Goal: Task Accomplishment & Management: Use online tool/utility

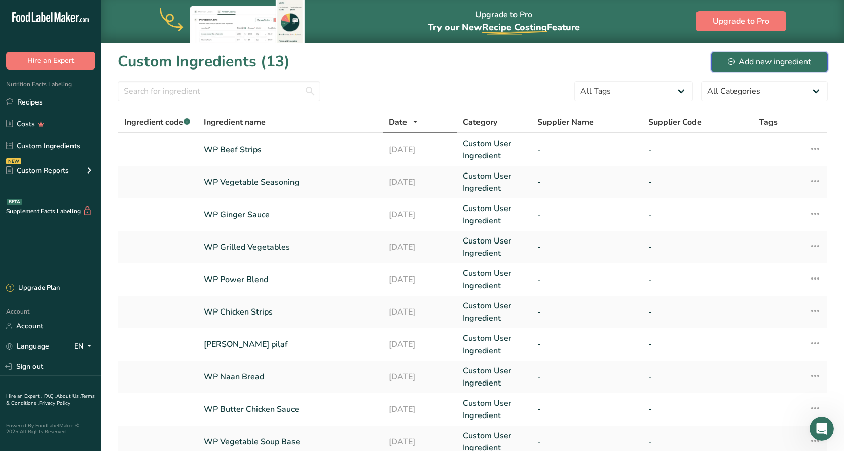
click at [793, 64] on div "Add new ingredient" at bounding box center [769, 62] width 83 height 12
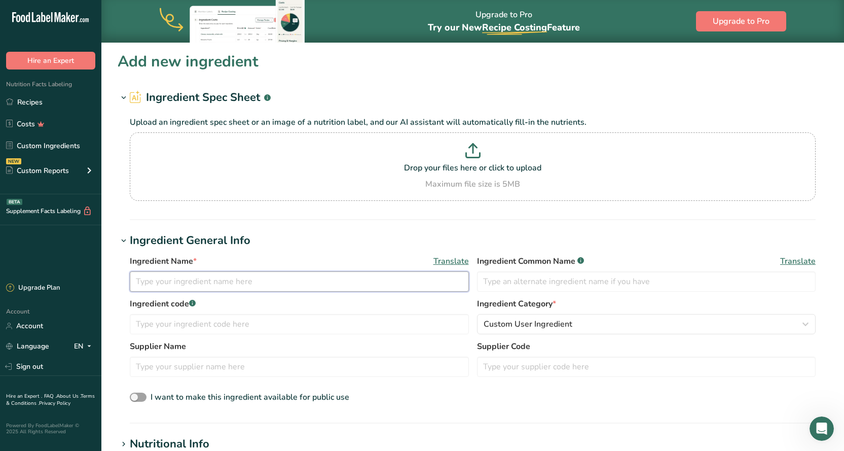
click at [160, 282] on input "text" at bounding box center [299, 281] width 339 height 20
click at [219, 281] on input "WP Marinara" at bounding box center [299, 281] width 339 height 20
type input "WP Marinara Sauce"
click at [371, 303] on label "Ingredient code .a-a{fill:#347362;}.b-a{fill:#fff;}" at bounding box center [299, 304] width 339 height 12
click at [464, 166] on p "Drop your files here or click to upload" at bounding box center [472, 168] width 681 height 12
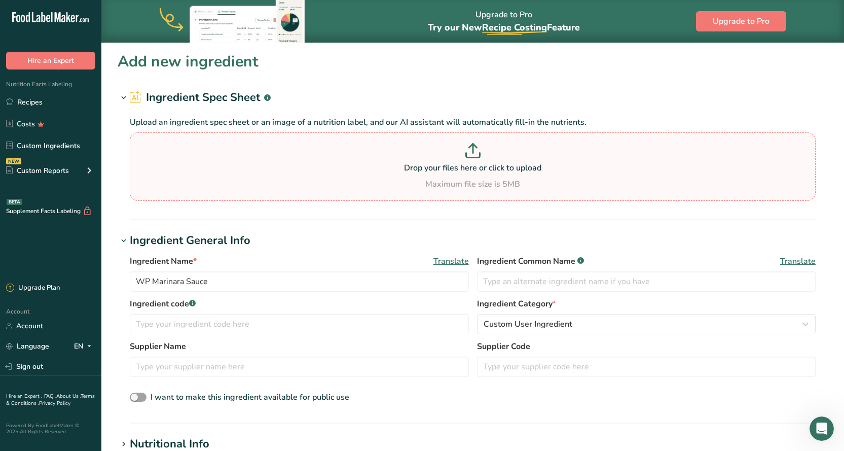
click at [464, 166] on input "Drop your files here or click to upload Maximum file size is 5MB" at bounding box center [473, 166] width 686 height 68
type input "C:\fakepath\[PERSON_NAME].jpg"
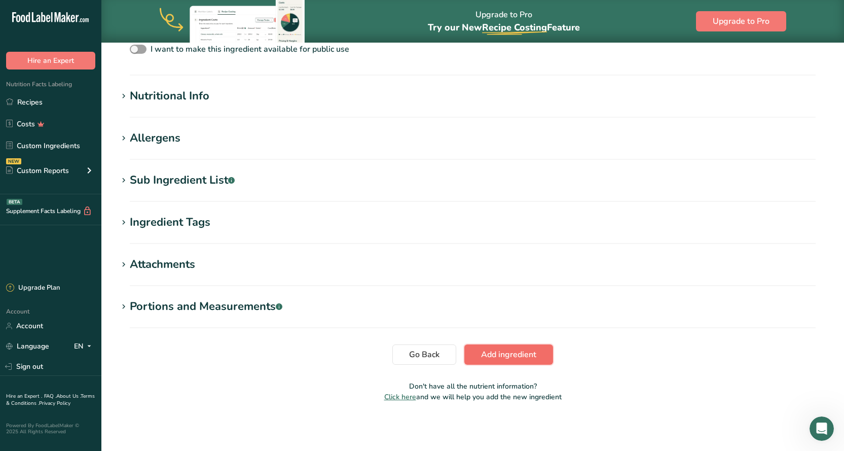
click at [507, 353] on span "Add ingredient" at bounding box center [508, 354] width 55 height 12
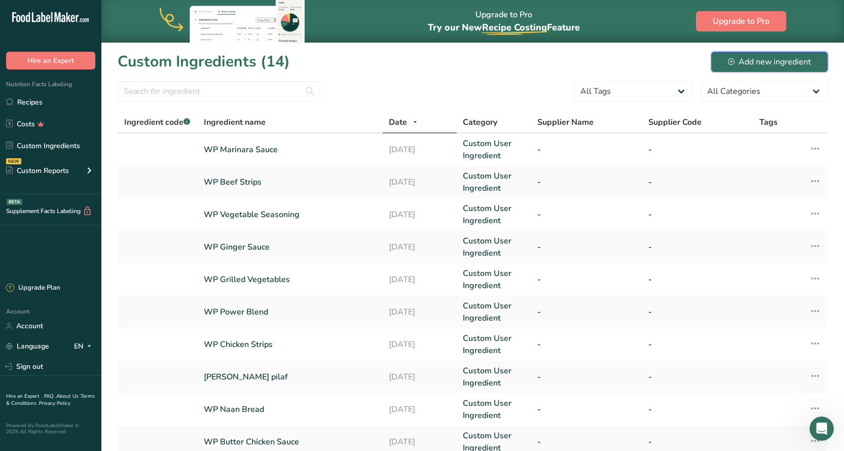
click at [756, 63] on div "Add new ingredient" at bounding box center [769, 62] width 83 height 12
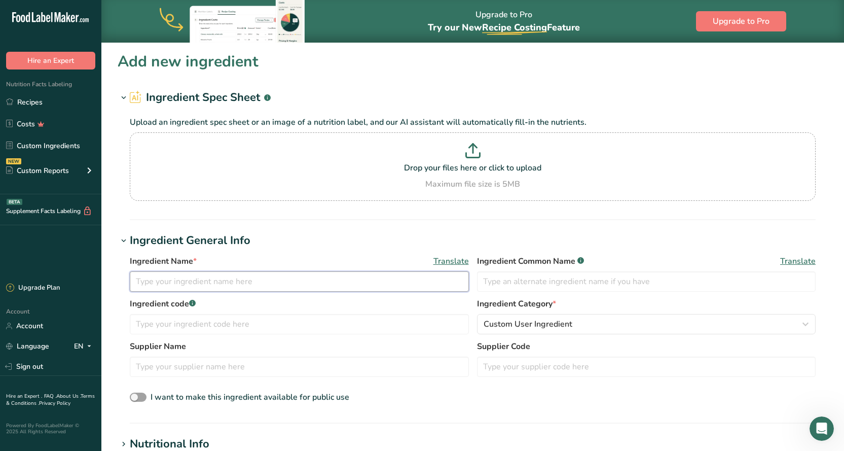
click at [214, 282] on input "text" at bounding box center [299, 281] width 339 height 20
type input "WP Stir Fry Mix"
click at [440, 158] on p at bounding box center [472, 152] width 681 height 19
click at [440, 158] on input "Drop your files here or click to upload Maximum file size is 5MB" at bounding box center [473, 166] width 686 height 68
type input "C:\fakepath\Stir Fry Mix.jpg"
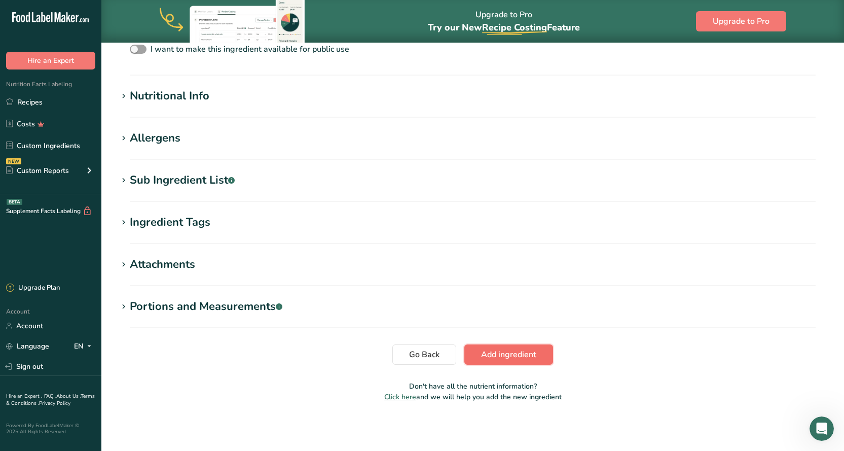
click at [526, 351] on span "Add ingredient" at bounding box center [508, 354] width 55 height 12
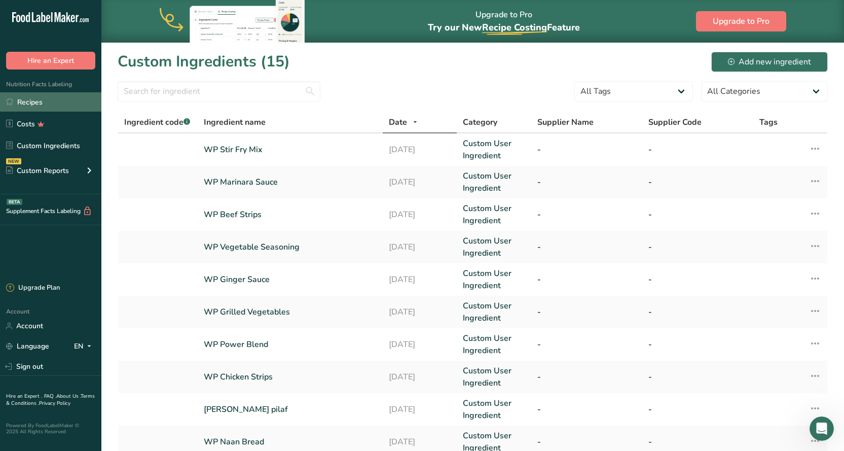
click at [46, 98] on link "Recipes" at bounding box center [50, 101] width 101 height 19
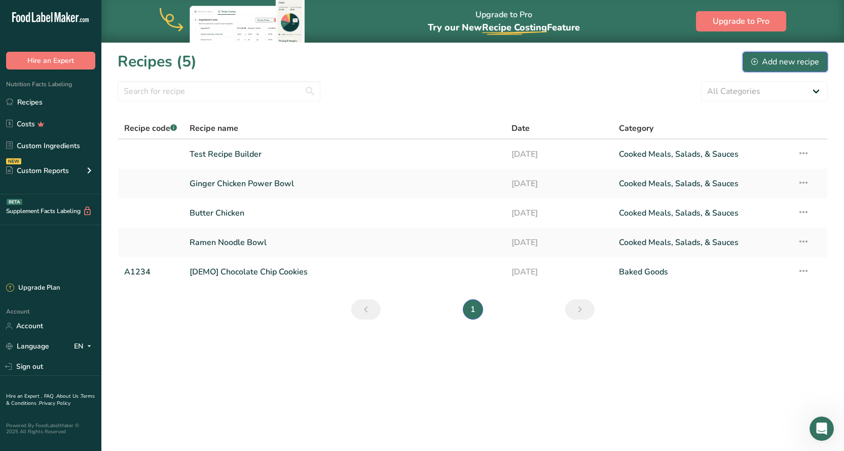
click at [800, 66] on div "Add new recipe" at bounding box center [785, 62] width 68 height 12
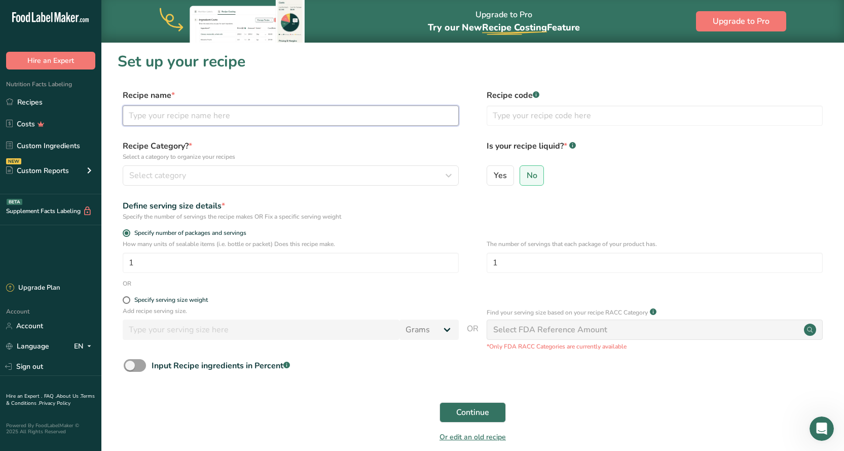
click at [151, 118] on input "text" at bounding box center [291, 115] width 336 height 20
type input "Sausage and Penne"
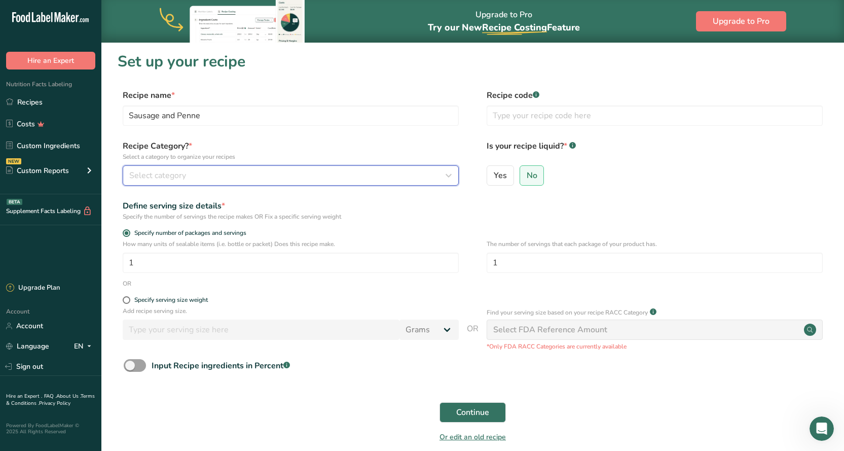
click at [450, 177] on icon "button" at bounding box center [449, 175] width 12 height 18
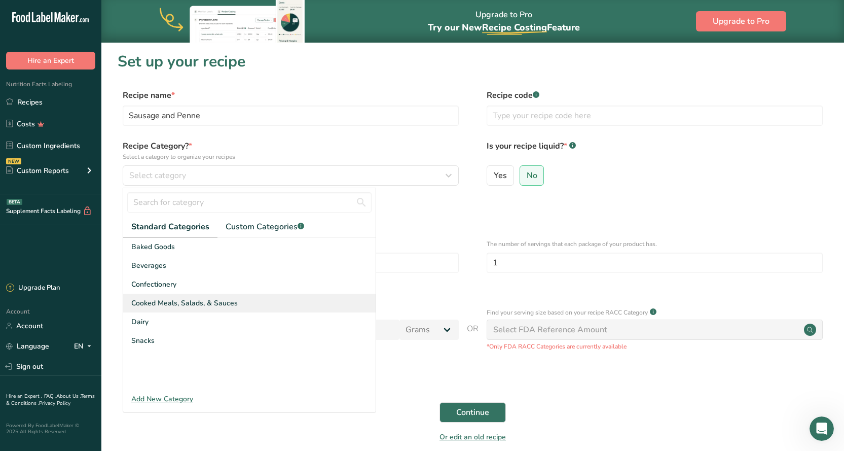
click at [178, 304] on span "Cooked Meals, Salads, & Sauces" at bounding box center [184, 303] width 106 height 11
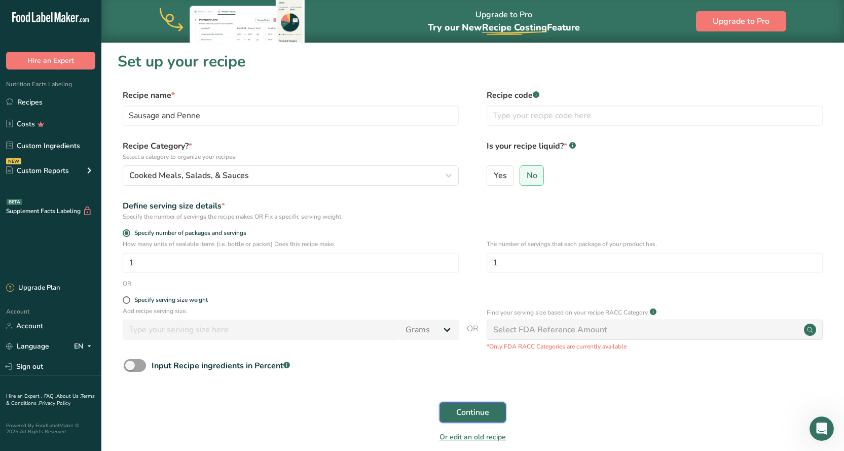
click at [478, 411] on span "Continue" at bounding box center [472, 412] width 33 height 12
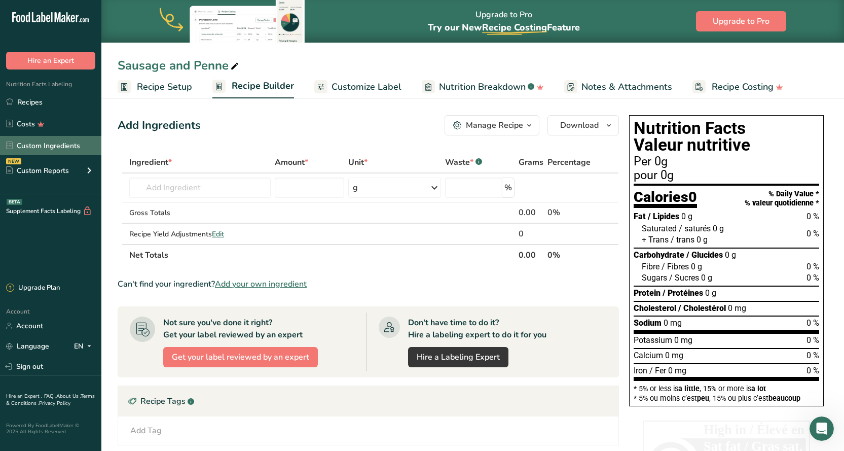
click at [71, 148] on link "Custom Ingredients" at bounding box center [50, 145] width 101 height 19
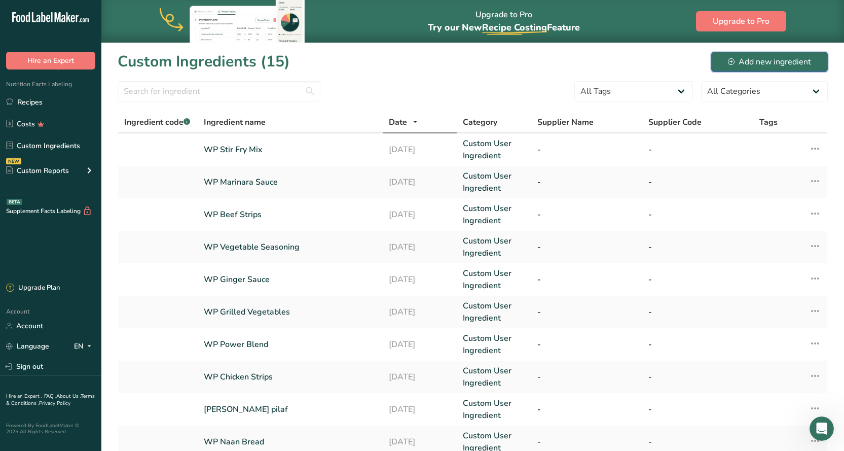
click at [752, 62] on div "Add new ingredient" at bounding box center [769, 62] width 83 height 12
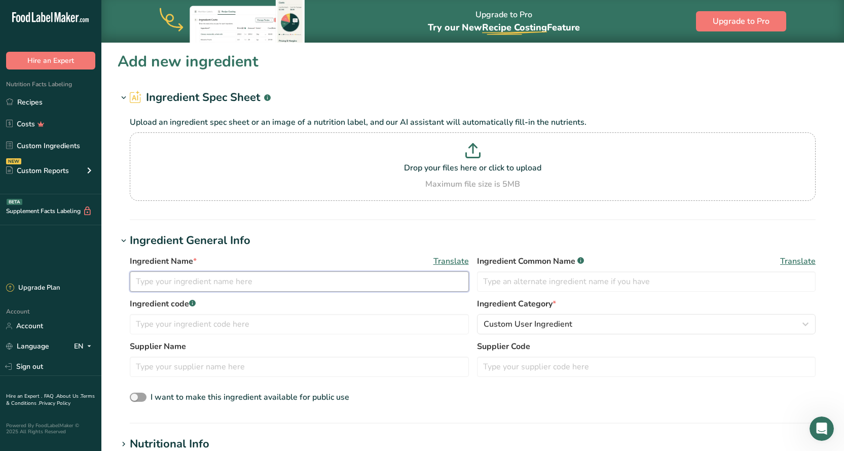
click at [189, 280] on input "text" at bounding box center [299, 281] width 339 height 20
type input "WP Penne"
click at [419, 154] on p at bounding box center [472, 152] width 681 height 19
click at [419, 154] on input "Drop your files here or click to upload Maximum file size is 5MB" at bounding box center [473, 166] width 686 height 68
type input "C:\fakepath\Penne.jpg"
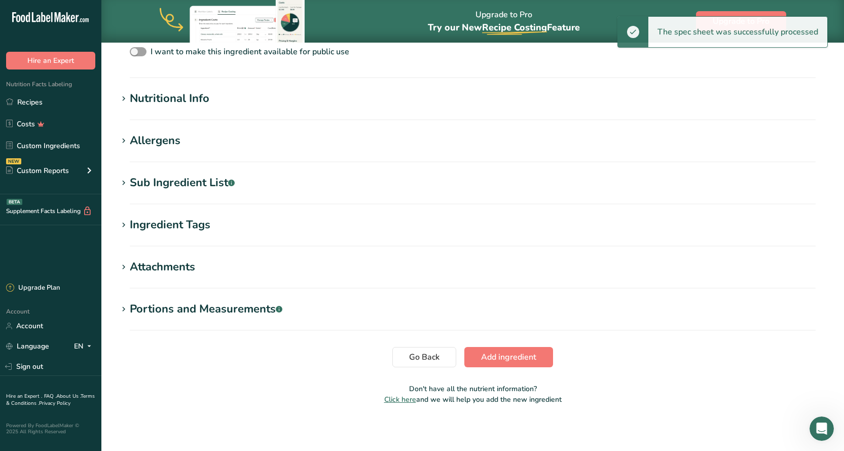
scroll to position [299, 0]
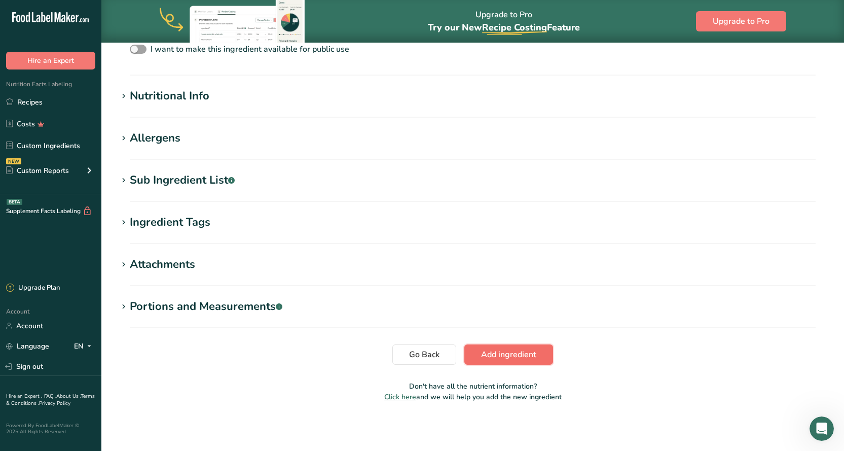
click at [539, 350] on button "Add ingredient" at bounding box center [508, 354] width 89 height 20
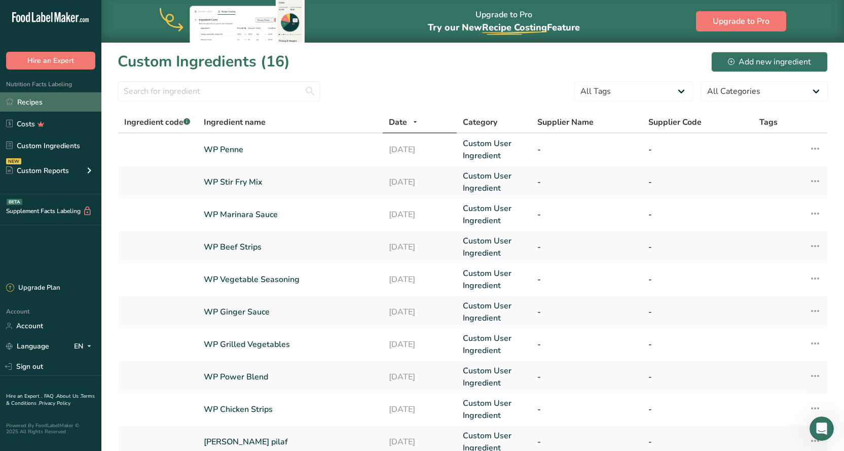
click at [36, 105] on link "Recipes" at bounding box center [50, 101] width 101 height 19
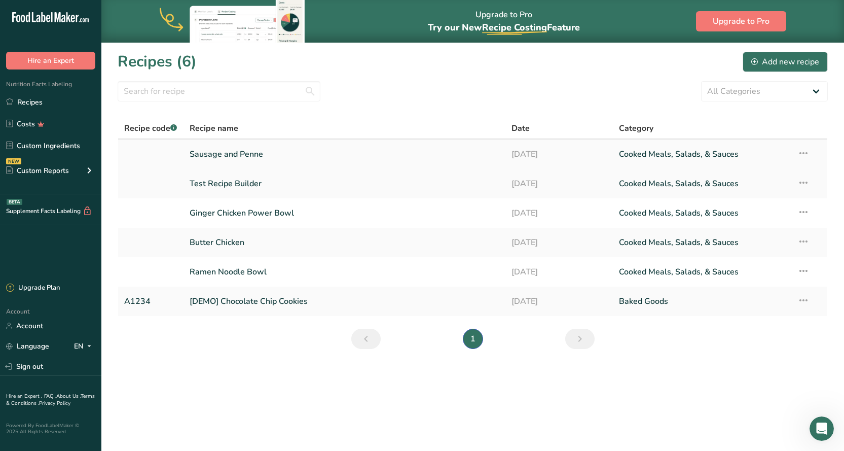
click at [238, 156] on link "Sausage and Penne" at bounding box center [345, 153] width 310 height 21
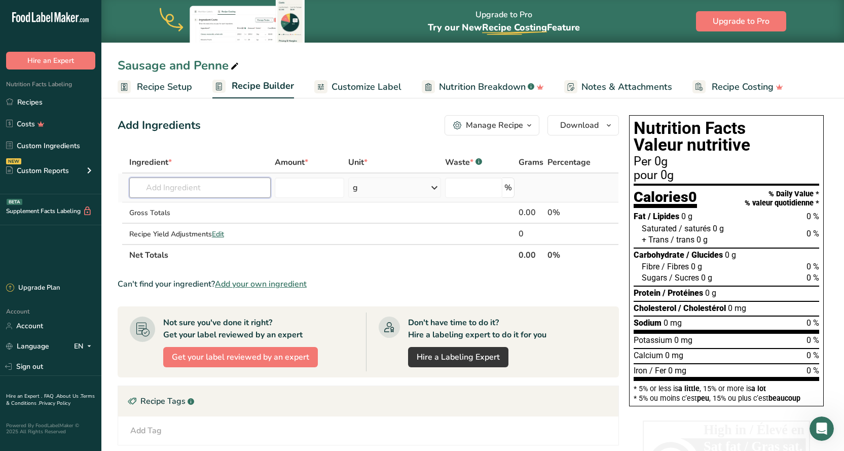
click at [234, 192] on input "text" at bounding box center [200, 187] width 142 height 20
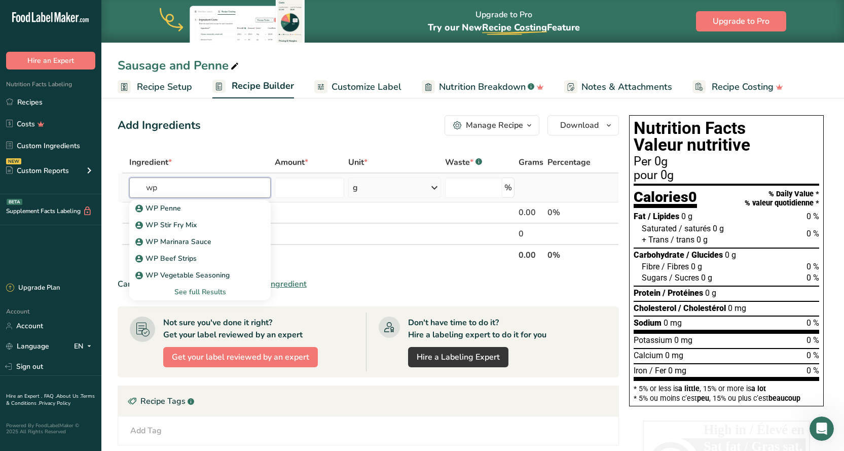
type input "w"
type input "WP"
click at [202, 222] on div "WP Stir Fry Mix" at bounding box center [191, 224] width 109 height 11
type input "WP Stir Fry Mix"
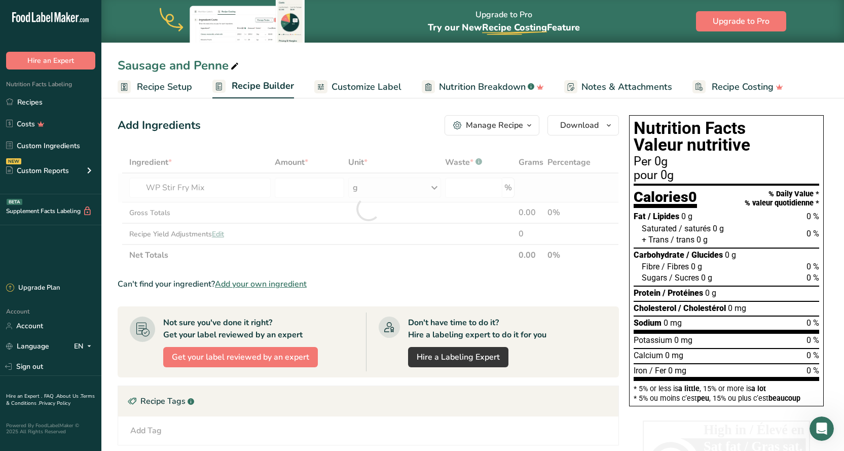
type input "0"
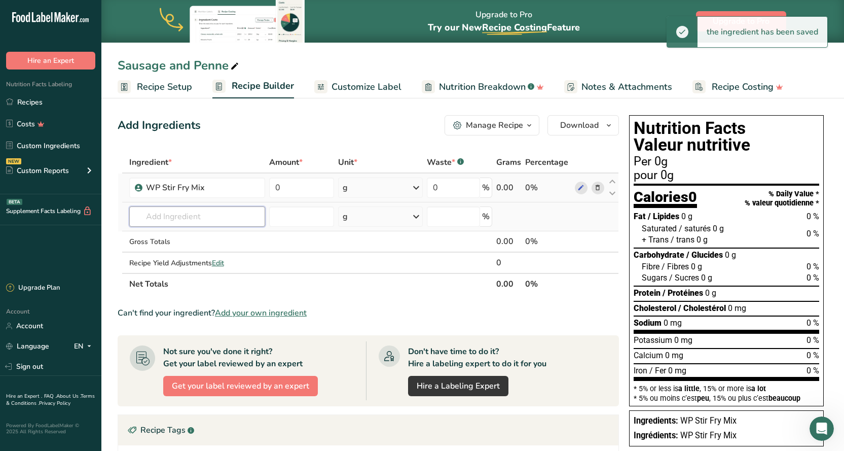
click at [178, 220] on input "text" at bounding box center [197, 216] width 136 height 20
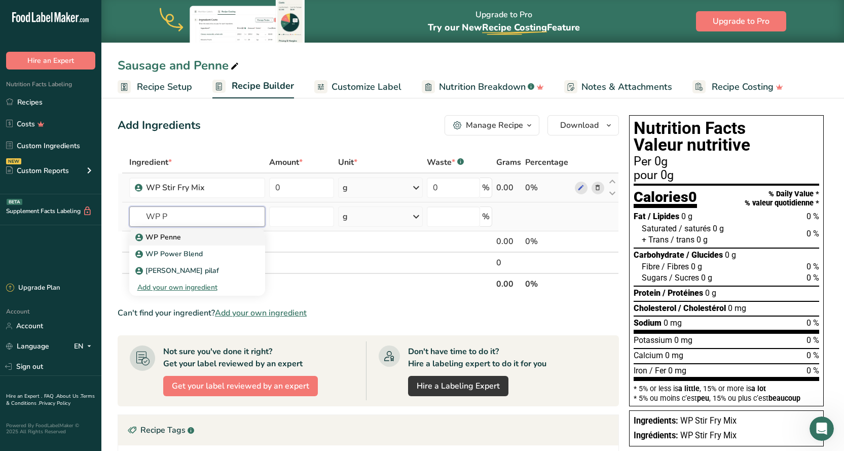
type input "WP P"
click at [181, 235] on div "WP Penne" at bounding box center [188, 237] width 103 height 11
type input "WP Penne"
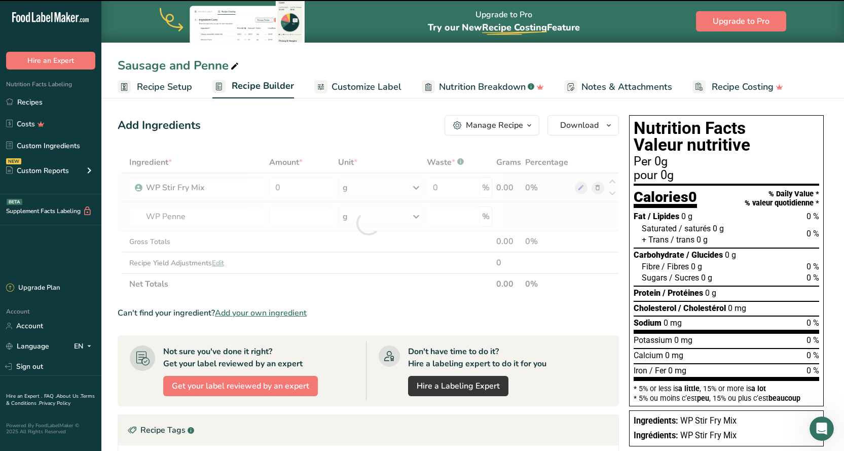
type input "0"
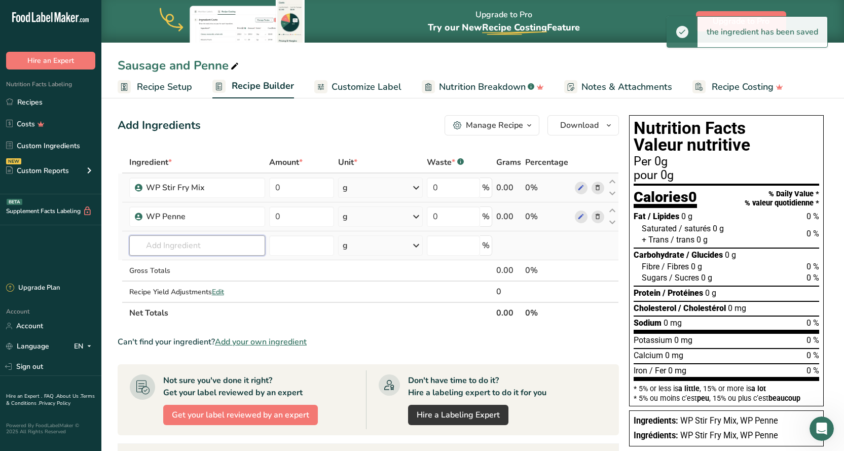
click at [163, 245] on input "text" at bounding box center [197, 245] width 136 height 20
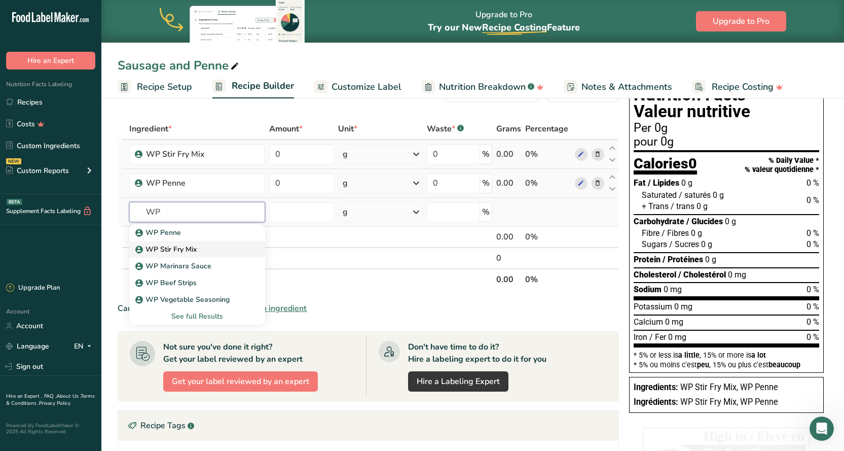
scroll to position [51, 0]
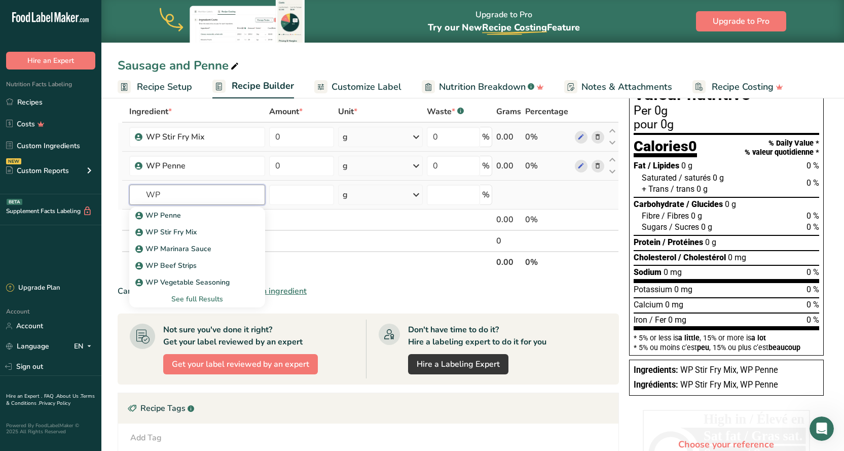
type input "W"
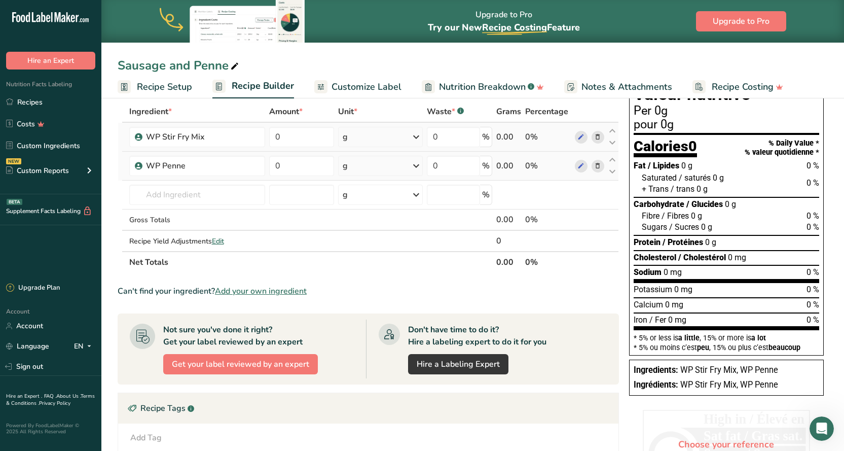
click at [362, 278] on section "Ingredient * Amount * Unit * Waste * .a-a{fill:#347362;}.b-a{fill:#fff;} Grams …" at bounding box center [368, 350] width 501 height 498
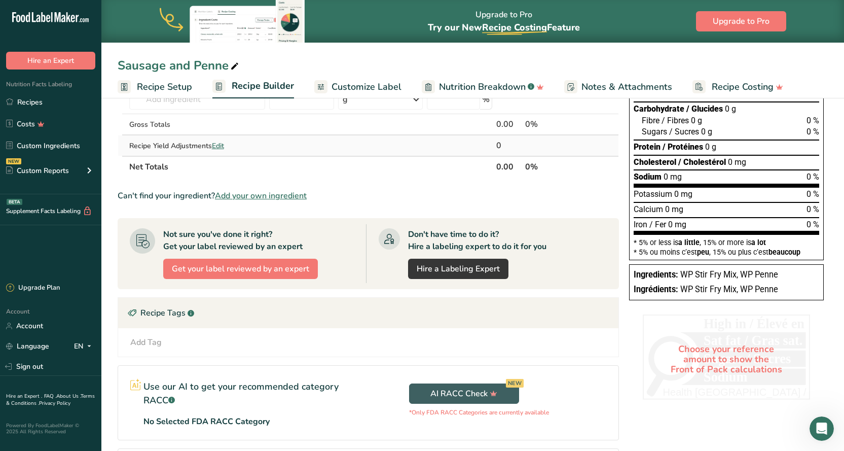
scroll to position [0, 0]
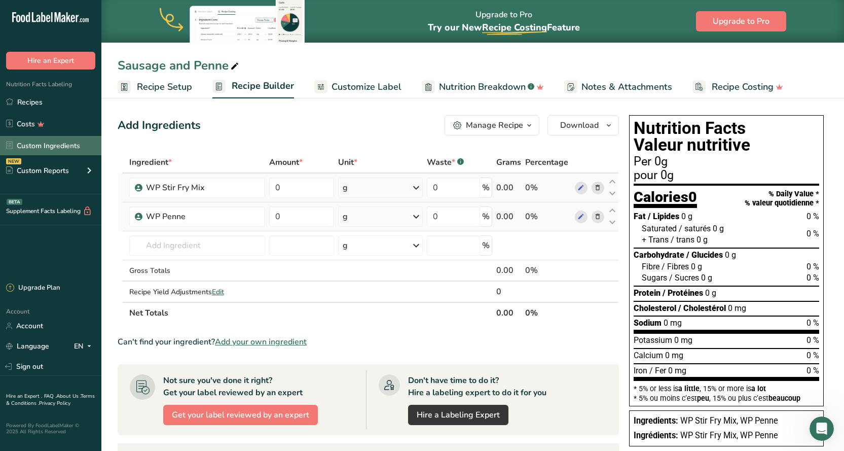
click at [44, 146] on link "Custom Ingredients" at bounding box center [50, 145] width 101 height 19
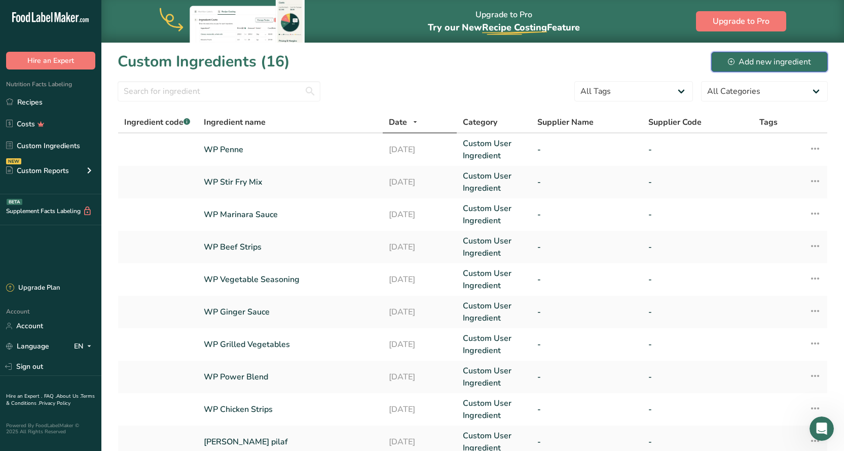
click at [761, 65] on div "Add new ingredient" at bounding box center [769, 62] width 83 height 12
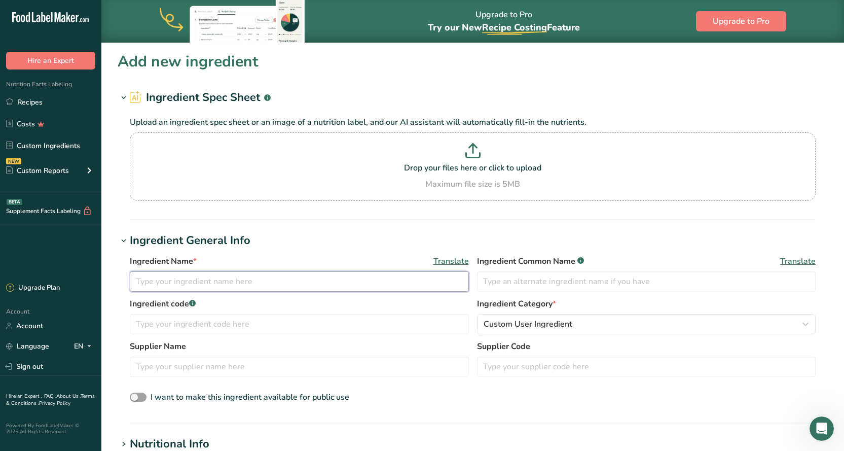
click at [206, 280] on input "text" at bounding box center [299, 281] width 339 height 20
type input "WP Hot Sausage"
click at [452, 158] on p at bounding box center [472, 152] width 681 height 19
click at [452, 158] on input "Drop your files here or click to upload Maximum file size is 5MB" at bounding box center [473, 166] width 686 height 68
type input "C:\fakepath\Hot Sausage.jpg"
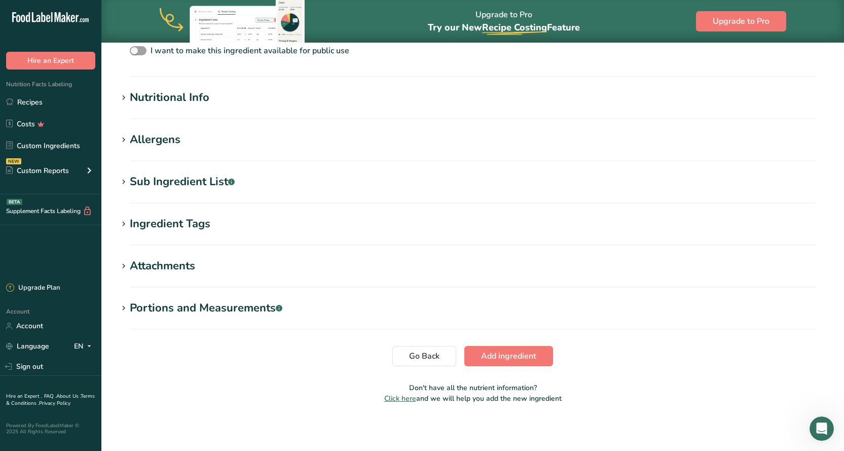
scroll to position [299, 0]
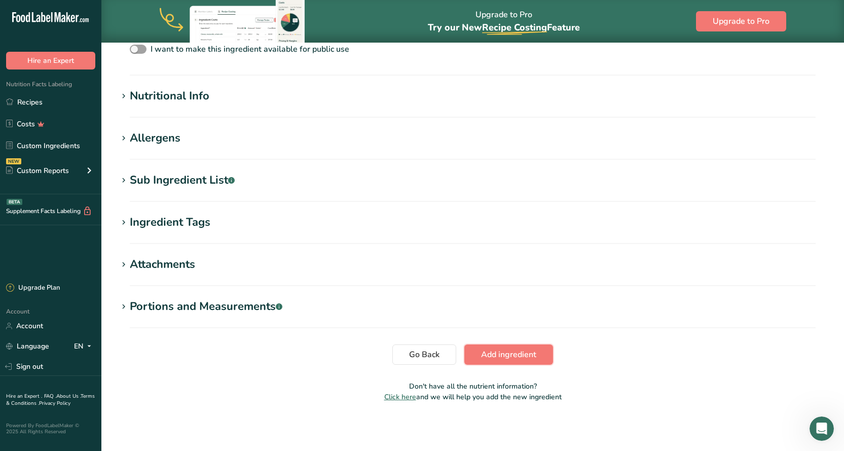
click at [522, 354] on span "Add ingredient" at bounding box center [508, 354] width 55 height 12
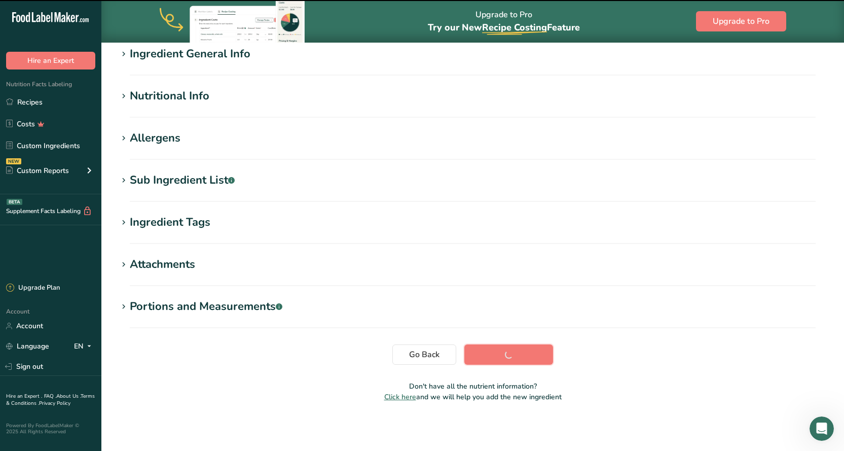
scroll to position [86, 0]
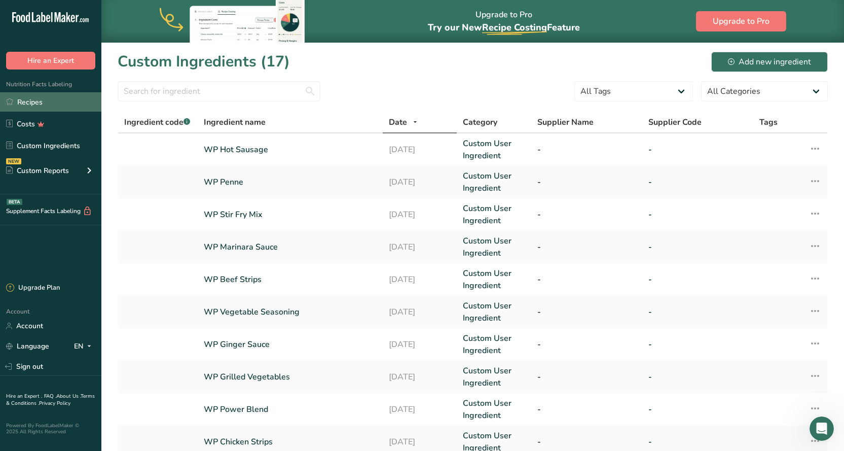
click at [23, 97] on link "Recipes" at bounding box center [50, 101] width 101 height 19
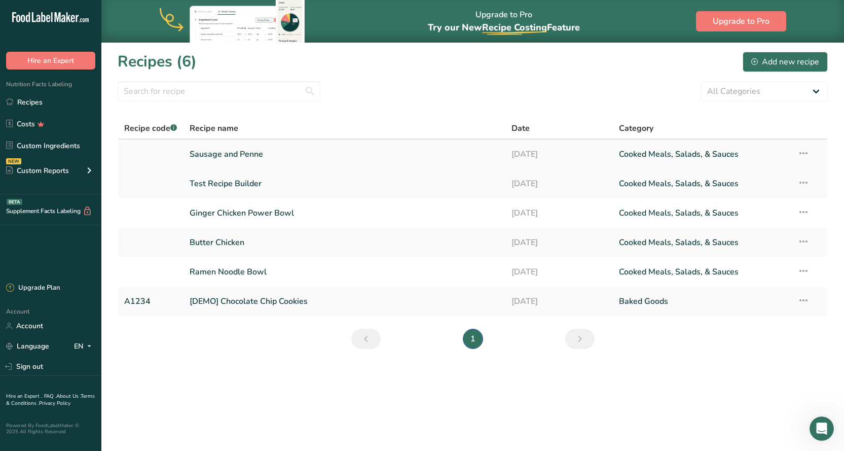
click at [239, 155] on link "Sausage and Penne" at bounding box center [345, 153] width 310 height 21
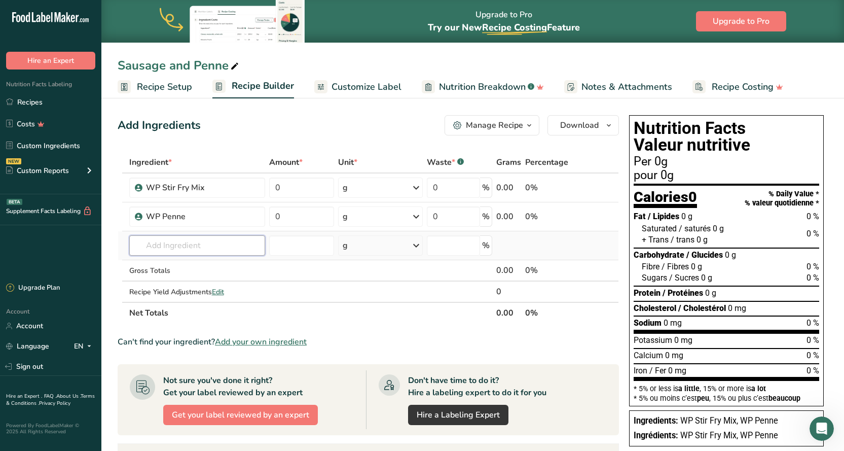
click at [169, 244] on input "text" at bounding box center [197, 245] width 136 height 20
type input "WP ho"
click at [176, 269] on p "WP Hot Sausage" at bounding box center [169, 266] width 65 height 11
type input "WP Hot Sausage"
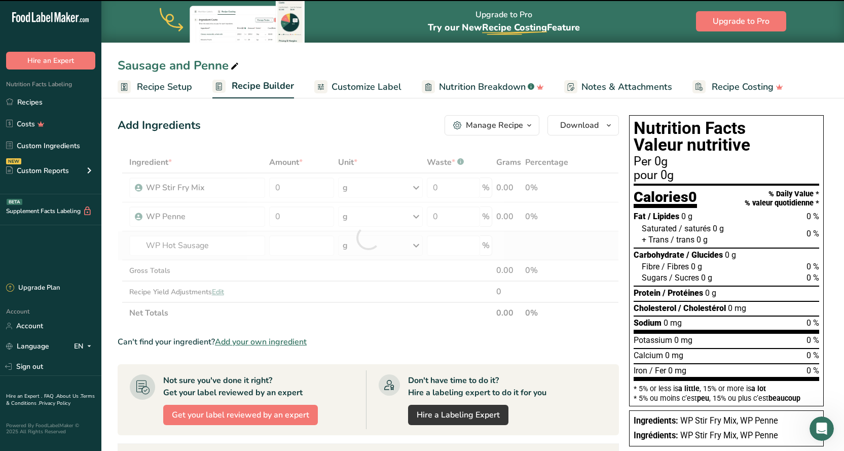
type input "0"
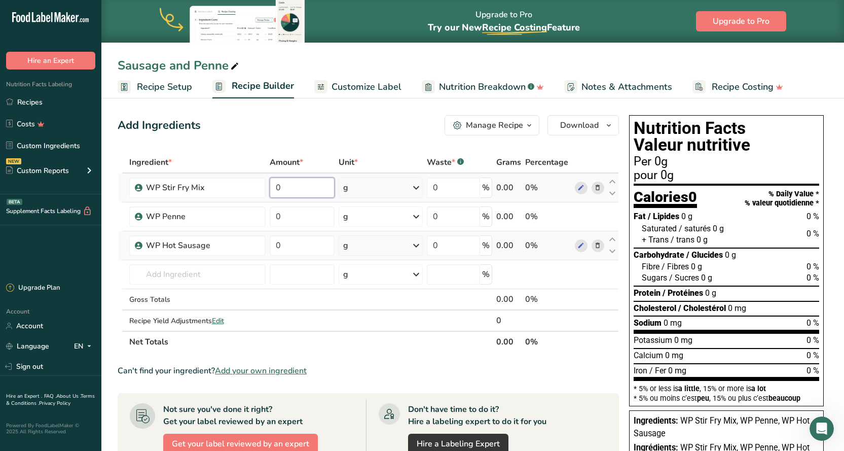
click at [281, 185] on input "0" at bounding box center [302, 187] width 65 height 20
type input "400"
click at [274, 218] on div "Ingredient * Amount * Unit * Waste * .a-a{fill:#347362;}.b-a{fill:#fff;} Grams …" at bounding box center [368, 252] width 501 height 201
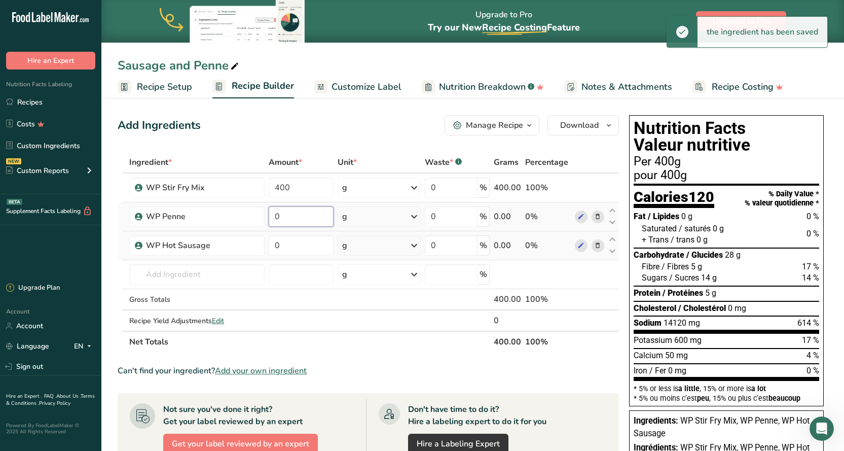
click at [282, 218] on input "0" at bounding box center [301, 216] width 64 height 20
drag, startPoint x: 280, startPoint y: 218, endPoint x: 272, endPoint y: 219, distance: 8.2
click at [273, 219] on input "0" at bounding box center [301, 216] width 64 height 20
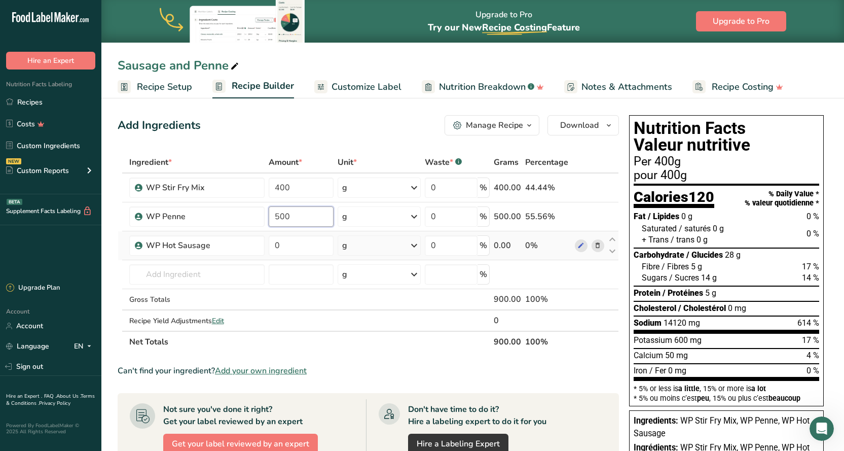
type input "500"
click at [343, 346] on div "Ingredient * Amount * Unit * Waste * .a-a{fill:#347362;}.b-a{fill:#fff;} Grams …" at bounding box center [368, 252] width 501 height 201
click at [289, 248] on input "0" at bounding box center [301, 245] width 64 height 20
type input "200"
click at [408, 360] on section "Ingredient * Amount * Unit * Waste * .a-a{fill:#347362;}.b-a{fill:#fff;} Grams …" at bounding box center [368, 415] width 501 height 527
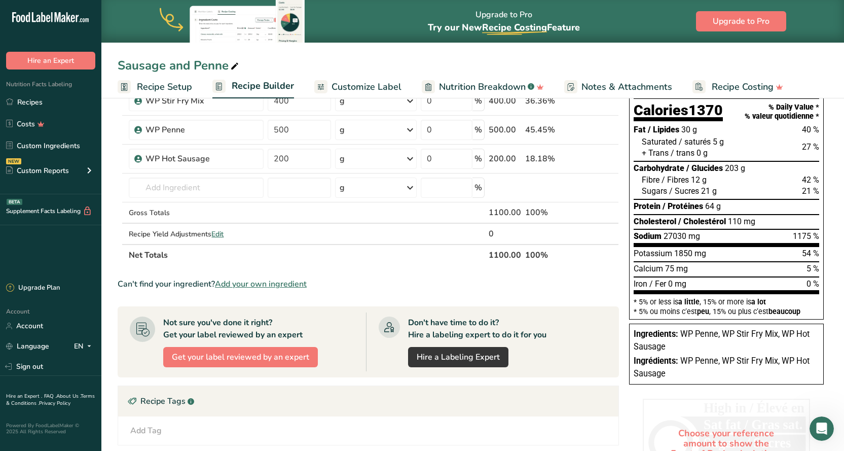
scroll to position [57, 0]
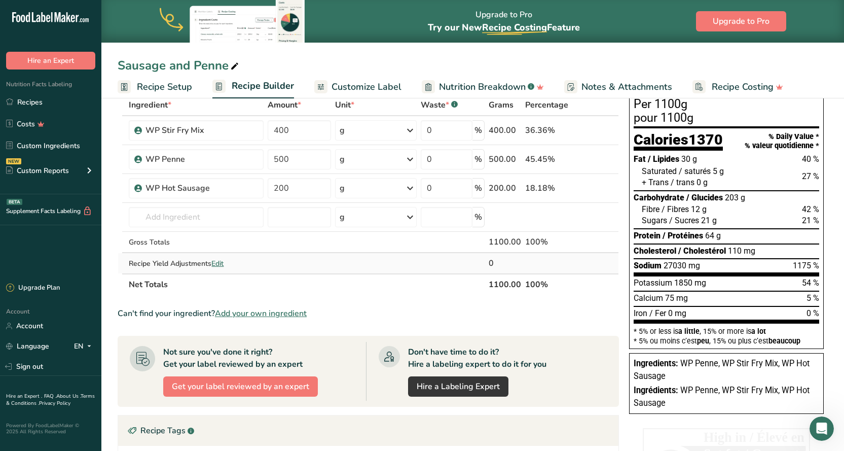
click at [219, 264] on span "Edit" at bounding box center [217, 264] width 12 height 10
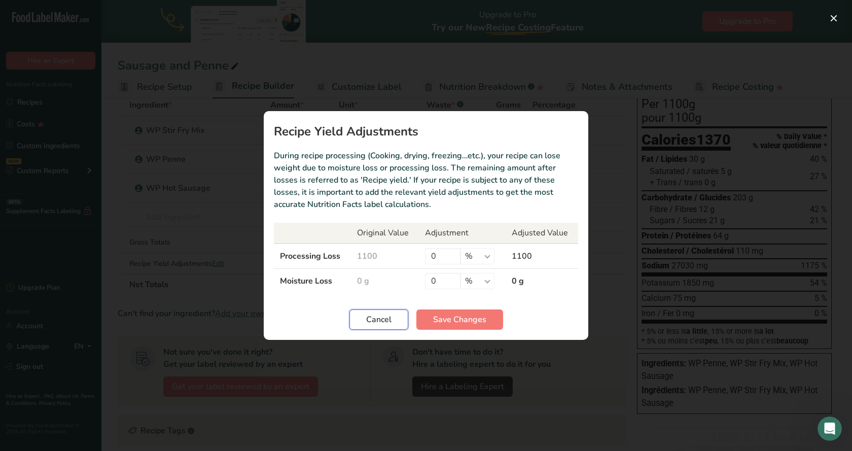
click at [380, 321] on span "Cancel" at bounding box center [378, 319] width 25 height 12
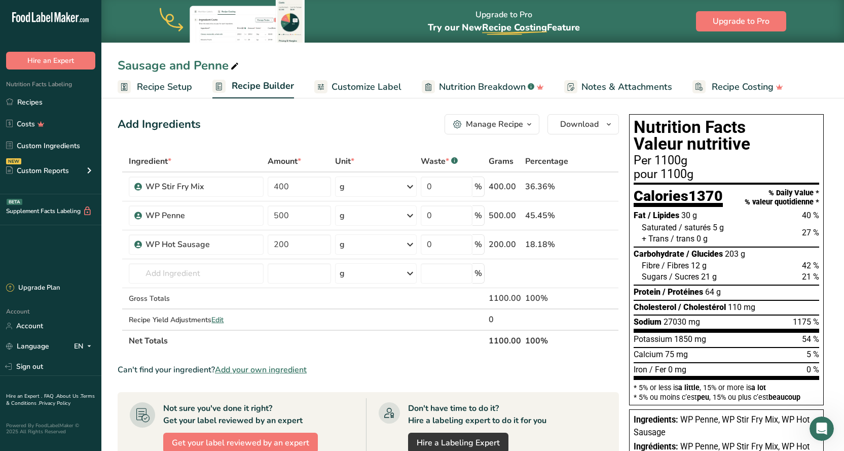
scroll to position [0, 0]
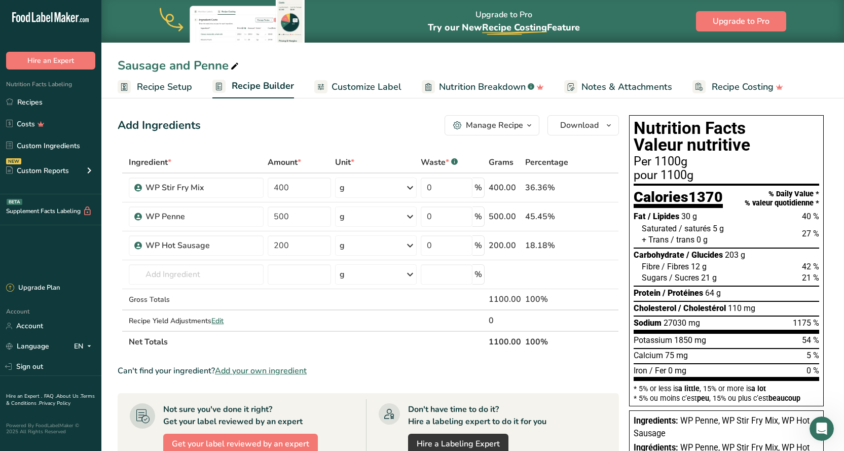
click at [164, 82] on span "Recipe Setup" at bounding box center [164, 87] width 55 height 14
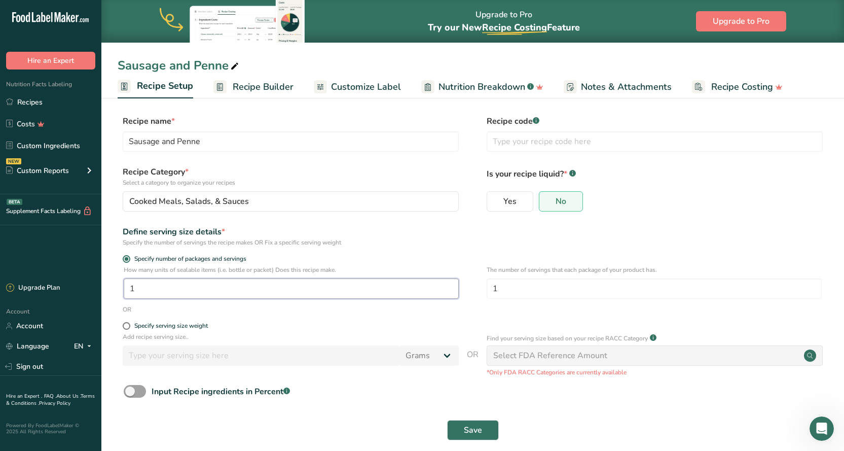
drag, startPoint x: 140, startPoint y: 288, endPoint x: 120, endPoint y: 290, distance: 20.4
click at [120, 290] on div "How many units of sealable items (i.e. bottle or packet) Does this recipe make.…" at bounding box center [473, 285] width 710 height 40
type input "4"
click at [252, 320] on form "Recipe name * Sausage and Penne Recipe code .a-a{fill:#347362;}.b-a{fill:#fff;}…" at bounding box center [473, 280] width 710 height 331
click at [126, 324] on span at bounding box center [127, 326] width 8 height 8
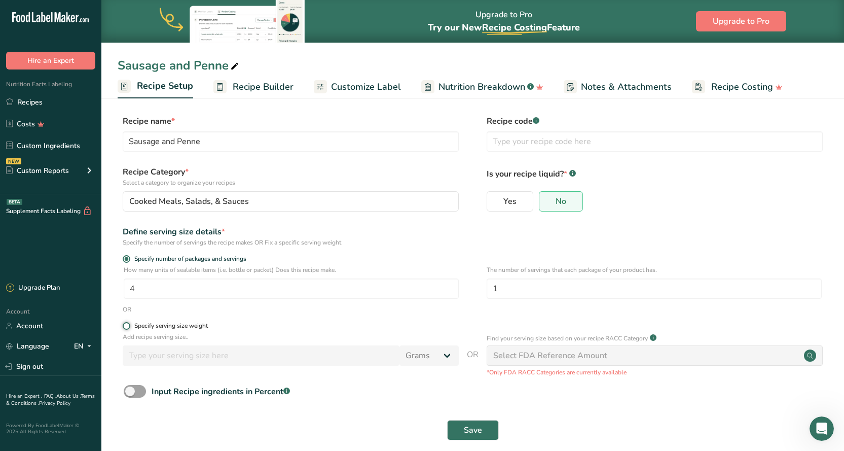
click at [126, 324] on input "Specify serving size weight" at bounding box center [126, 325] width 7 height 7
radio input "true"
radio input "false"
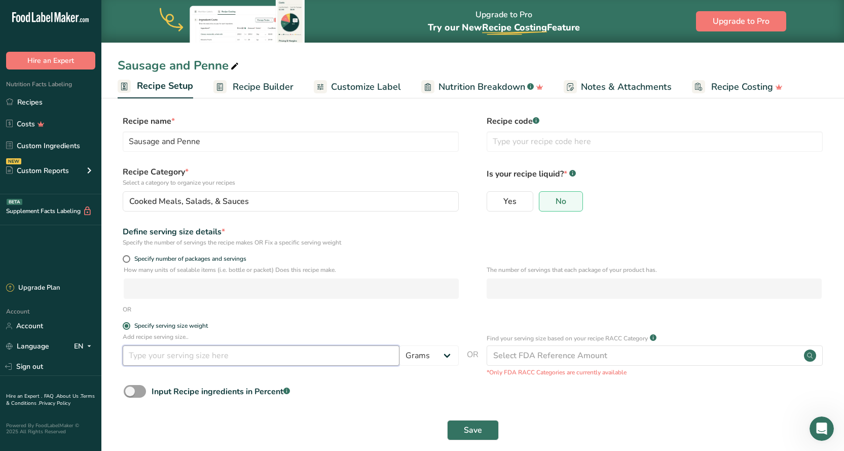
click at [172, 353] on input "number" at bounding box center [261, 355] width 277 height 20
type input "250"
click at [349, 320] on form "Recipe name * Sausage and Penne Recipe code .a-a{fill:#347362;}.b-a{fill:#fff;}…" at bounding box center [473, 280] width 710 height 331
click at [473, 431] on span "Save" at bounding box center [473, 430] width 18 height 12
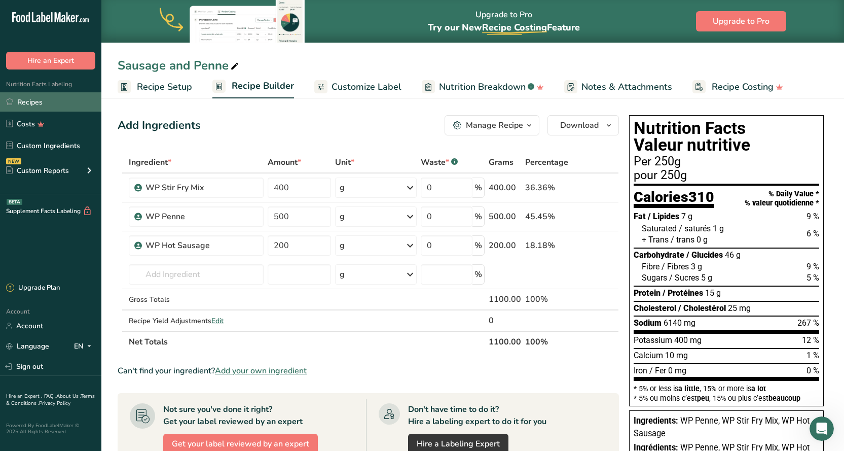
click at [29, 100] on link "Recipes" at bounding box center [50, 101] width 101 height 19
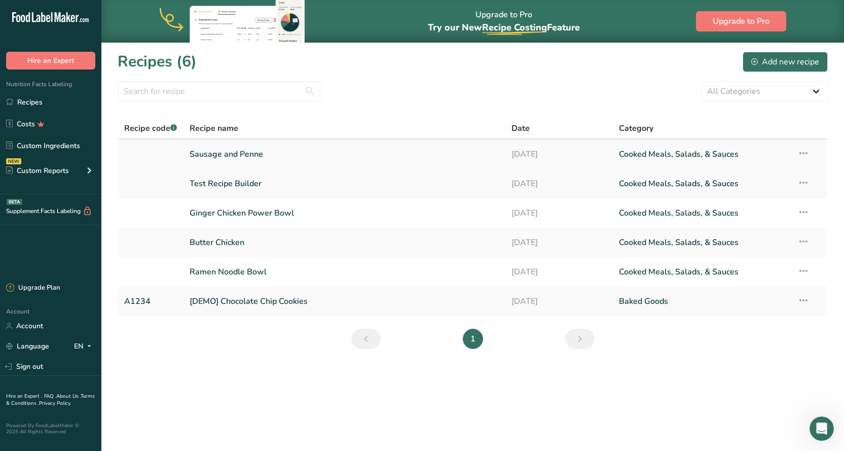
click at [225, 150] on link "Sausage and Penne" at bounding box center [345, 153] width 310 height 21
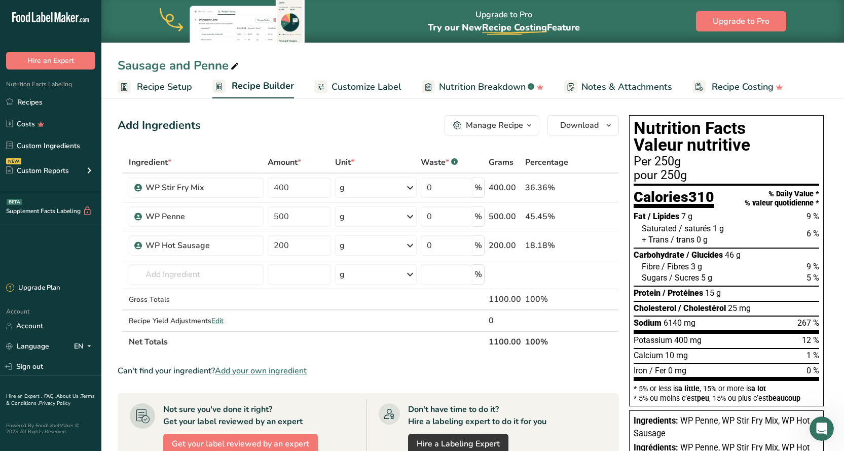
click at [162, 84] on span "Recipe Setup" at bounding box center [164, 87] width 55 height 14
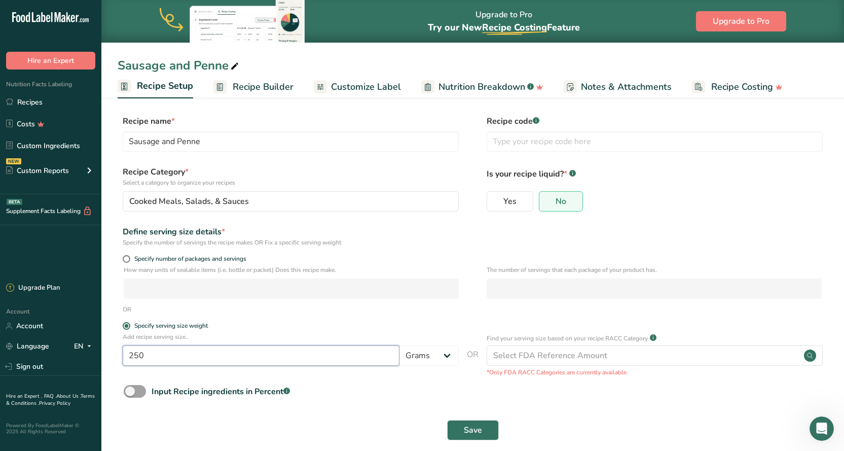
drag, startPoint x: 148, startPoint y: 355, endPoint x: 122, endPoint y: 355, distance: 25.3
click at [122, 355] on div "Add recipe serving size.. 250 Grams kg mg mcg lb oz l mL fl oz tbsp tsp cup qt …" at bounding box center [473, 354] width 710 height 45
type input "275"
click at [357, 320] on form "Recipe name * Sausage and Penne Recipe code .a-a{fill:#347362;}.b-a{fill:#fff;}…" at bounding box center [473, 280] width 710 height 331
click at [478, 434] on span "Save" at bounding box center [473, 430] width 18 height 12
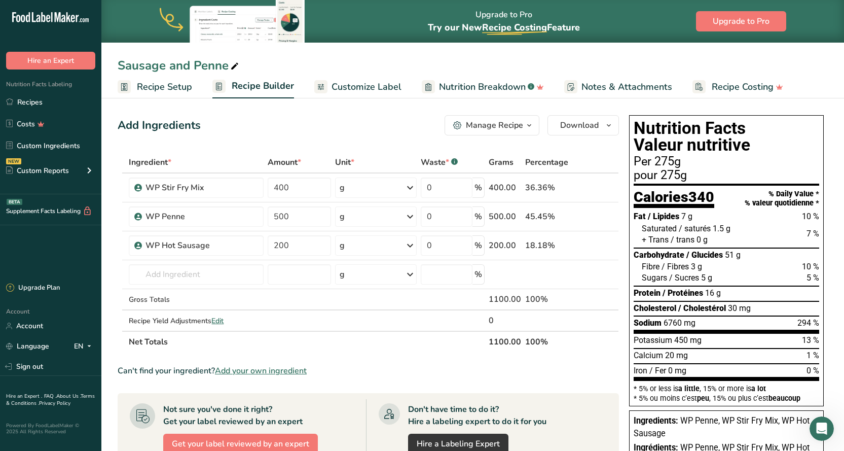
click at [161, 90] on span "Recipe Setup" at bounding box center [164, 87] width 55 height 14
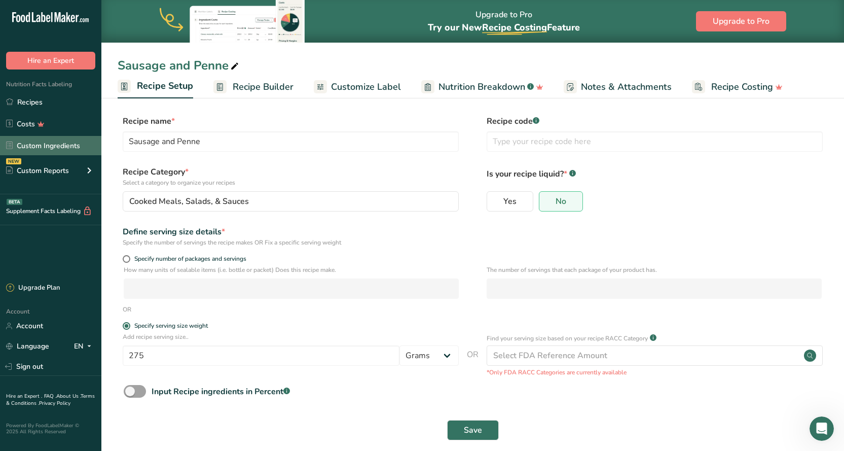
click at [46, 147] on link "Custom Ingredients" at bounding box center [50, 145] width 101 height 19
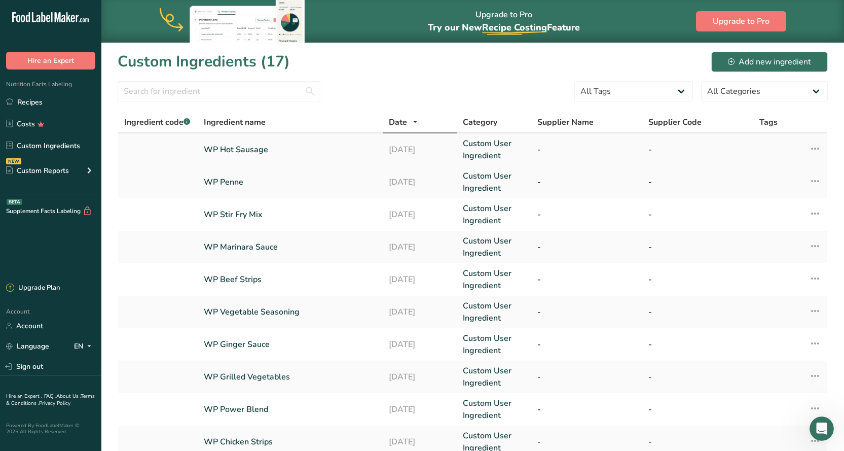
click at [254, 149] on link "WP Hot Sausage" at bounding box center [290, 149] width 173 height 12
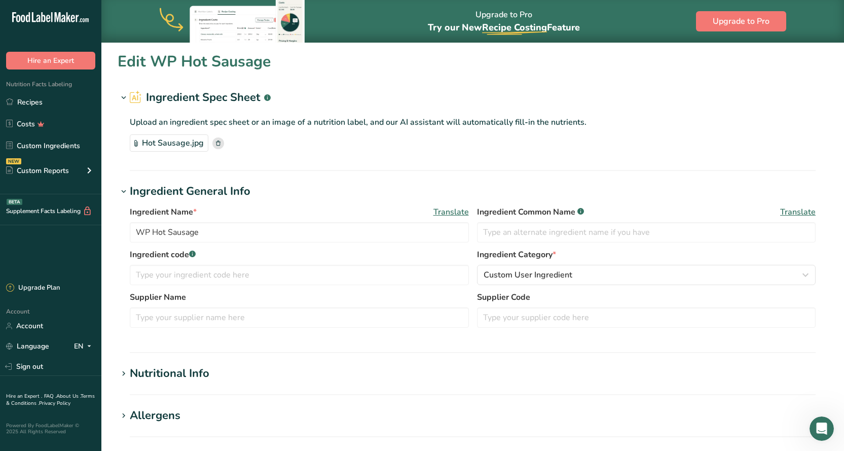
click at [167, 140] on div "Hot Sausage.jpg" at bounding box center [169, 142] width 79 height 17
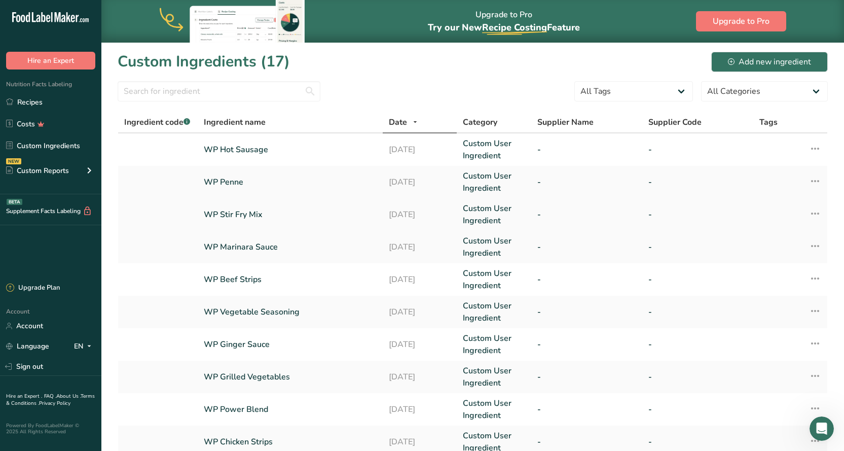
click at [245, 213] on link "WP Stir Fry Mix" at bounding box center [290, 214] width 173 height 12
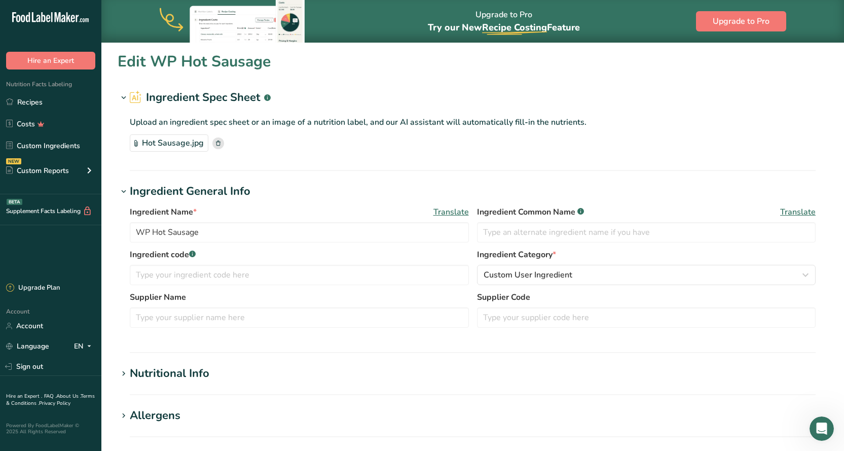
type input "WP Stir Fry Mix"
click at [161, 136] on div "Stir Fry Mix.jpg" at bounding box center [166, 142] width 73 height 17
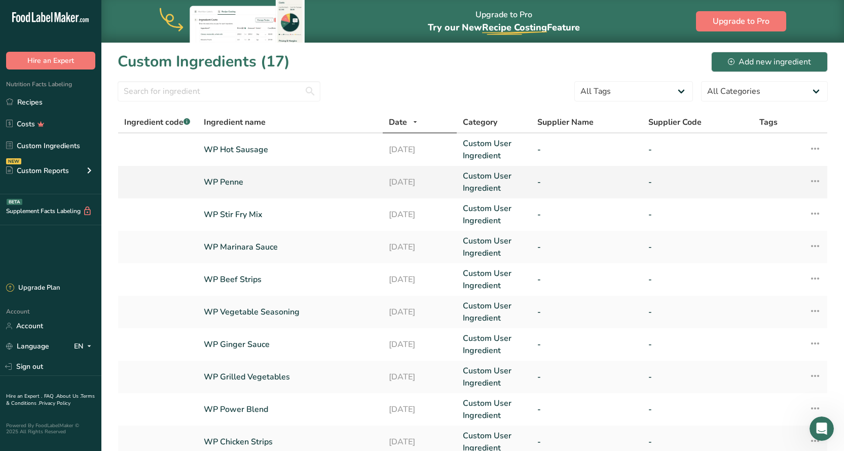
click at [233, 181] on link "WP Penne" at bounding box center [290, 182] width 173 height 12
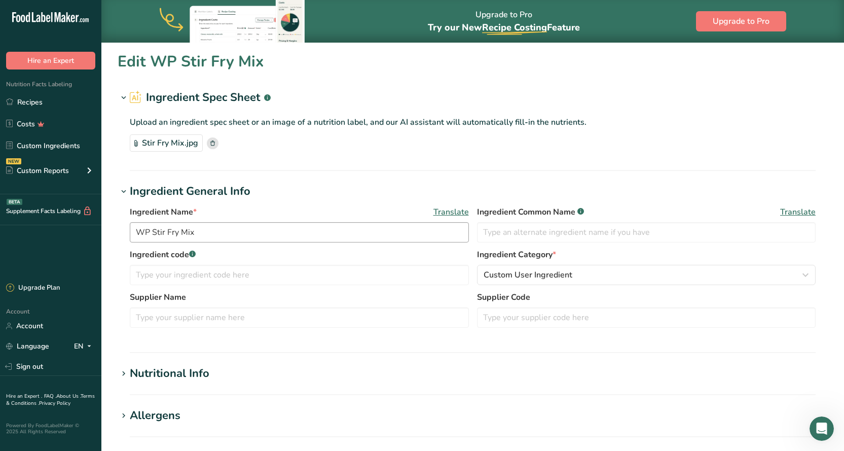
type input "WP Penne"
click at [160, 142] on div "Penne.jpg" at bounding box center [157, 142] width 54 height 17
click at [36, 101] on link "Recipes" at bounding box center [50, 101] width 101 height 19
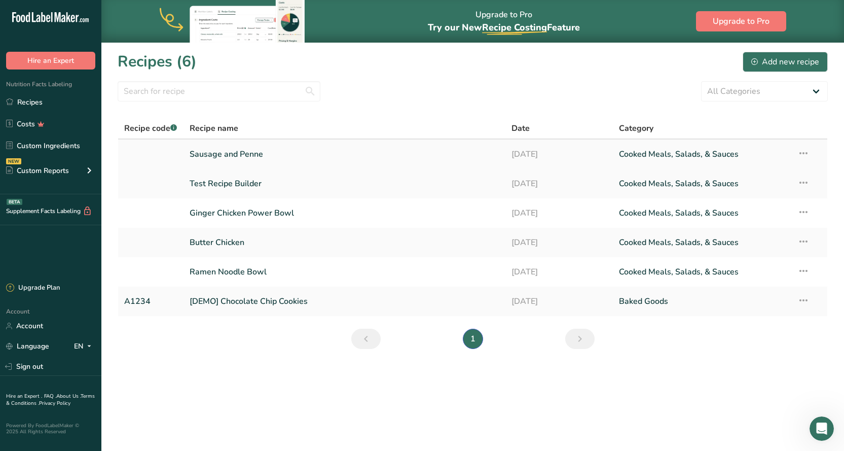
click at [218, 155] on link "Sausage and Penne" at bounding box center [345, 153] width 310 height 21
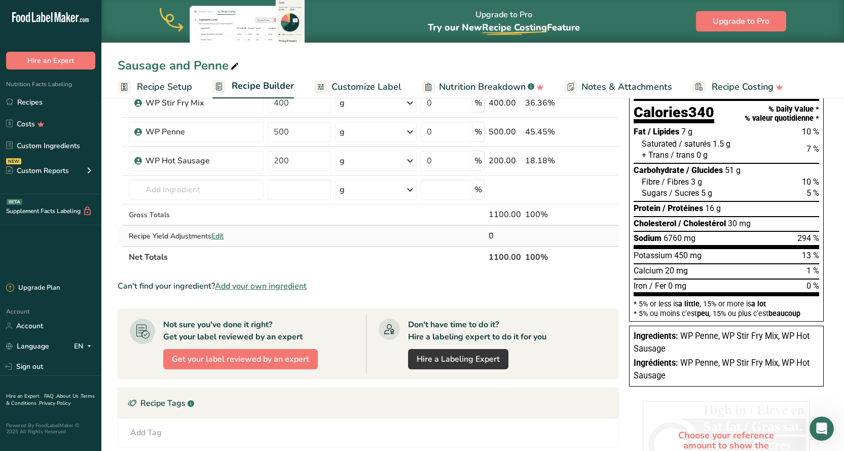
scroll to position [101, 0]
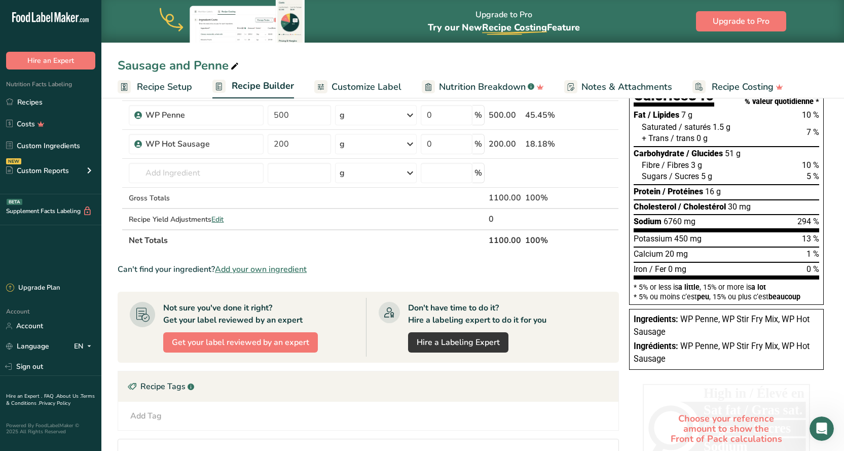
click at [149, 89] on span "Recipe Setup" at bounding box center [164, 87] width 55 height 14
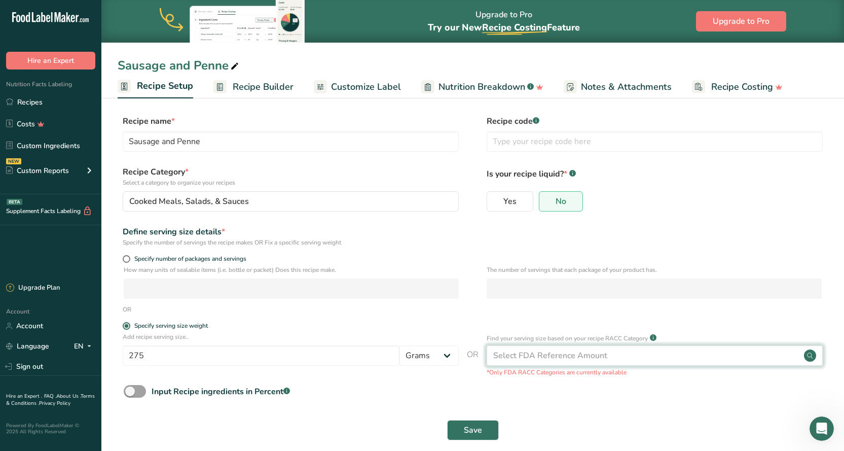
click at [525, 356] on div "Select FDA Reference Amount" at bounding box center [550, 355] width 114 height 12
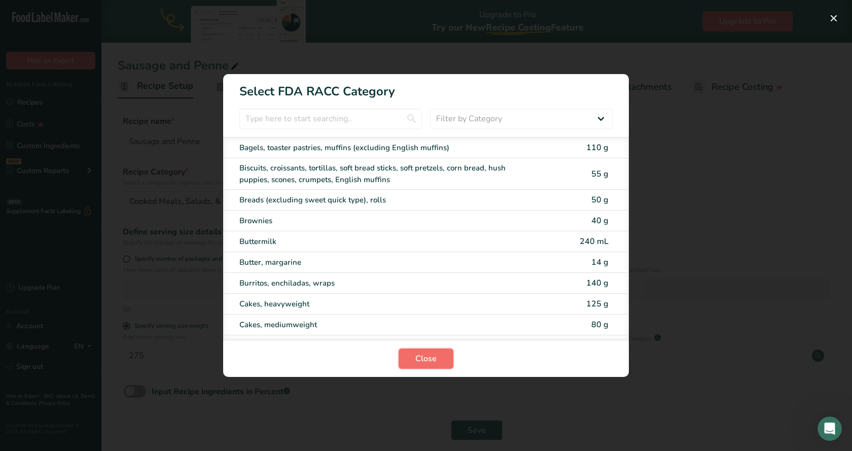
click at [438, 356] on button "Close" at bounding box center [425, 358] width 55 height 20
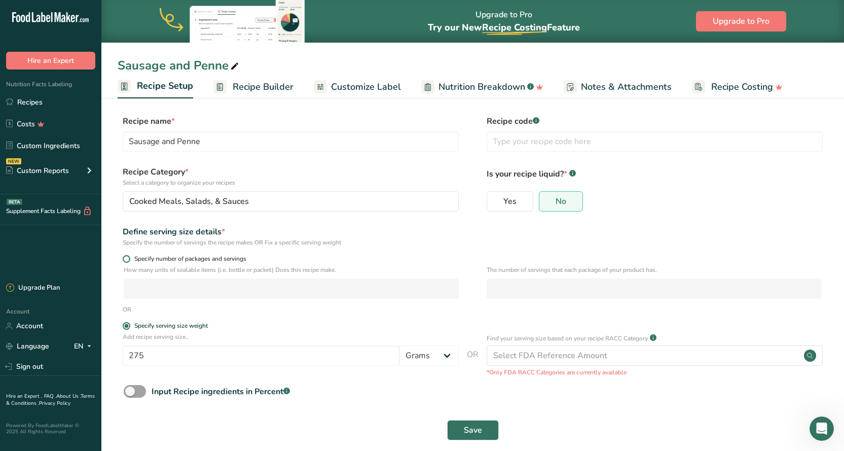
click at [128, 260] on span at bounding box center [127, 259] width 8 height 8
click at [128, 260] on input "Specify number of packages and servings" at bounding box center [126, 258] width 7 height 7
radio input "true"
radio input "false"
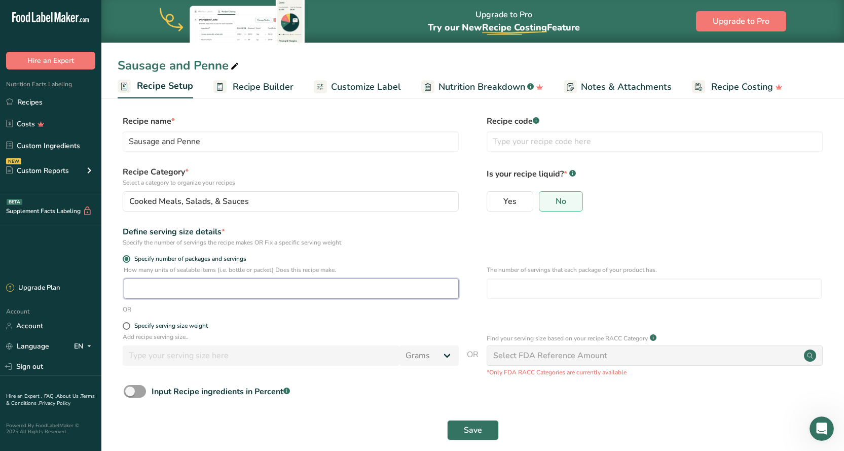
click at [177, 288] on input "number" at bounding box center [291, 288] width 335 height 20
drag, startPoint x: 137, startPoint y: 287, endPoint x: 128, endPoint y: 288, distance: 9.7
click at [128, 288] on input "4" at bounding box center [291, 288] width 335 height 20
type input "1"
click at [131, 326] on span "Specify serving size weight" at bounding box center [169, 326] width 78 height 8
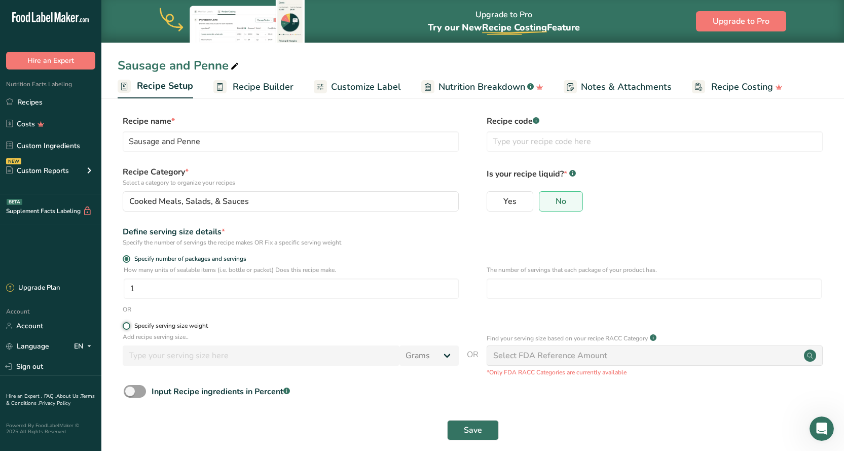
click at [129, 326] on input "Specify serving size weight" at bounding box center [126, 325] width 7 height 7
radio input "true"
radio input "false"
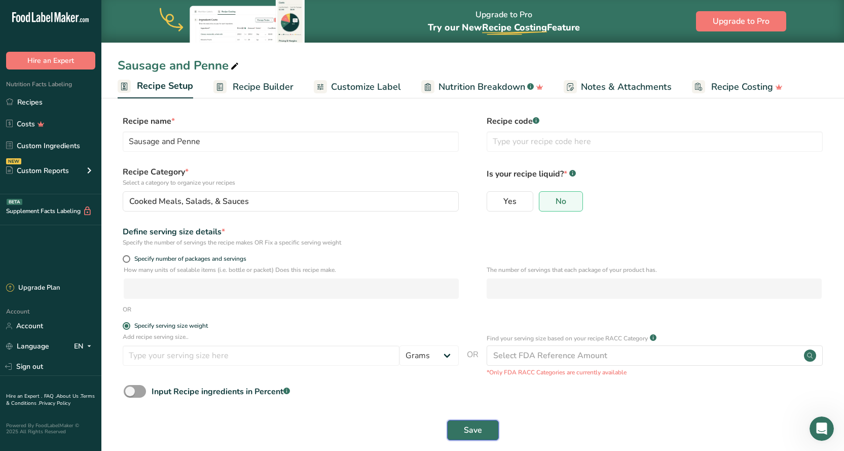
click at [477, 425] on span "Save" at bounding box center [473, 430] width 18 height 12
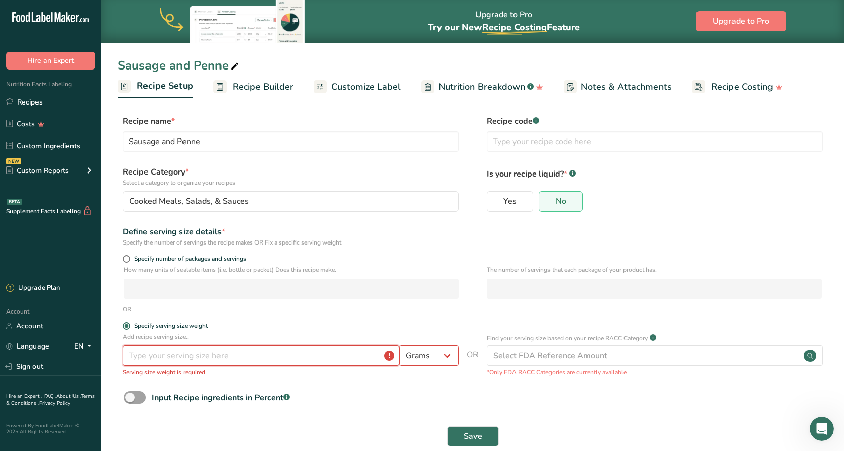
click at [267, 358] on input "number" at bounding box center [261, 355] width 277 height 20
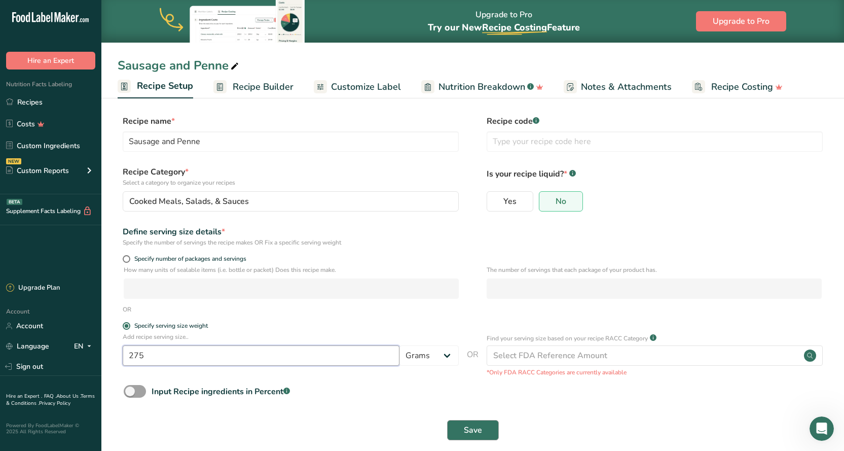
type input "275"
click at [484, 429] on button "Save" at bounding box center [473, 430] width 52 height 20
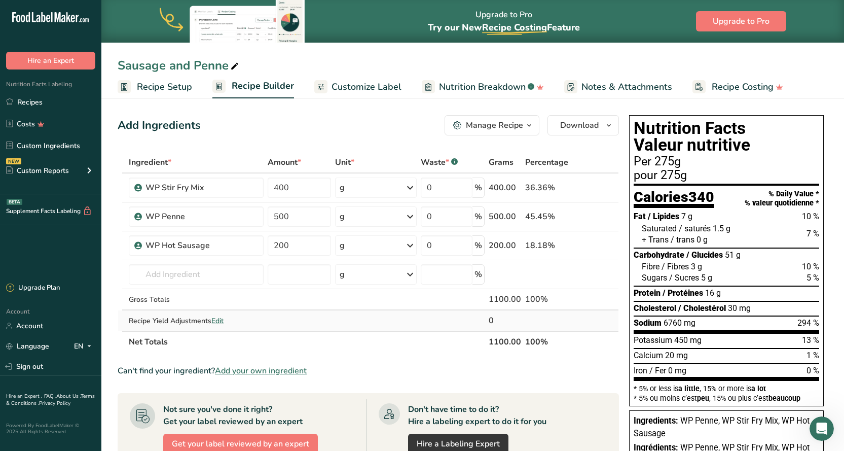
click at [218, 319] on span "Edit" at bounding box center [217, 321] width 12 height 10
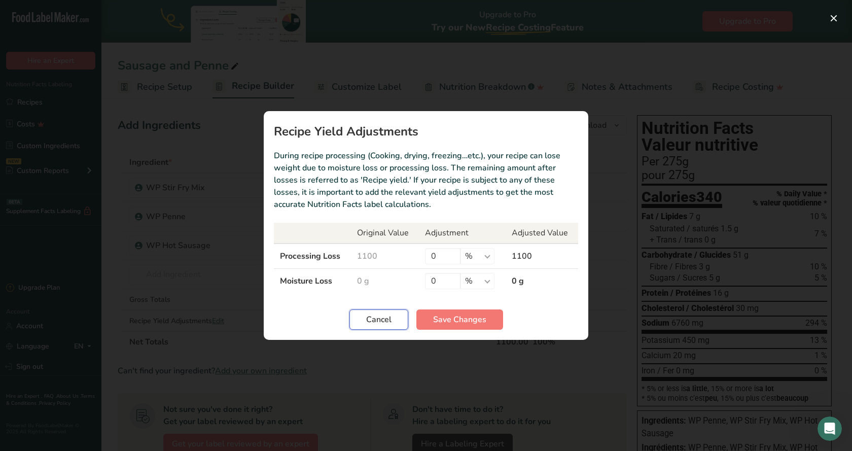
click at [396, 323] on button "Cancel" at bounding box center [378, 319] width 59 height 20
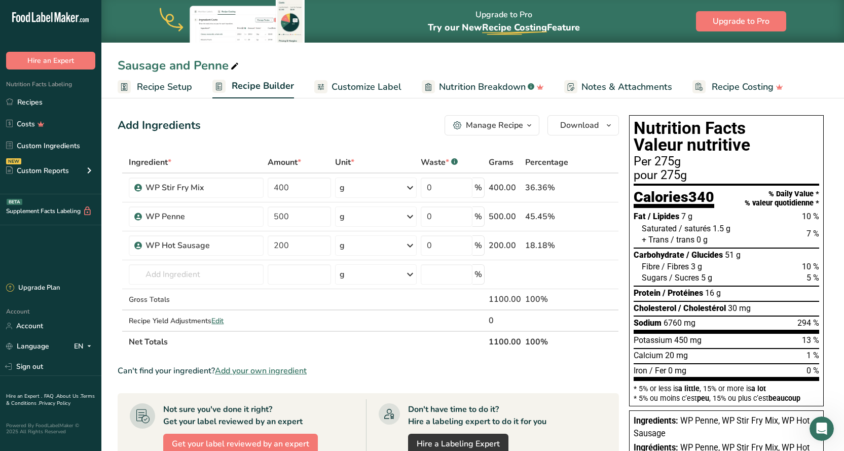
click at [456, 89] on span "Nutrition Breakdown" at bounding box center [482, 87] width 87 height 14
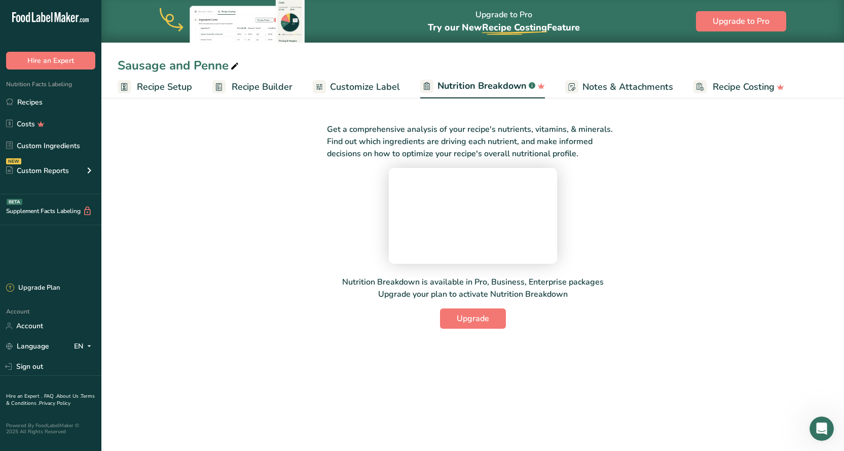
click at [158, 85] on span "Recipe Setup" at bounding box center [164, 87] width 55 height 14
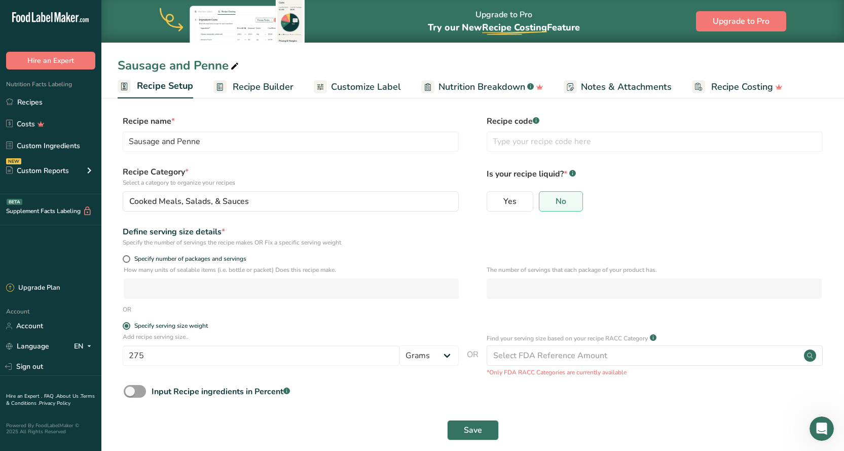
click at [241, 86] on span "Recipe Builder" at bounding box center [263, 87] width 61 height 14
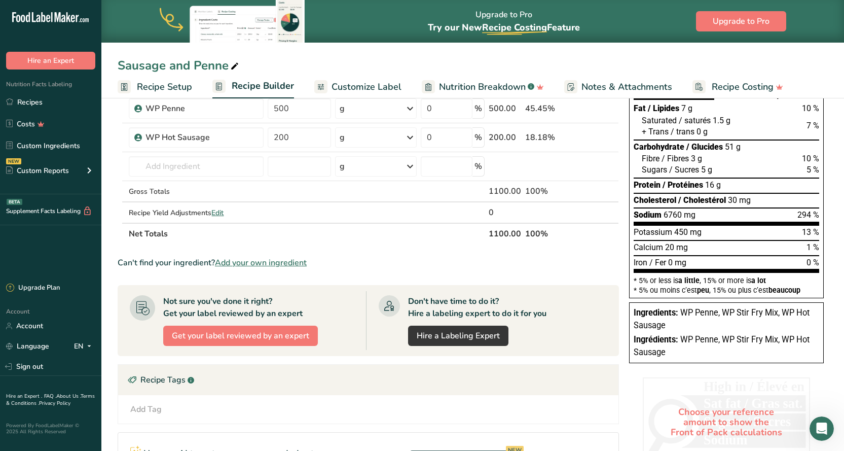
scroll to position [57, 0]
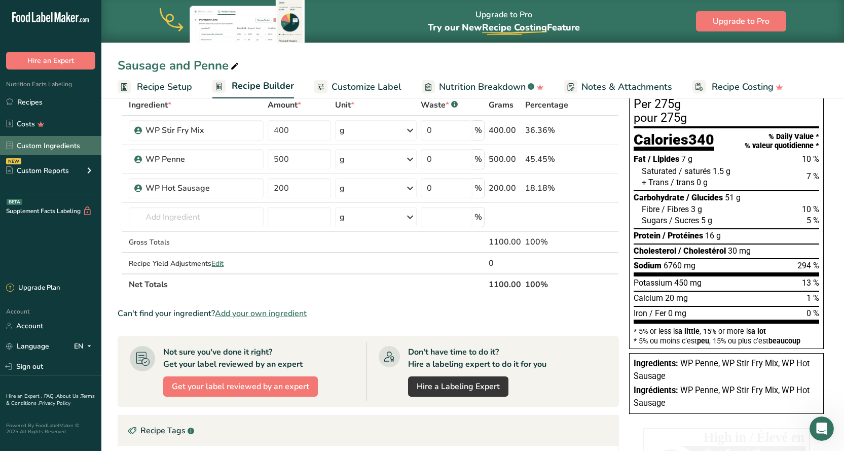
click at [32, 139] on link "Custom Ingredients" at bounding box center [50, 145] width 101 height 19
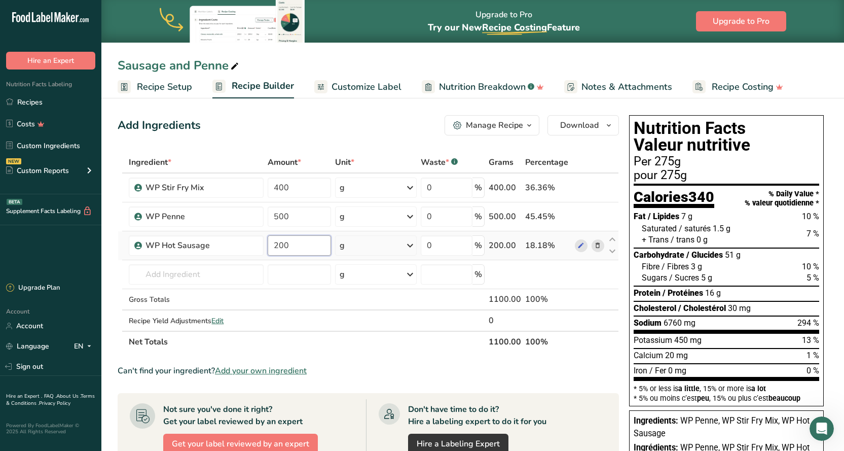
drag, startPoint x: 289, startPoint y: 246, endPoint x: 268, endPoint y: 246, distance: 21.8
click at [268, 246] on input "200" at bounding box center [299, 245] width 63 height 20
click at [371, 348] on div "Ingredient * Amount * Unit * Waste * .a-a{fill:#347362;}.b-a{fill:#fff;} Grams …" at bounding box center [368, 252] width 501 height 201
drag, startPoint x: 281, startPoint y: 244, endPoint x: 270, endPoint y: 245, distance: 10.7
click at [270, 245] on input "0" at bounding box center [301, 245] width 64 height 20
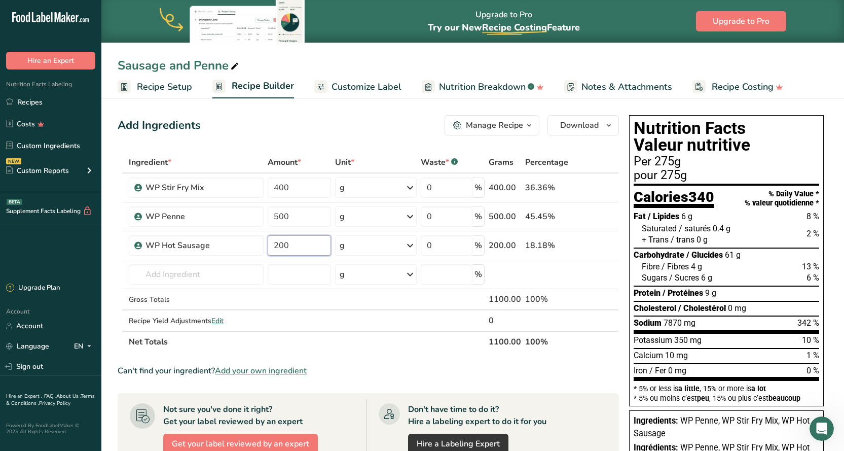
type input "200"
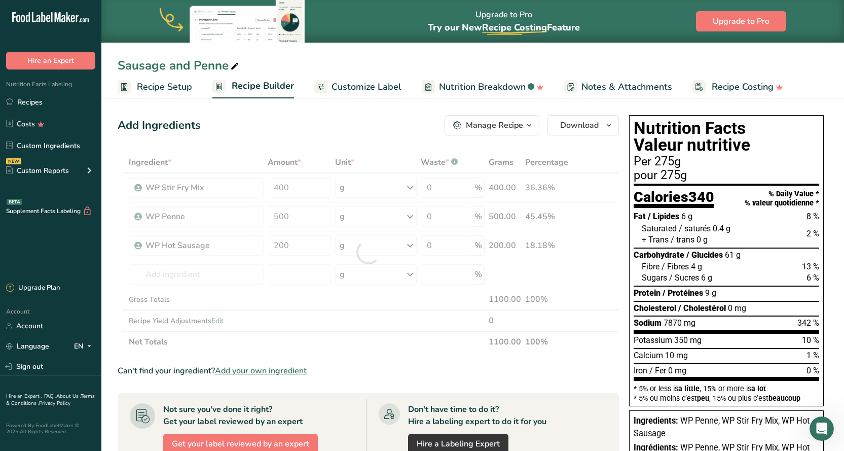
click at [357, 354] on section "Ingredient * Amount * Unit * Waste * .a-a{fill:#347362;}.b-a{fill:#fff;} Grams …" at bounding box center [368, 415] width 501 height 527
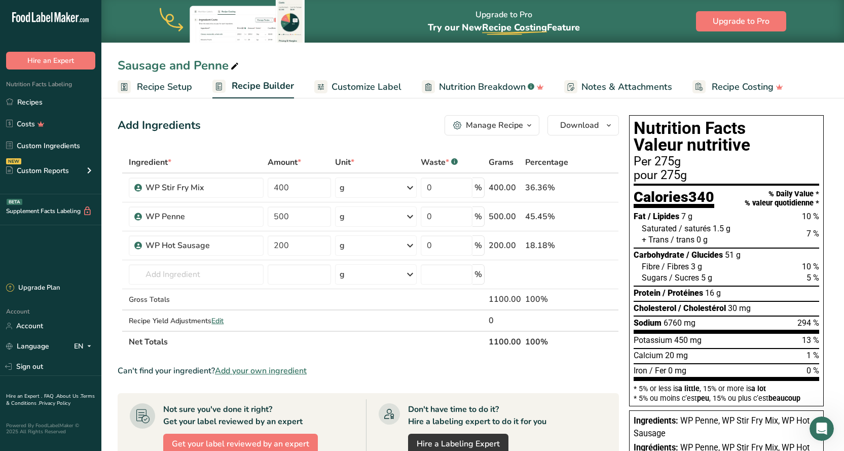
click at [162, 89] on span "Recipe Setup" at bounding box center [164, 87] width 55 height 14
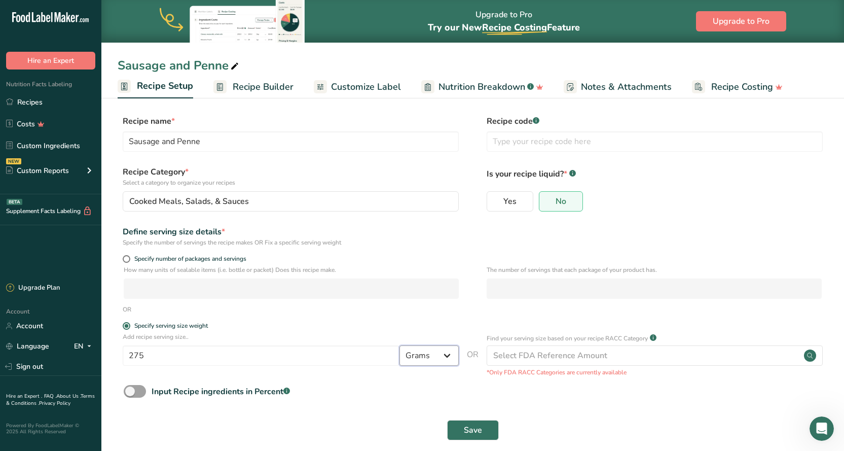
click at [444, 357] on select "Grams kg mg mcg lb oz l mL fl oz tbsp tsp cup qt gallon" at bounding box center [428, 355] width 59 height 20
click at [399, 345] on select "Grams kg mg mcg lb oz l mL fl oz tbsp tsp cup qt gallon" at bounding box center [428, 355] width 59 height 20
click at [129, 392] on span at bounding box center [135, 391] width 22 height 13
click at [129, 392] on input "Input Recipe ingredients in Percent .a-a{fill:#347362;}.b-a{fill:#fff;}" at bounding box center [127, 391] width 7 height 7
checkbox input "true"
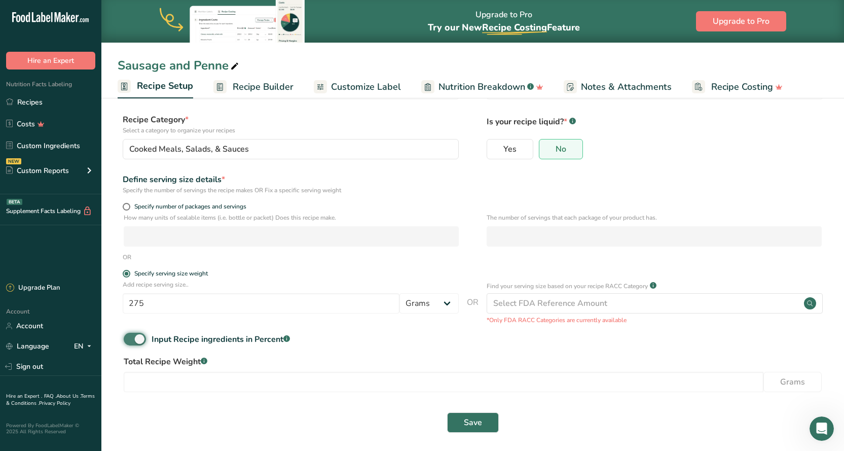
scroll to position [56, 0]
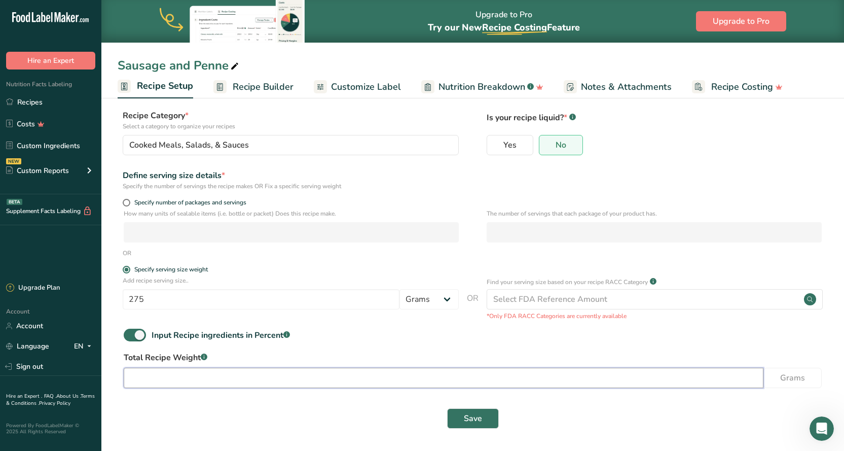
click at [168, 378] on input "number" at bounding box center [444, 378] width 640 height 20
type input "1.1"
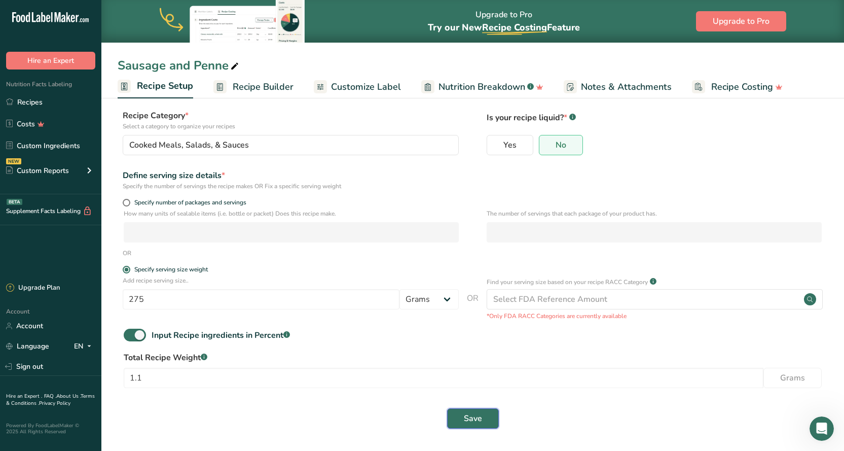
click at [479, 420] on span "Save" at bounding box center [473, 418] width 18 height 12
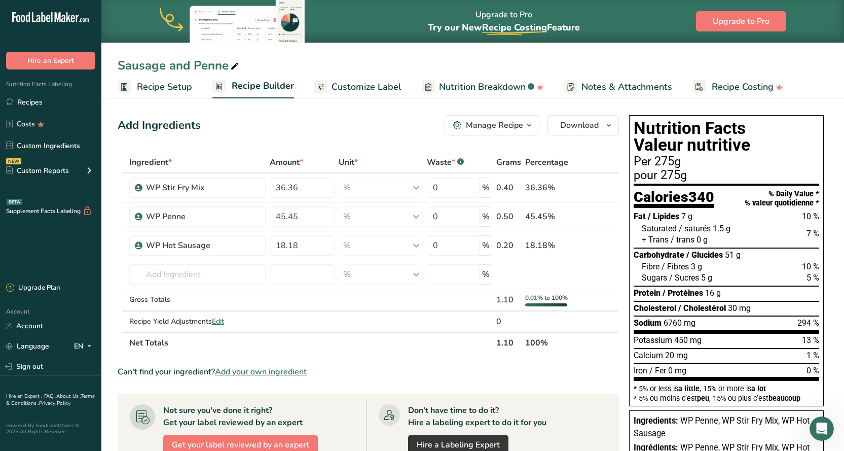
click at [162, 92] on span "Recipe Setup" at bounding box center [164, 87] width 55 height 14
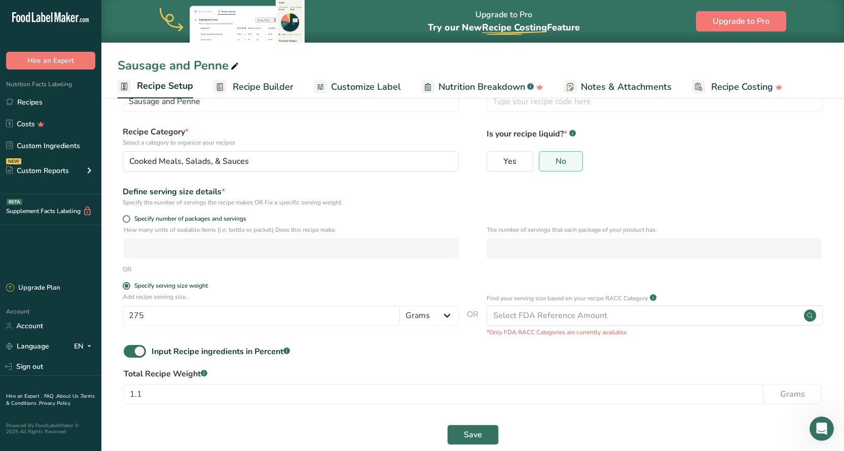
scroll to position [56, 0]
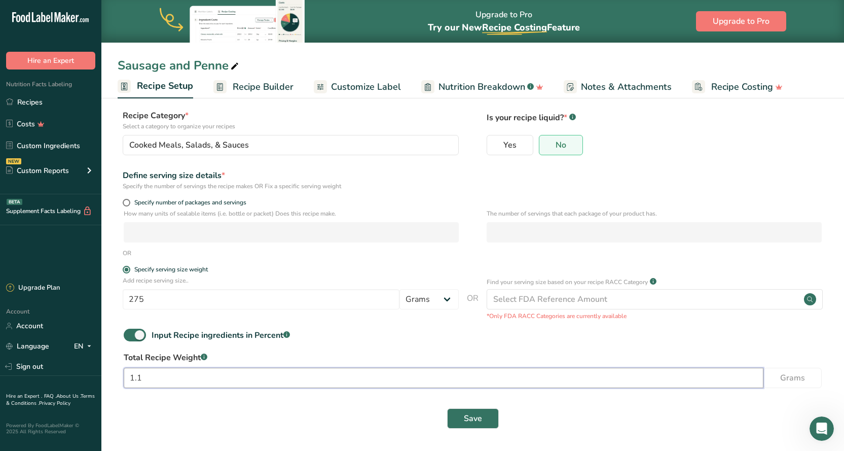
drag, startPoint x: 149, startPoint y: 377, endPoint x: 113, endPoint y: 375, distance: 36.0
click at [114, 375] on section "Recipe name * Sausage and Penne Recipe code .a-a{fill:#347362;}.b-a{fill:#fff;}…" at bounding box center [472, 245] width 743 height 412
click at [136, 336] on span at bounding box center [135, 334] width 22 height 13
click at [130, 336] on input "Input Recipe ingredients in Percent .a-a{fill:#347362;}.b-a{fill:#fff;}" at bounding box center [127, 335] width 7 height 7
checkbox input "false"
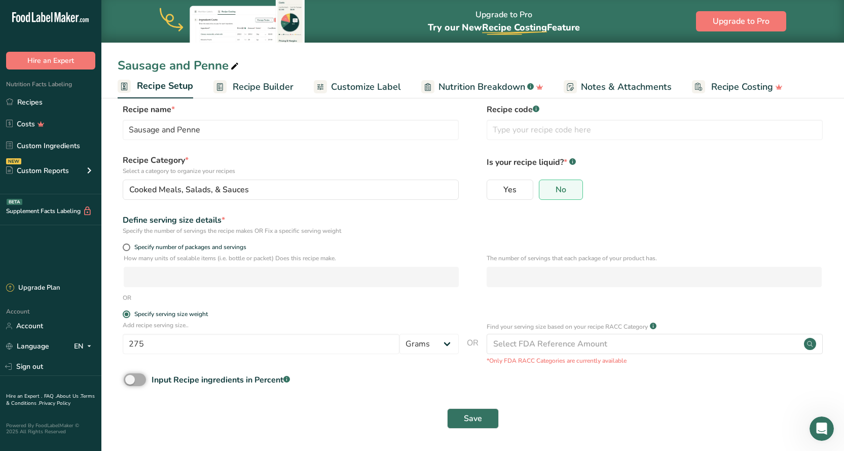
scroll to position [12, 0]
click at [474, 422] on span "Save" at bounding box center [473, 418] width 18 height 12
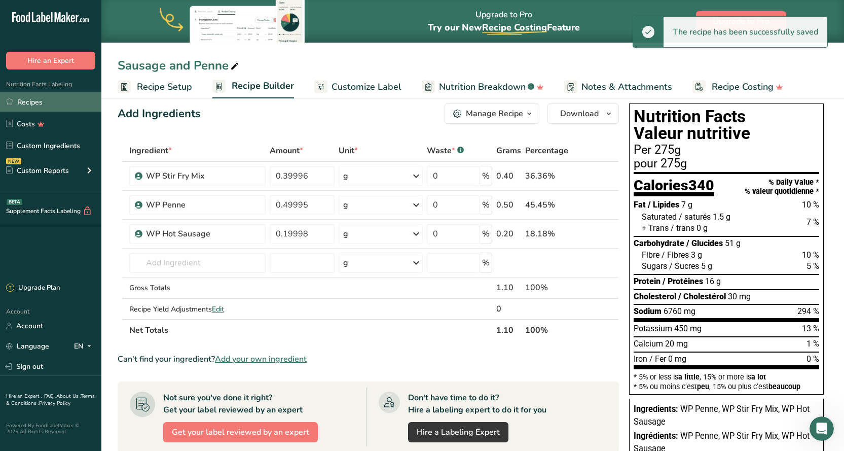
click at [26, 106] on link "Recipes" at bounding box center [50, 101] width 101 height 19
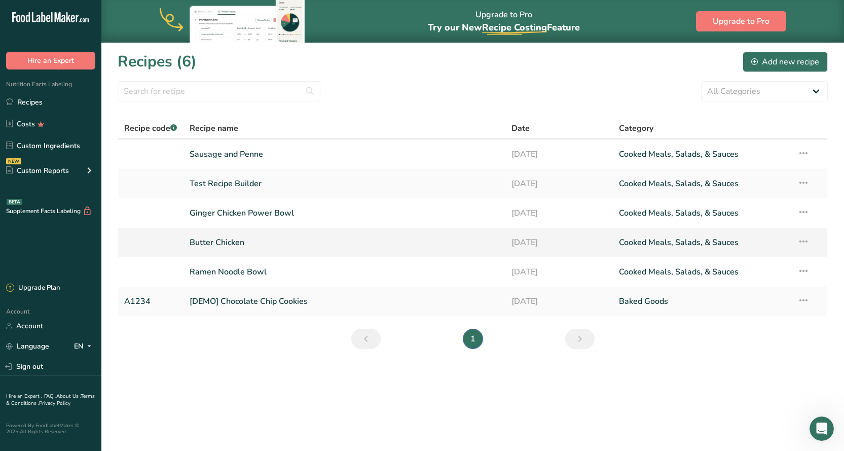
click at [226, 242] on link "Butter Chicken" at bounding box center [345, 242] width 310 height 21
click at [230, 271] on link "Ramen Noodle Bowl" at bounding box center [345, 271] width 310 height 21
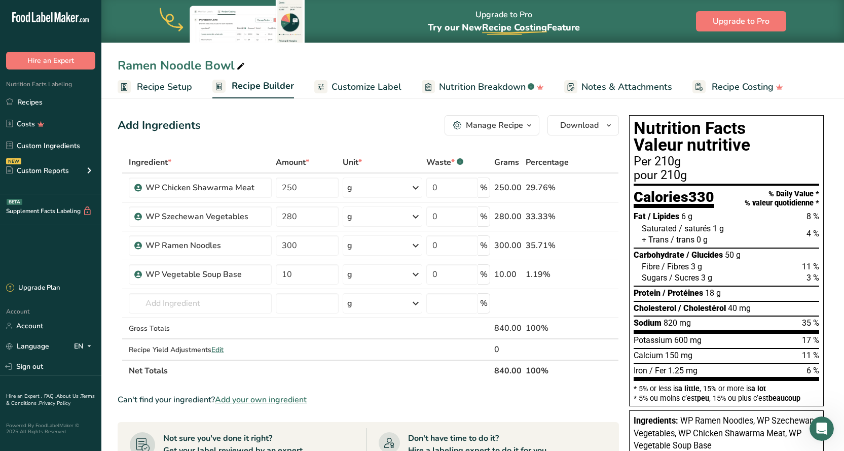
click at [157, 85] on span "Recipe Setup" at bounding box center [164, 87] width 55 height 14
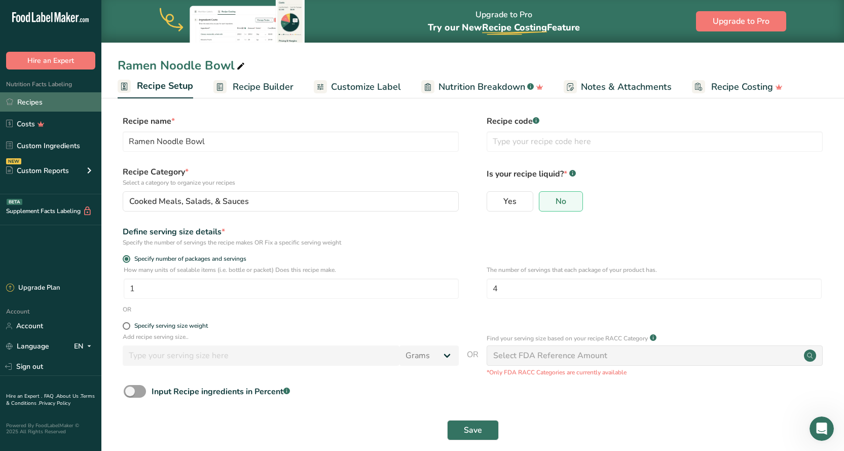
click at [45, 103] on link "Recipes" at bounding box center [50, 101] width 101 height 19
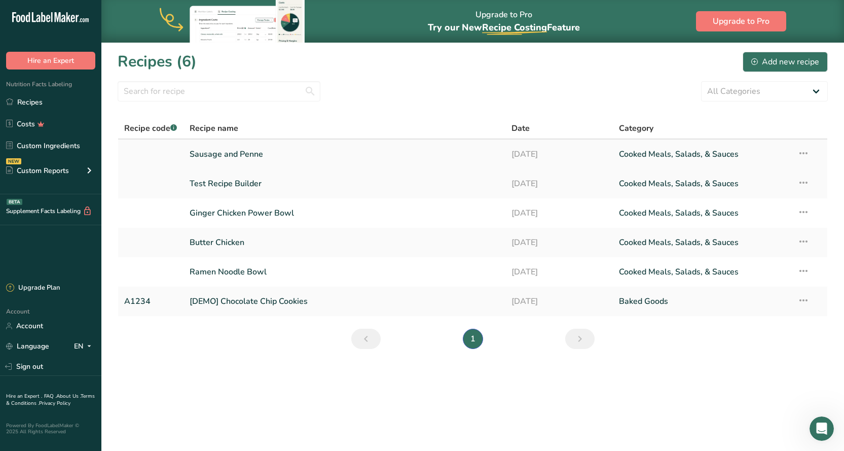
click at [243, 150] on link "Sausage and Penne" at bounding box center [345, 153] width 310 height 21
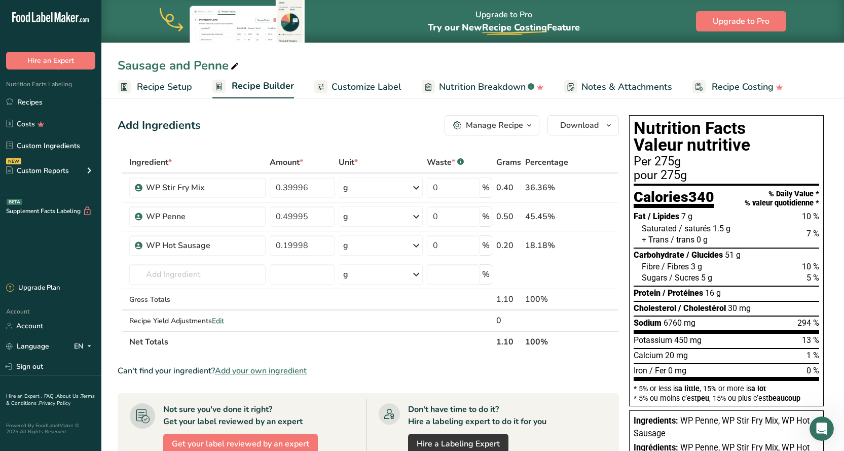
click at [175, 85] on span "Recipe Setup" at bounding box center [164, 87] width 55 height 14
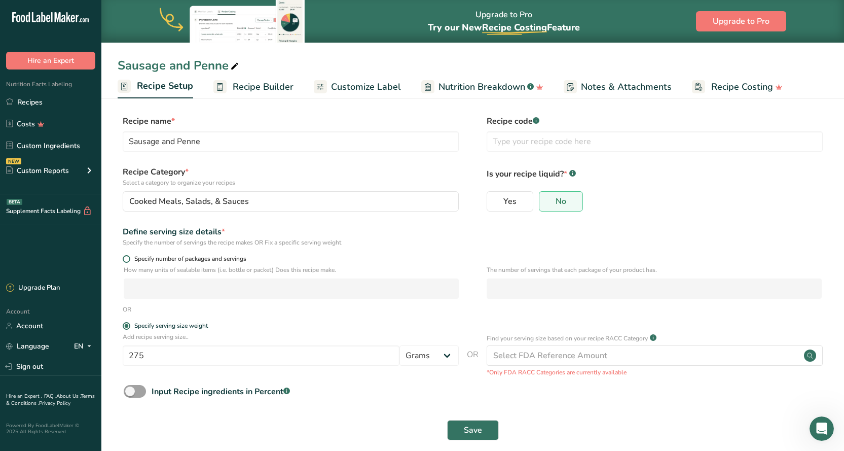
click at [128, 259] on span at bounding box center [127, 259] width 8 height 8
click at [128, 259] on input "Specify number of packages and servings" at bounding box center [126, 258] width 7 height 7
radio input "true"
radio input "false"
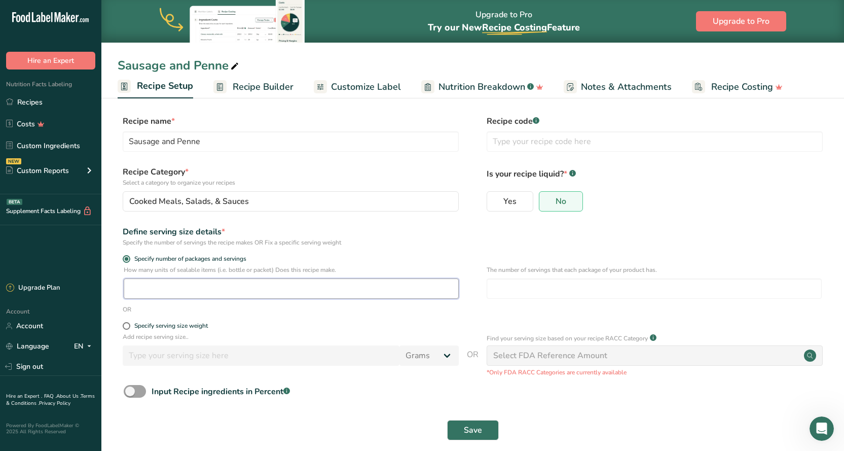
click at [146, 288] on input "number" at bounding box center [291, 288] width 335 height 20
type input "1"
click at [519, 286] on input "number" at bounding box center [654, 288] width 335 height 20
type input "4"
click at [473, 427] on span "Save" at bounding box center [473, 430] width 18 height 12
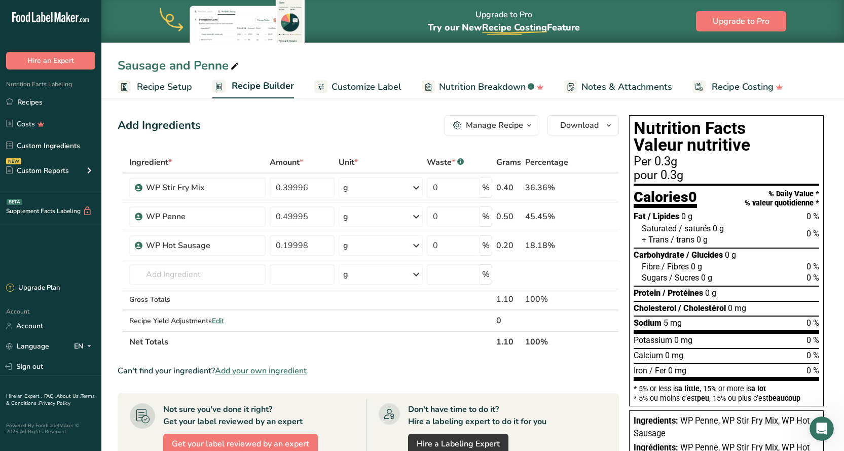
click at [161, 80] on span "Recipe Setup" at bounding box center [164, 87] width 55 height 14
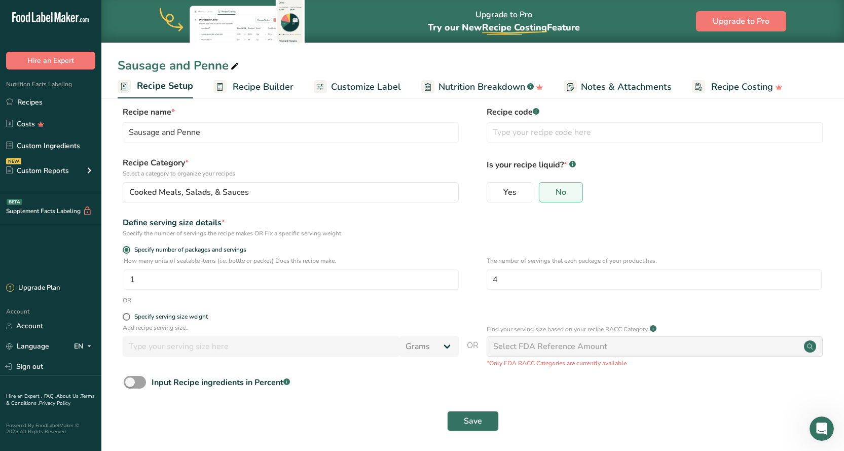
scroll to position [12, 0]
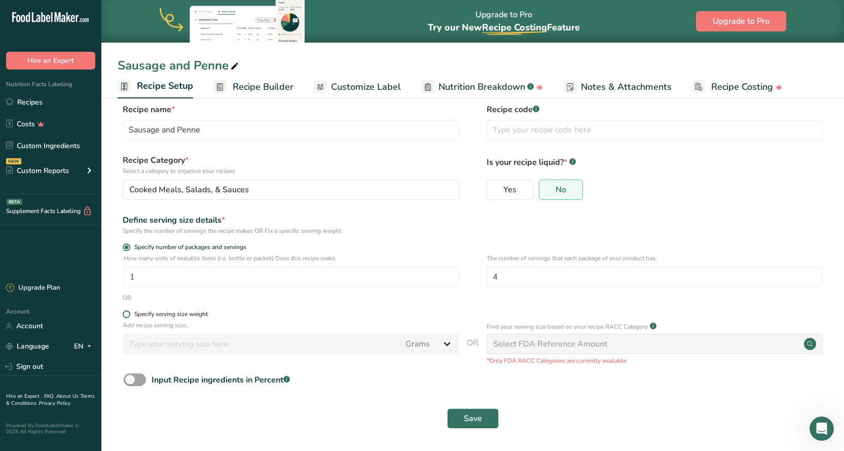
click at [124, 311] on span at bounding box center [127, 314] width 8 height 8
click at [124, 311] on input "Specify serving size weight" at bounding box center [126, 314] width 7 height 7
radio input "true"
radio input "false"
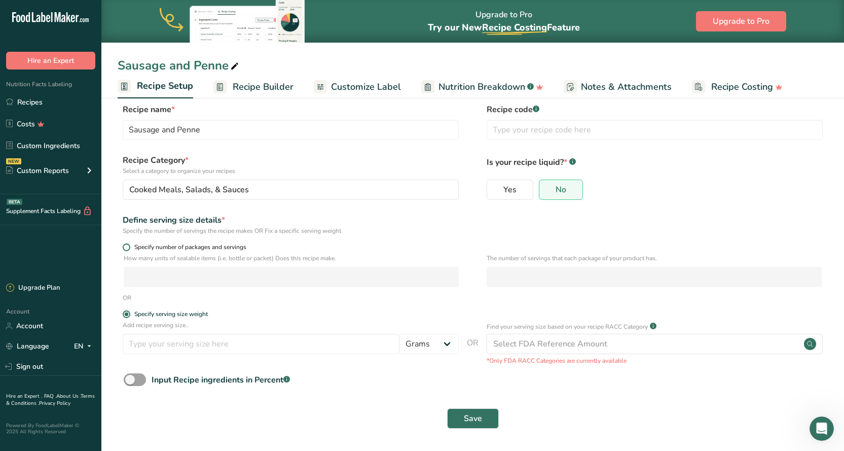
click at [124, 247] on span at bounding box center [127, 247] width 8 height 8
click at [124, 247] on input "Specify number of packages and servings" at bounding box center [126, 247] width 7 height 7
radio input "true"
radio input "false"
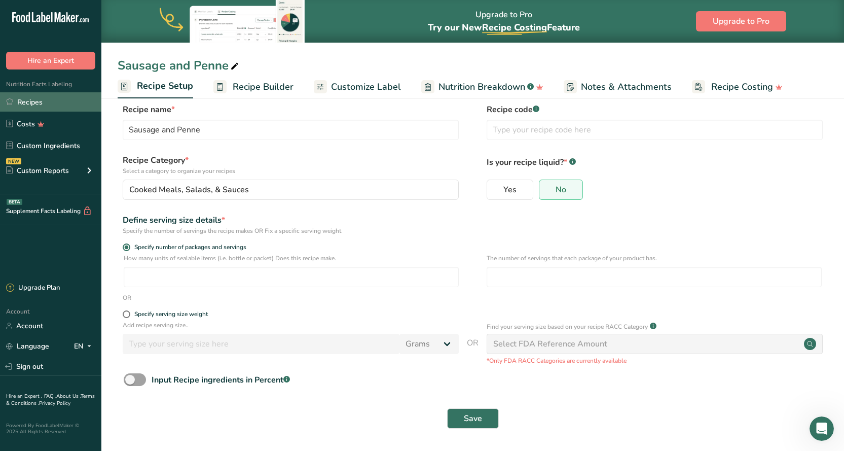
click at [25, 103] on link "Recipes" at bounding box center [50, 101] width 101 height 19
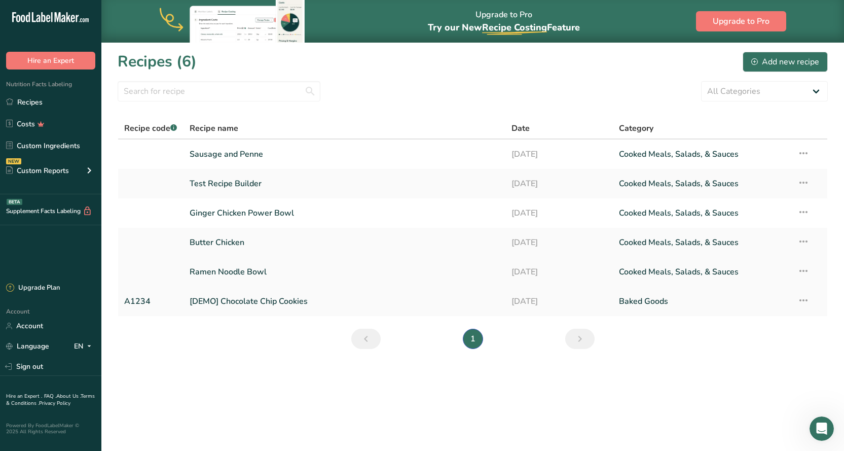
click at [237, 267] on link "Ramen Noodle Bowl" at bounding box center [345, 271] width 310 height 21
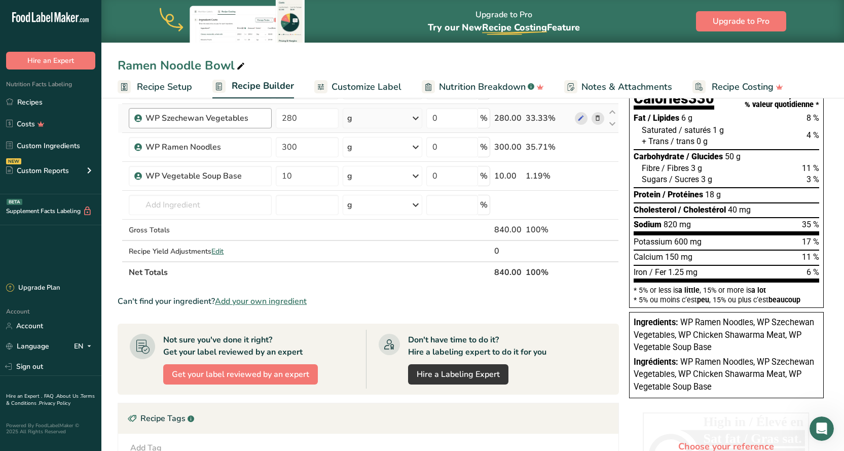
scroll to position [35, 0]
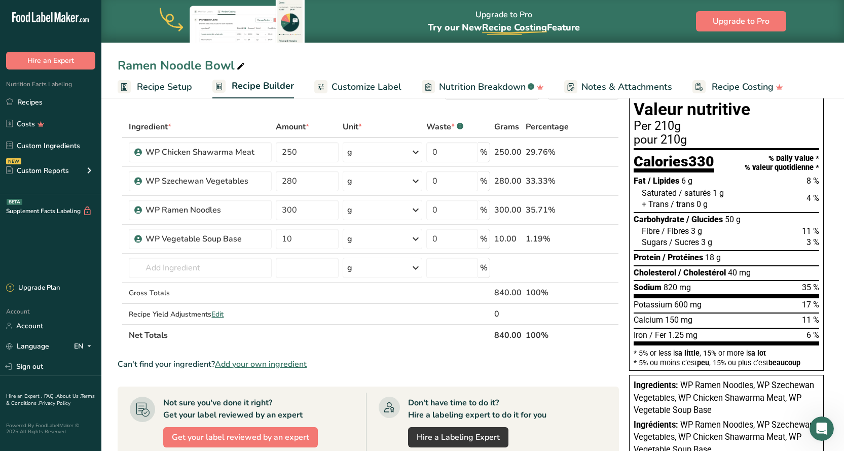
click at [173, 91] on span "Recipe Setup" at bounding box center [164, 87] width 55 height 14
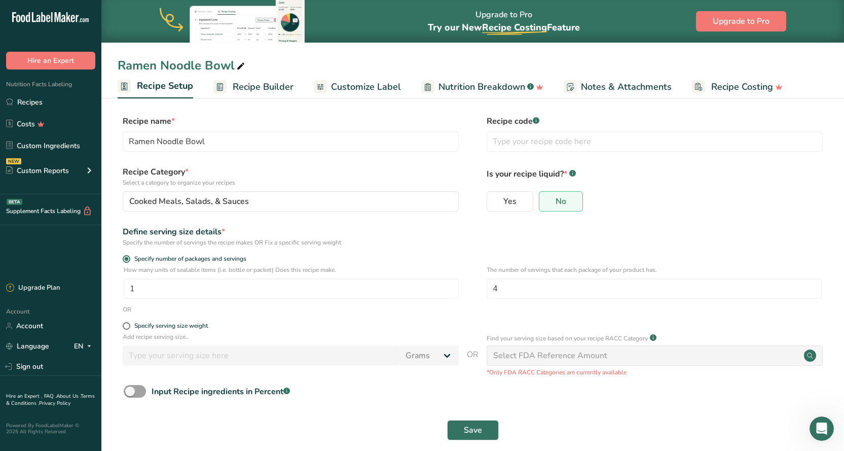
scroll to position [12, 0]
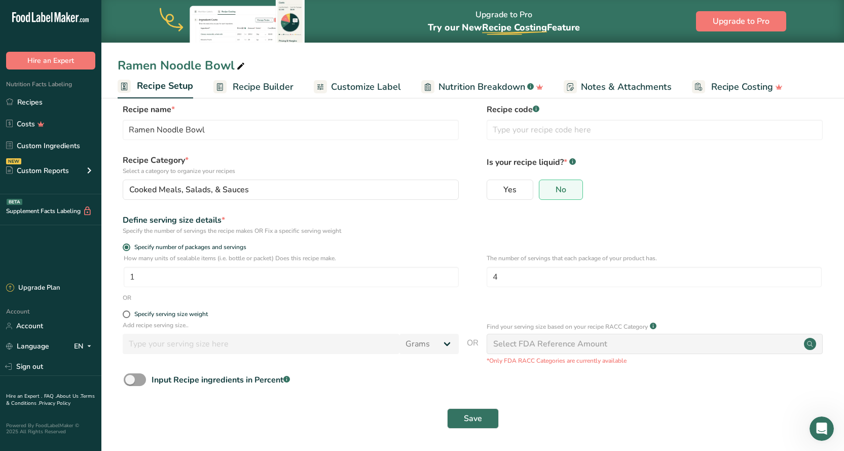
click at [248, 89] on span "Recipe Builder" at bounding box center [263, 87] width 61 height 14
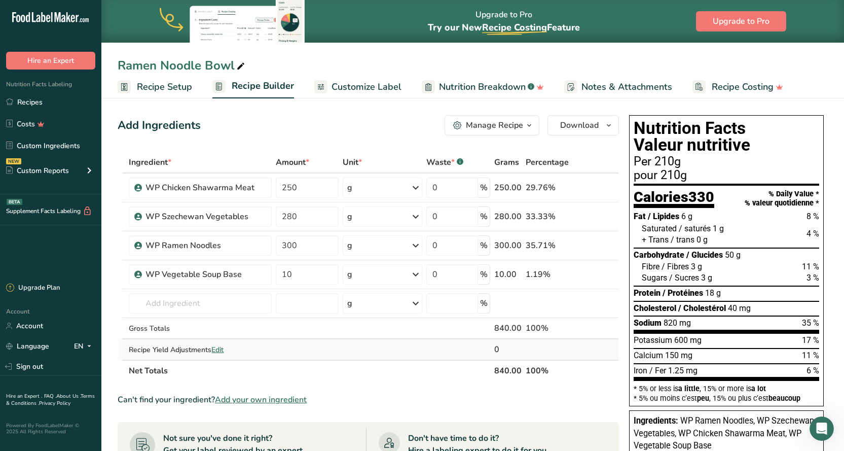
click at [221, 349] on span "Edit" at bounding box center [217, 350] width 12 height 10
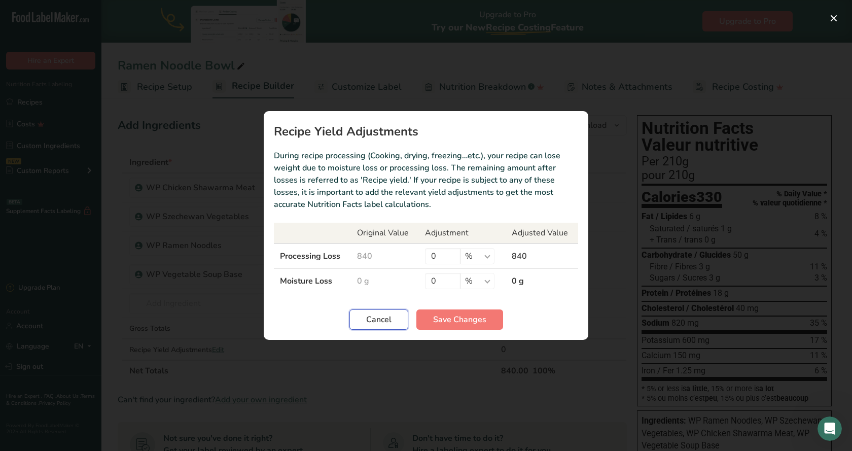
click at [387, 320] on span "Cancel" at bounding box center [378, 319] width 25 height 12
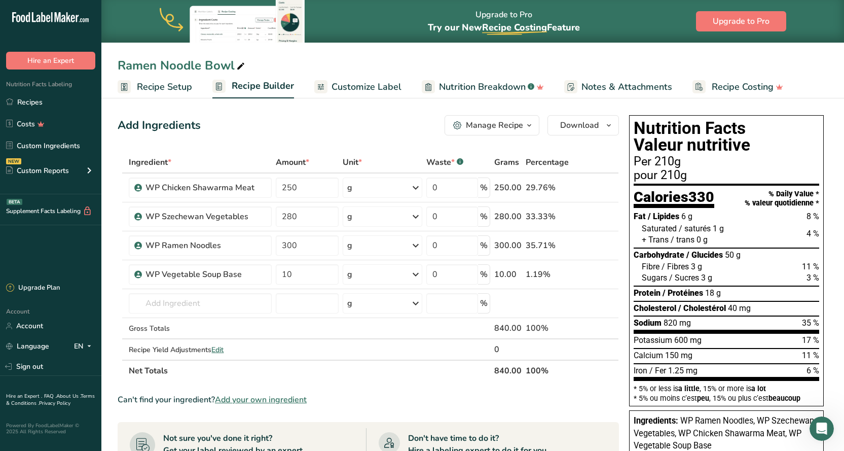
click at [159, 84] on span "Recipe Setup" at bounding box center [164, 87] width 55 height 14
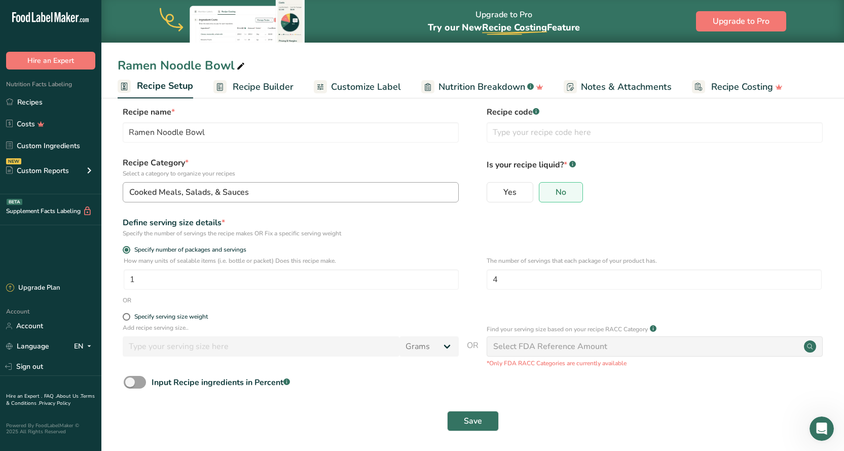
scroll to position [12, 0]
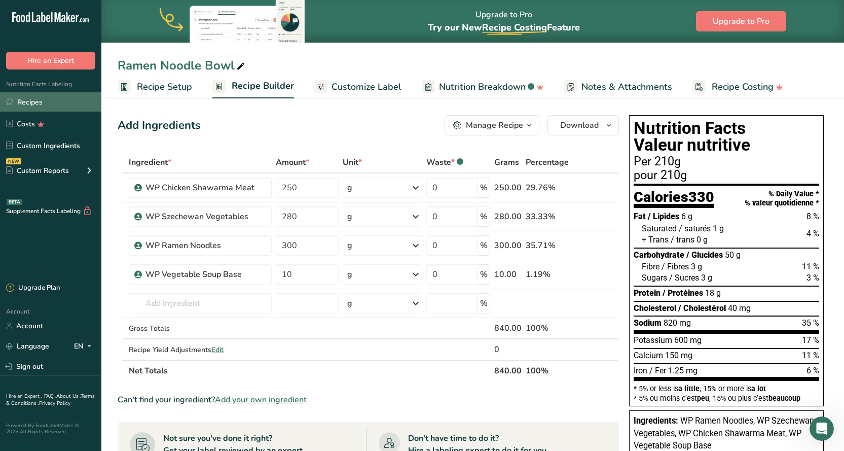
click at [24, 100] on link "Recipes" at bounding box center [50, 101] width 101 height 19
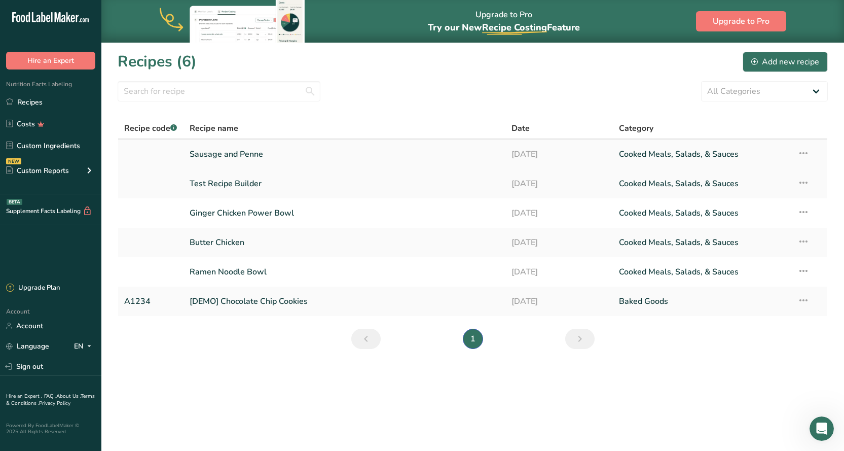
click at [228, 154] on link "Sausage and Penne" at bounding box center [345, 153] width 310 height 21
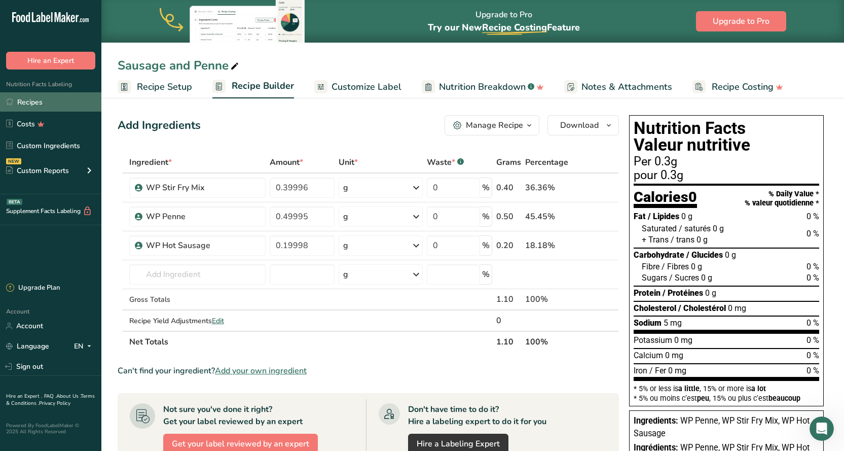
click at [33, 96] on link "Recipes" at bounding box center [50, 101] width 101 height 19
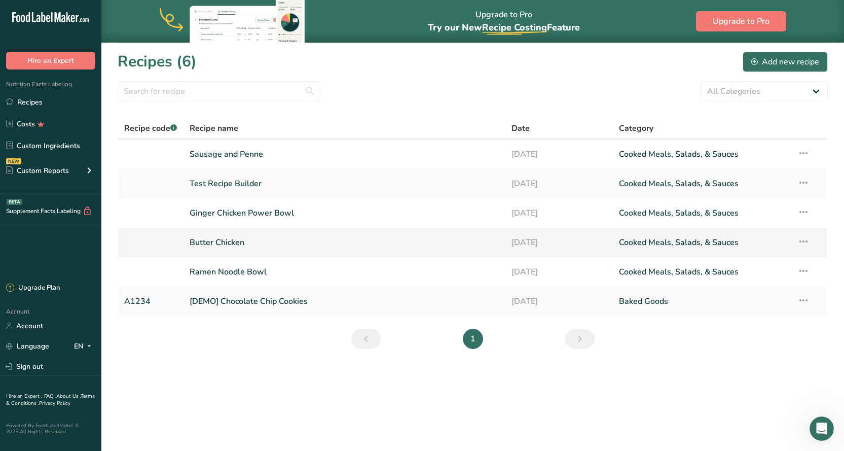
click at [220, 244] on link "Butter Chicken" at bounding box center [345, 242] width 310 height 21
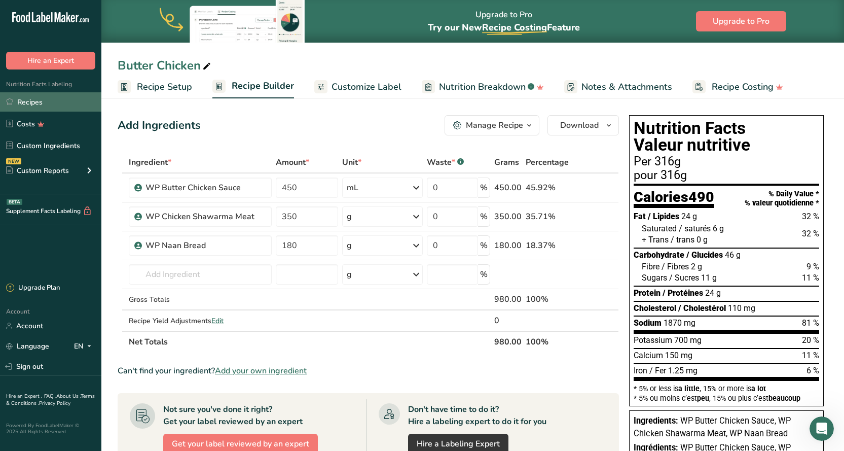
click at [14, 103] on link "Recipes" at bounding box center [50, 101] width 101 height 19
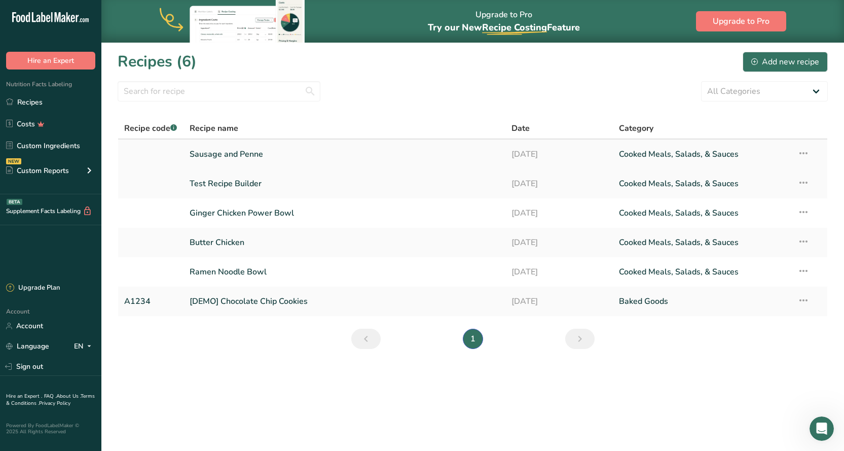
click at [217, 151] on link "Sausage and Penne" at bounding box center [345, 153] width 310 height 21
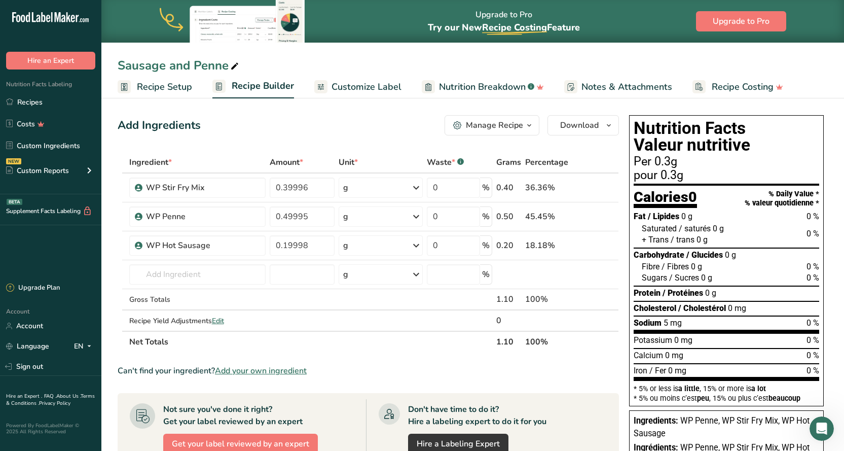
click at [156, 86] on span "Recipe Setup" at bounding box center [164, 87] width 55 height 14
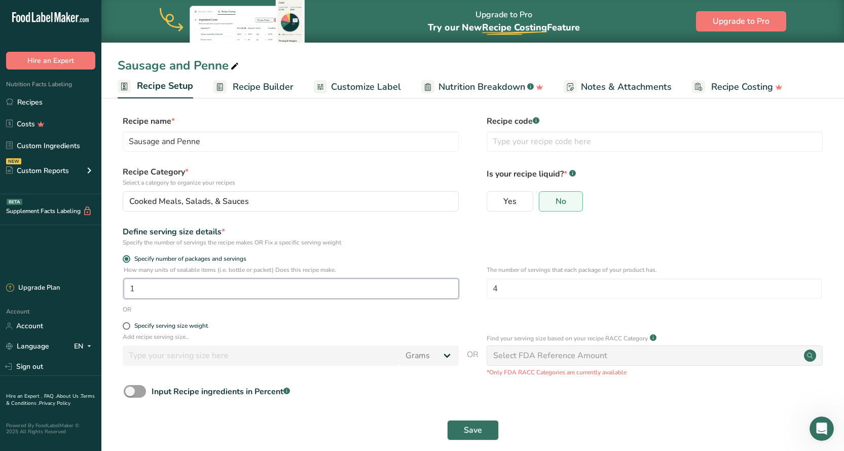
drag, startPoint x: 147, startPoint y: 286, endPoint x: 130, endPoint y: 287, distance: 17.3
click at [130, 287] on input "1" at bounding box center [291, 288] width 335 height 20
drag, startPoint x: 505, startPoint y: 291, endPoint x: 489, endPoint y: 293, distance: 15.8
click at [489, 293] on input "4" at bounding box center [654, 288] width 335 height 20
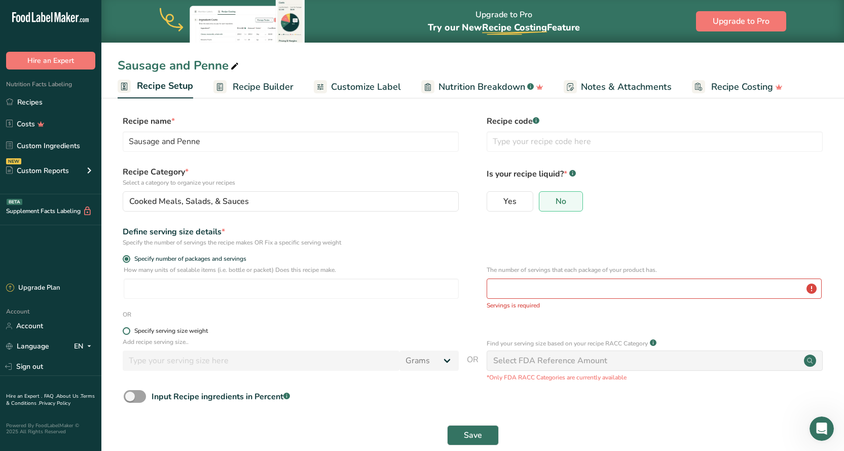
click at [128, 333] on span at bounding box center [127, 331] width 8 height 8
click at [128, 333] on input "Specify serving size weight" at bounding box center [126, 330] width 7 height 7
radio input "true"
radio input "false"
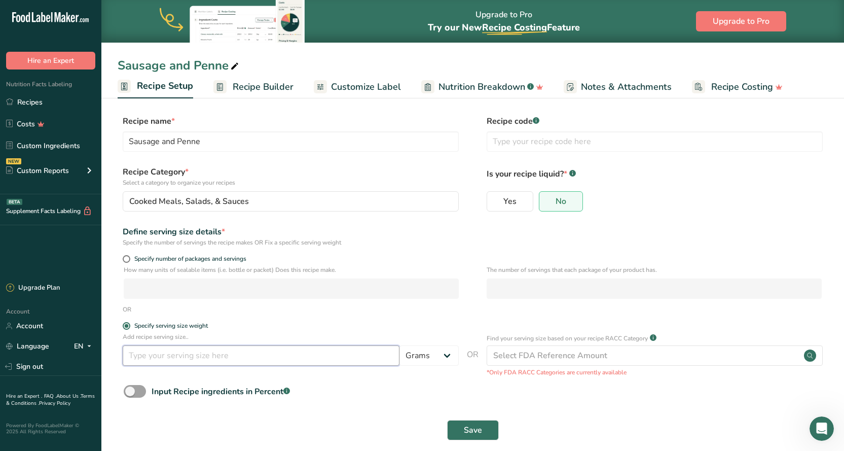
click at [184, 356] on input "number" at bounding box center [261, 355] width 277 height 20
type input "275"
click at [292, 319] on form "Recipe name * Sausage and Penne Recipe code .a-a{fill:#347362;}.b-a{fill:#fff;}…" at bounding box center [473, 280] width 710 height 331
click at [154, 358] on input "275" at bounding box center [261, 355] width 277 height 20
click at [475, 429] on span "Save" at bounding box center [473, 430] width 18 height 12
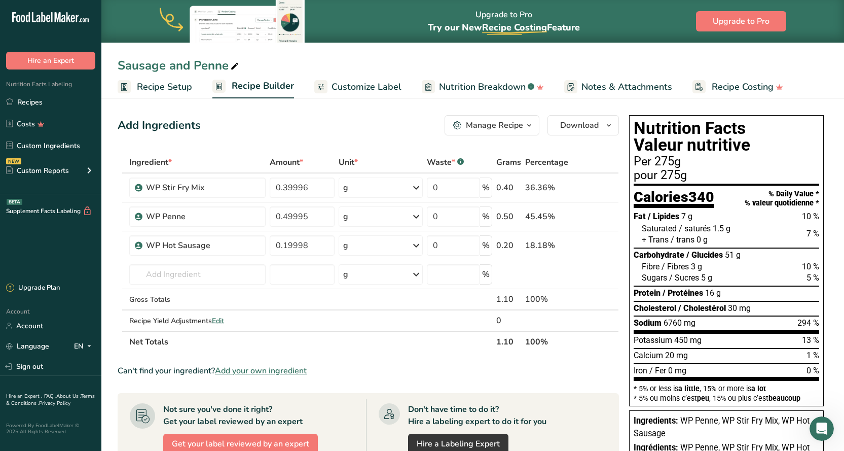
click at [179, 87] on span "Recipe Setup" at bounding box center [164, 87] width 55 height 14
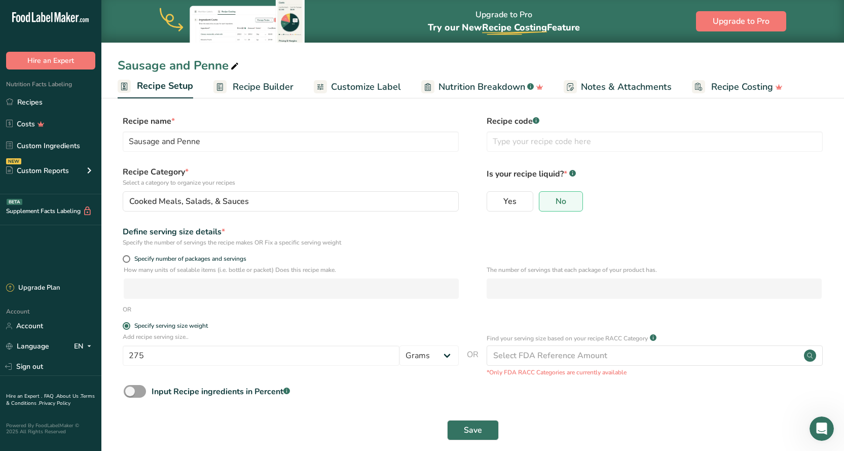
click at [276, 86] on span "Recipe Builder" at bounding box center [263, 87] width 61 height 14
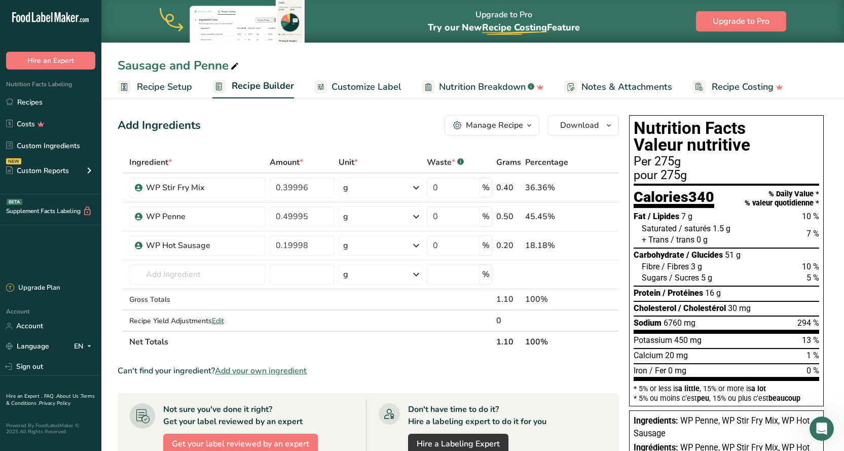
click at [164, 87] on span "Recipe Setup" at bounding box center [164, 87] width 55 height 14
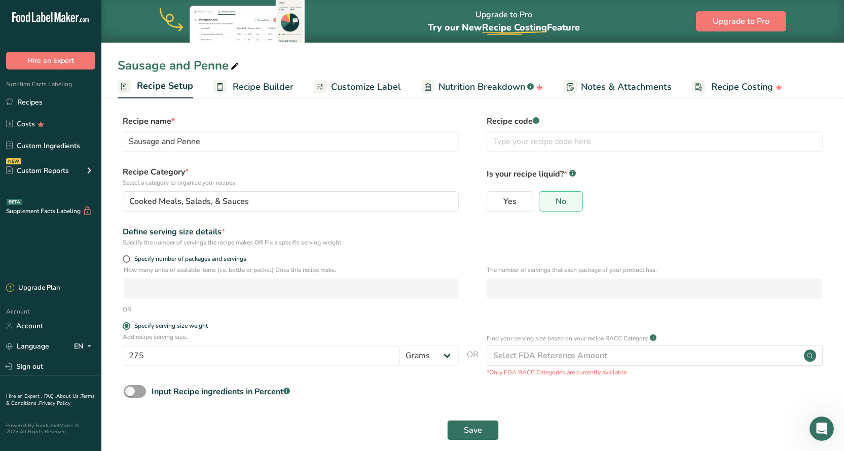
click at [259, 81] on span "Recipe Builder" at bounding box center [263, 87] width 61 height 14
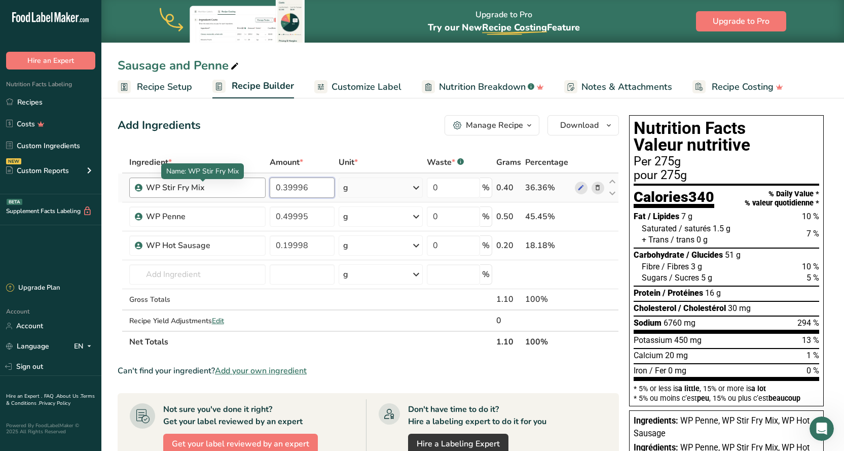
drag, startPoint x: 312, startPoint y: 187, endPoint x: 255, endPoint y: 187, distance: 56.8
click at [255, 187] on tr "WP Stir Fry Mix 0.39996 g Weight Units g kg mg See more Volume Units l Volume u…" at bounding box center [368, 187] width 500 height 29
type input "400"
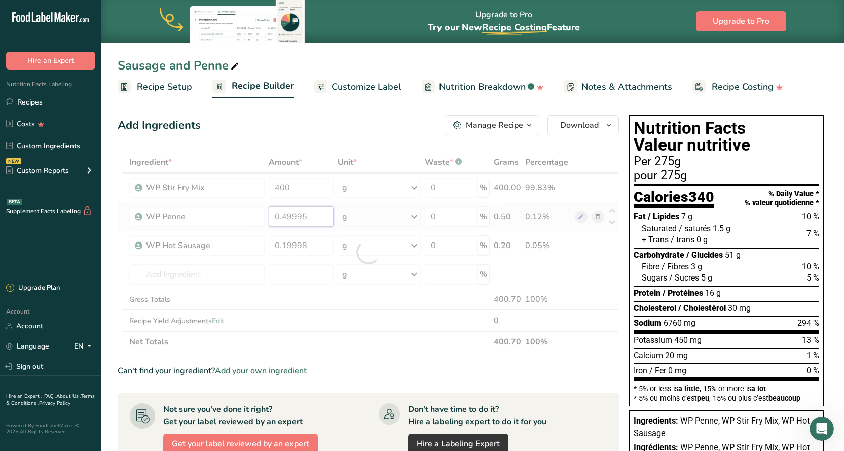
click at [320, 224] on div "Ingredient * Amount * Unit * Waste * .a-a{fill:#347362;}.b-a{fill:#fff;} Grams …" at bounding box center [368, 252] width 501 height 201
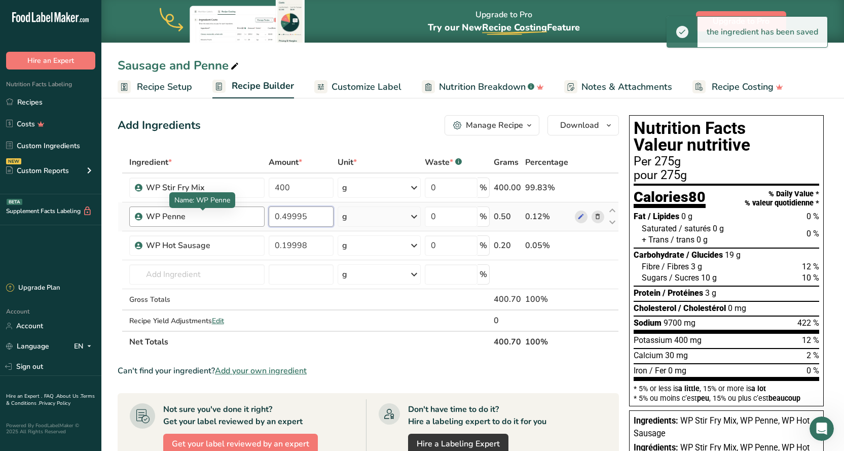
drag, startPoint x: 312, startPoint y: 214, endPoint x: 233, endPoint y: 216, distance: 79.6
click at [233, 216] on tr "WP Penne 0.49995 g Weight Units g kg mg See more Volume Units l Volume units re…" at bounding box center [368, 216] width 500 height 29
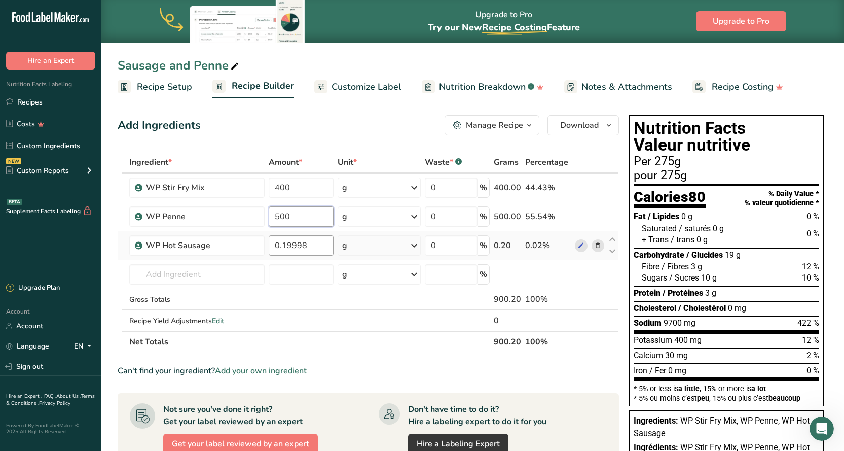
type input "500"
click at [309, 248] on div "Ingredient * Amount * Unit * Waste * .a-a{fill:#347362;}.b-a{fill:#fff;} Grams …" at bounding box center [368, 252] width 501 height 201
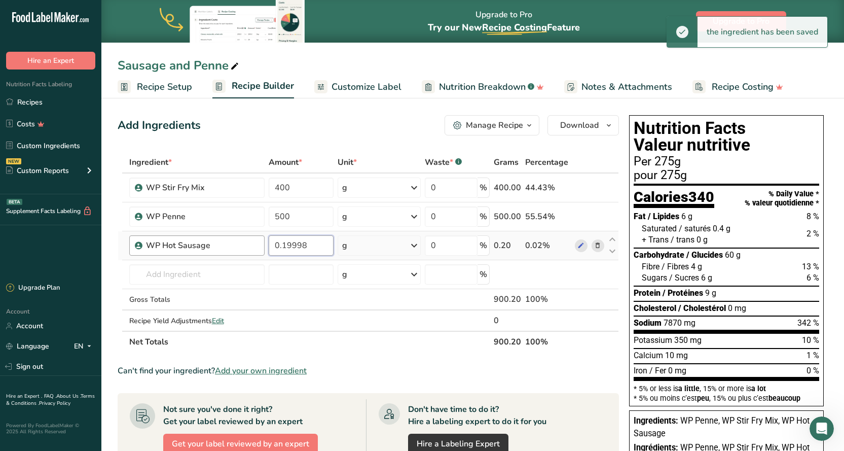
drag, startPoint x: 300, startPoint y: 248, endPoint x: 252, endPoint y: 251, distance: 47.7
click at [252, 251] on tr "WP Hot Sausage 0.19998 g Weight Units g kg mg See more Volume Units l Volume un…" at bounding box center [368, 245] width 500 height 29
type input "200"
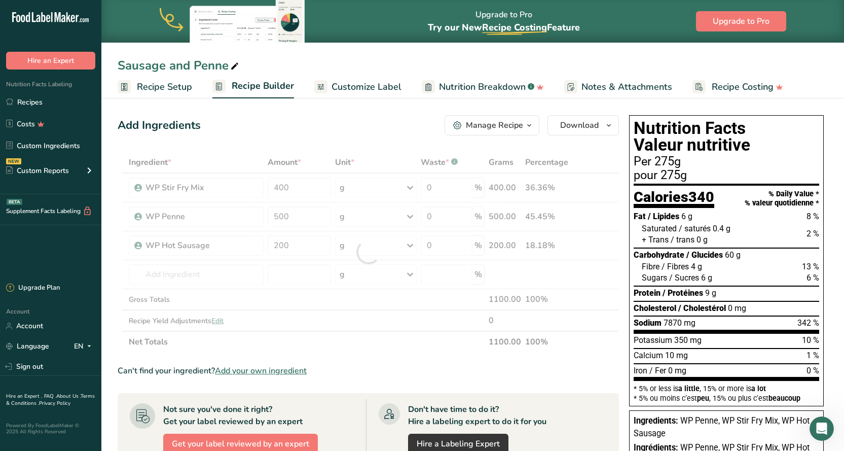
drag, startPoint x: 348, startPoint y: 341, endPoint x: 355, endPoint y: 340, distance: 6.7
click at [349, 341] on div "Ingredient * Amount * Unit * Waste * .a-a{fill:#347362;}.b-a{fill:#fff;} Grams …" at bounding box center [368, 252] width 501 height 201
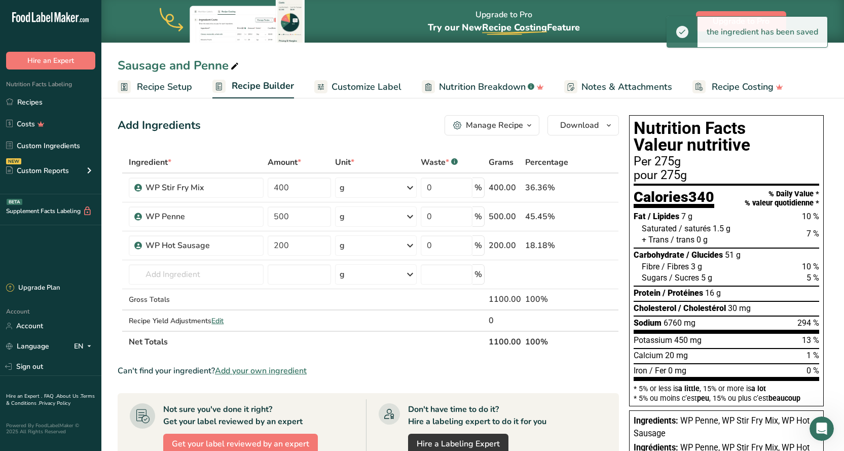
click at [444, 355] on section "Ingredient * Amount * Unit * Waste * .a-a{fill:#347362;}.b-a{fill:#fff;} Grams …" at bounding box center [368, 415] width 501 height 527
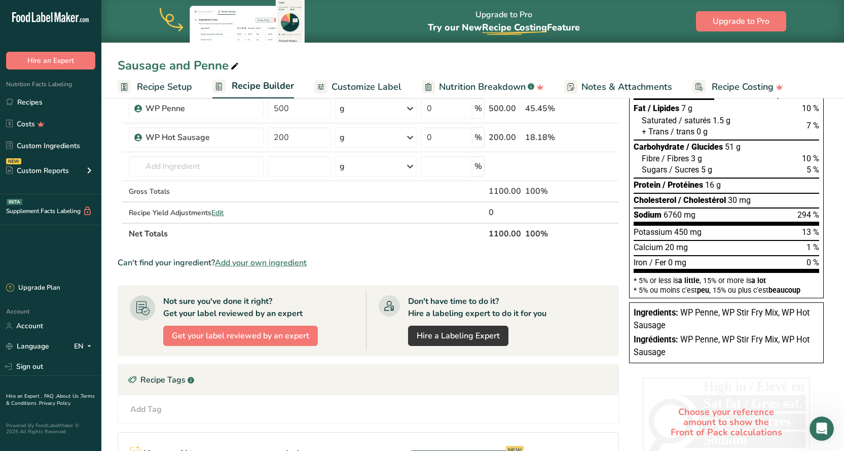
scroll to position [159, 0]
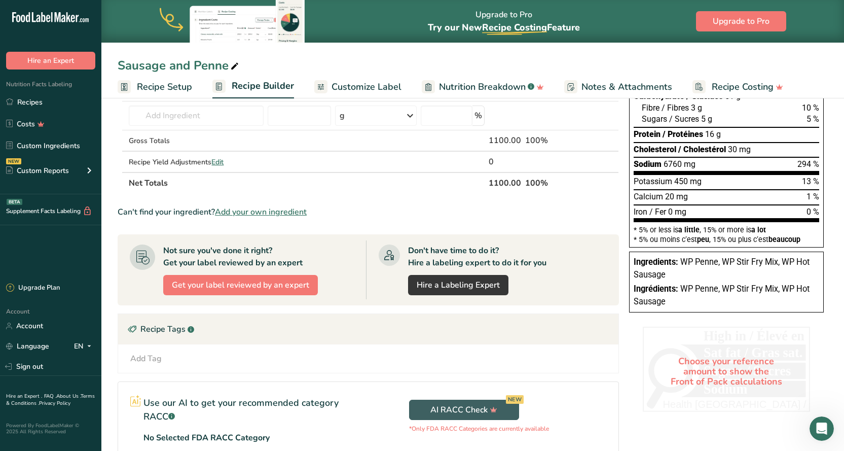
click at [727, 369] on div "Choose your reference amount to show the Front of Pack calculations" at bounding box center [726, 370] width 167 height 89
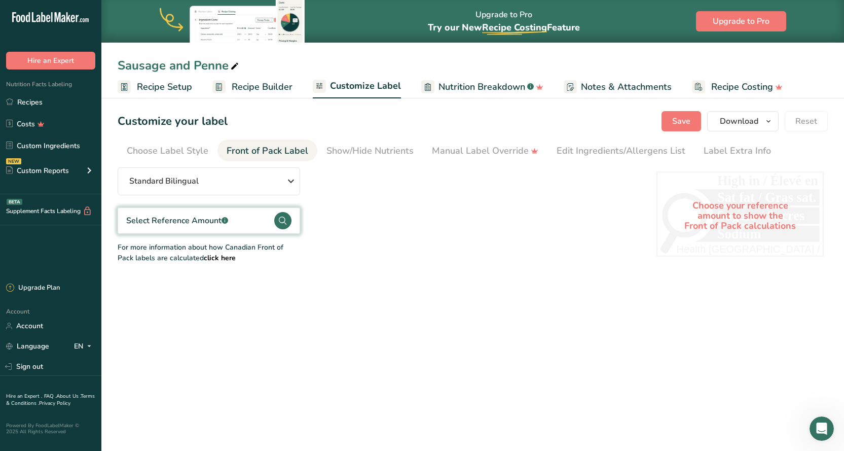
click at [760, 212] on div "Choose your reference amount to show the Front of Pack calculations" at bounding box center [739, 215] width 167 height 89
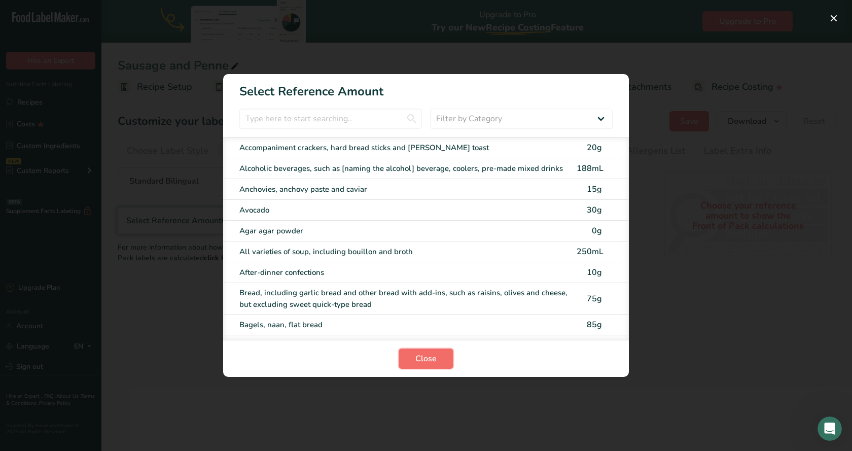
click at [444, 359] on button "Close" at bounding box center [425, 358] width 55 height 20
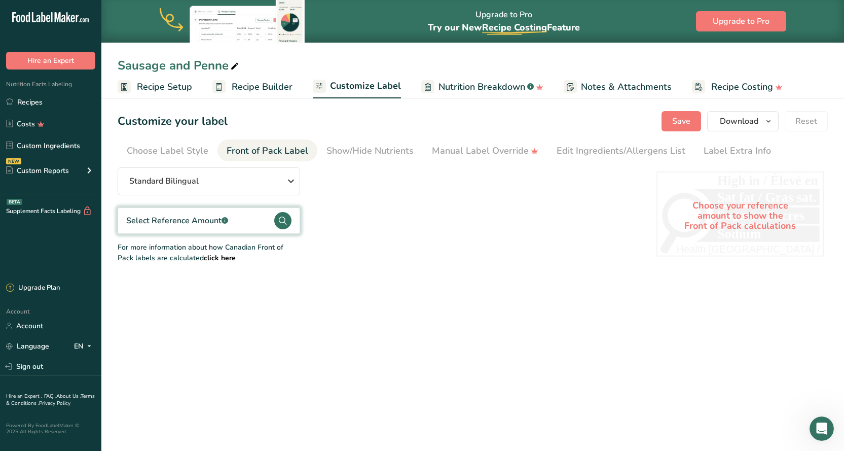
click at [273, 221] on div "Select Reference Amount .a-a{fill:#347362;}.b-a{fill:#fff;}" at bounding box center [209, 220] width 182 height 26
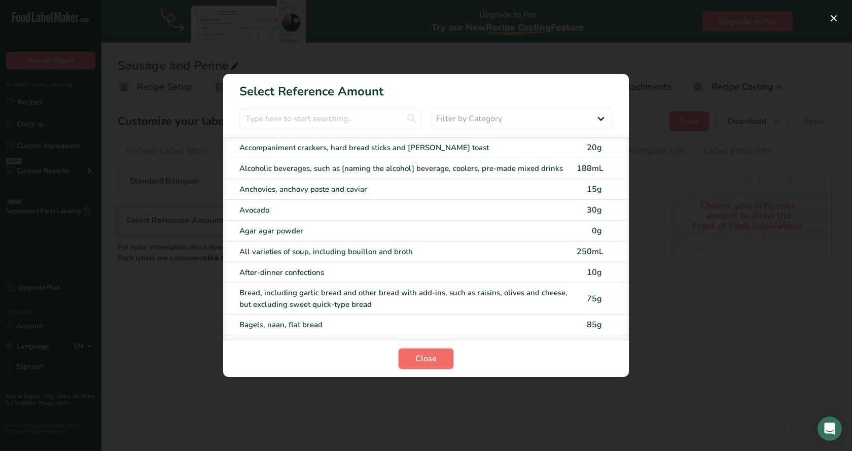
click at [439, 357] on button "Close" at bounding box center [425, 358] width 55 height 20
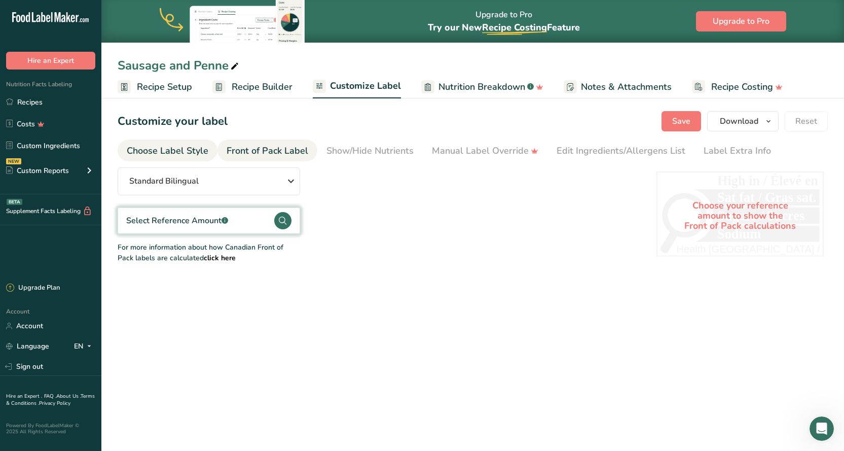
click at [160, 151] on div "Choose Label Style" at bounding box center [168, 151] width 82 height 14
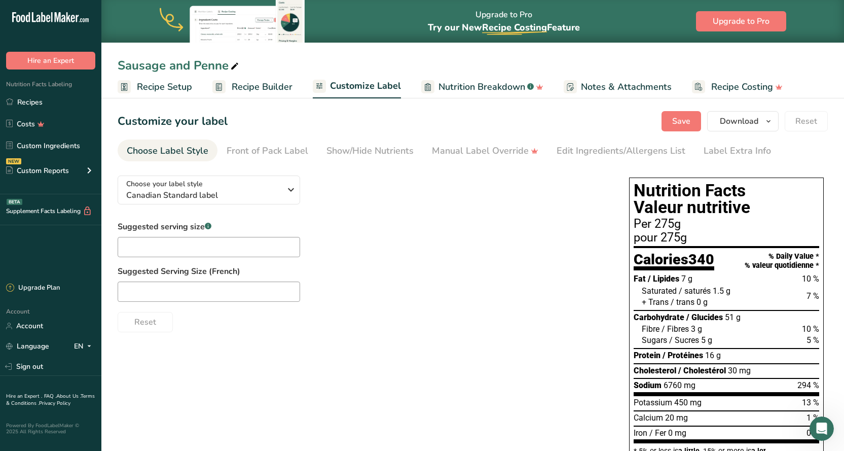
click at [151, 83] on span "Recipe Setup" at bounding box center [164, 87] width 55 height 14
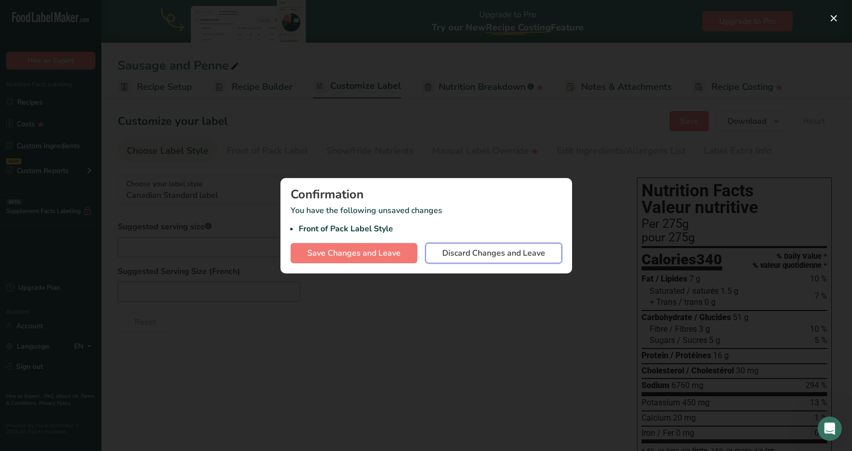
click at [458, 255] on span "Discard Changes and Leave" at bounding box center [493, 253] width 103 height 12
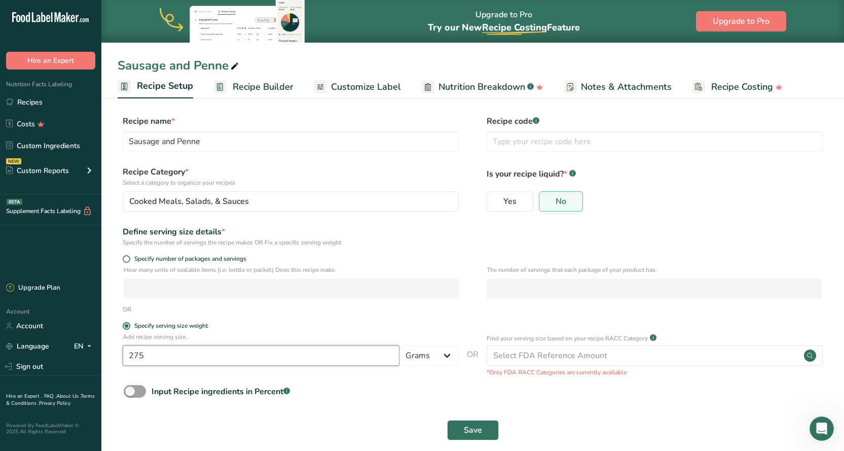
drag, startPoint x: 152, startPoint y: 354, endPoint x: 105, endPoint y: 355, distance: 46.7
click at [105, 355] on section "Recipe name * Sausage and Penne Recipe code .a-a{fill:#347362;}.b-a{fill:#fff;}…" at bounding box center [472, 279] width 743 height 368
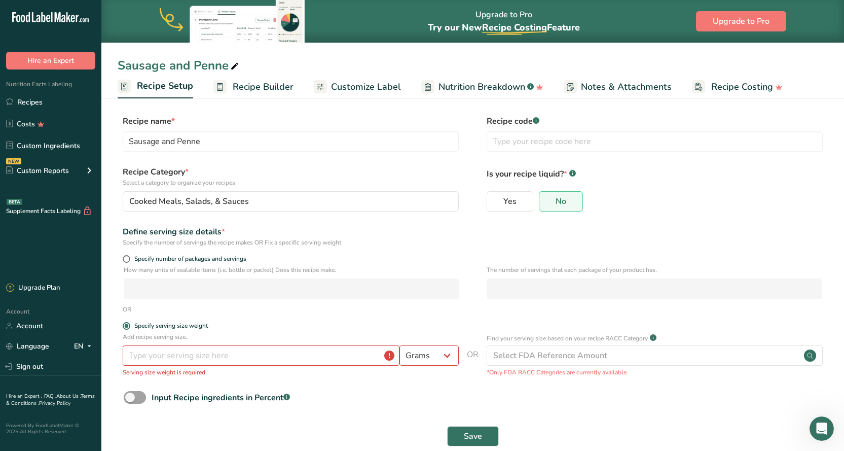
click at [388, 388] on form "Recipe name * Sausage and Penne Recipe code .a-a{fill:#347362;}.b-a{fill:#fff;}…" at bounding box center [473, 283] width 710 height 337
click at [449, 354] on select "Grams kg mg mcg lb oz l mL fl oz tbsp tsp cup qt gallon" at bounding box center [428, 355] width 59 height 20
click at [434, 392] on div "Input Recipe ingredients in Percent .a-a{fill:#347362;}.b-a{fill:#fff;}" at bounding box center [473, 401] width 710 height 21
click at [242, 357] on input "number" at bounding box center [261, 355] width 277 height 20
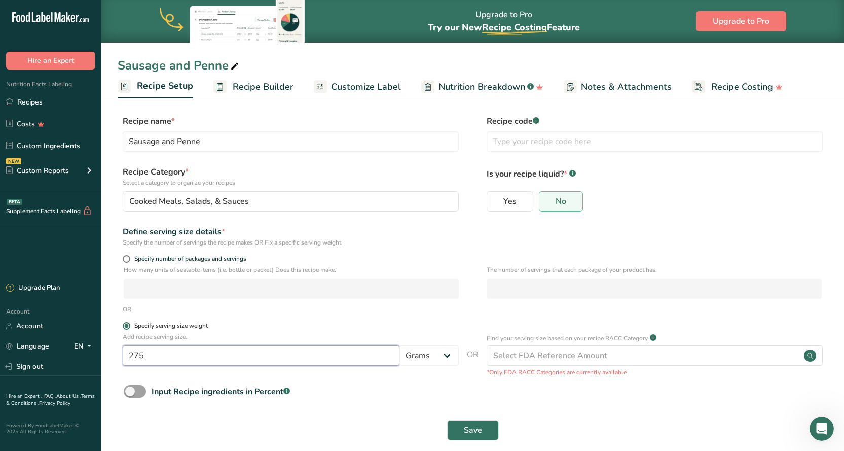
type input "275"
click at [275, 324] on label "Specify serving size weight" at bounding box center [291, 326] width 336 height 8
click at [129, 324] on input "Specify serving size weight" at bounding box center [126, 325] width 7 height 7
click at [277, 86] on span "Recipe Builder" at bounding box center [263, 87] width 61 height 14
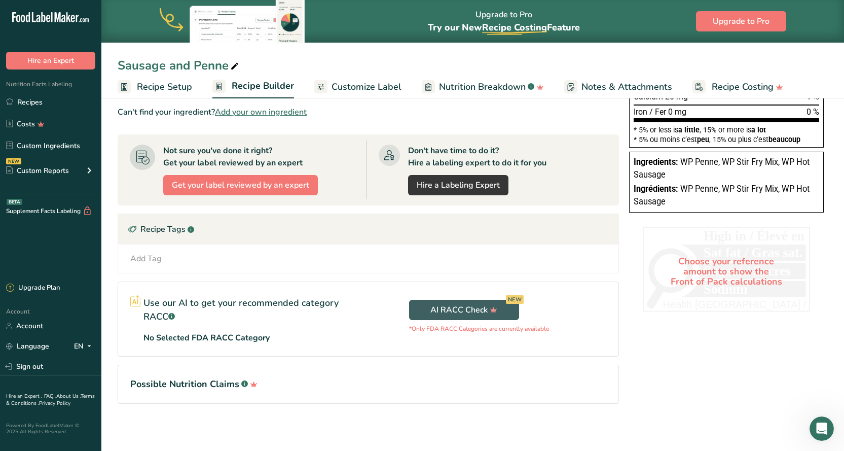
scroll to position [260, 0]
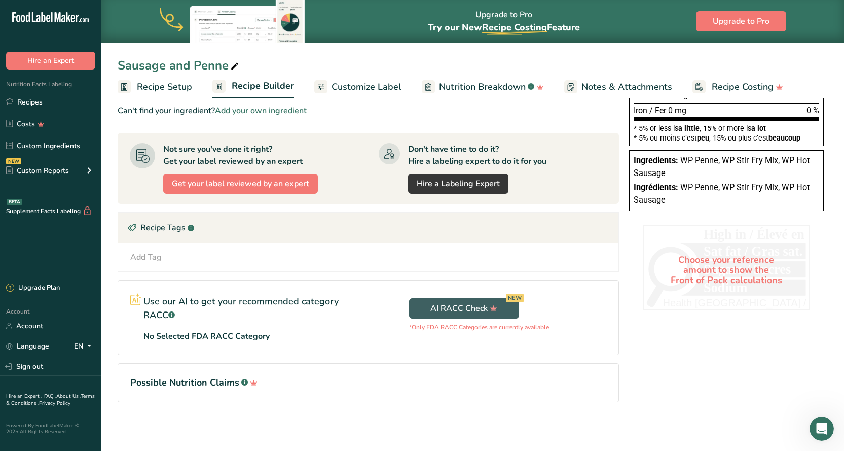
click at [236, 373] on section "Possible Nutrition Claims .a-a{fill:#347362;}.b-a{fill:#fff;}" at bounding box center [368, 382] width 501 height 39
click at [235, 382] on h1 "Possible Nutrition Claims .a-a{fill:#347362;}.b-a{fill:#fff;}" at bounding box center [368, 383] width 476 height 14
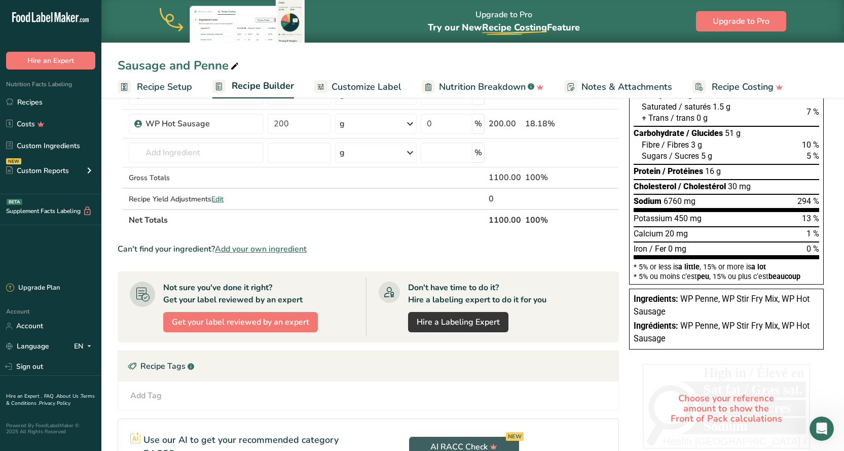
scroll to position [108, 0]
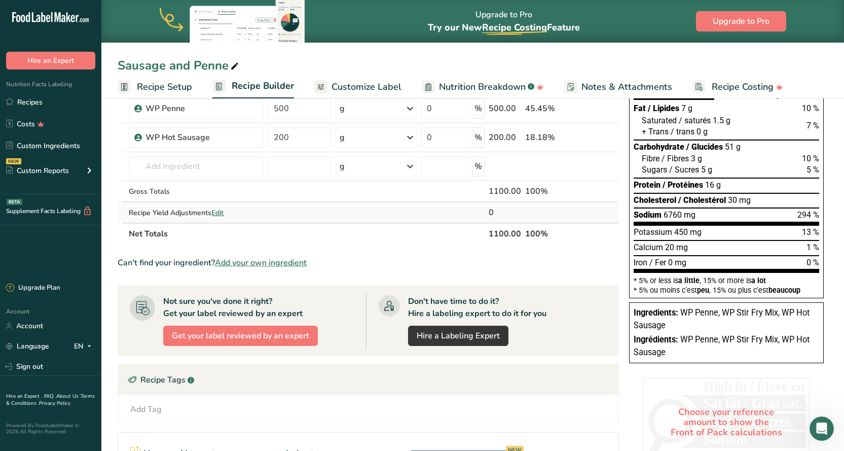
click at [221, 209] on span "Edit" at bounding box center [217, 213] width 12 height 10
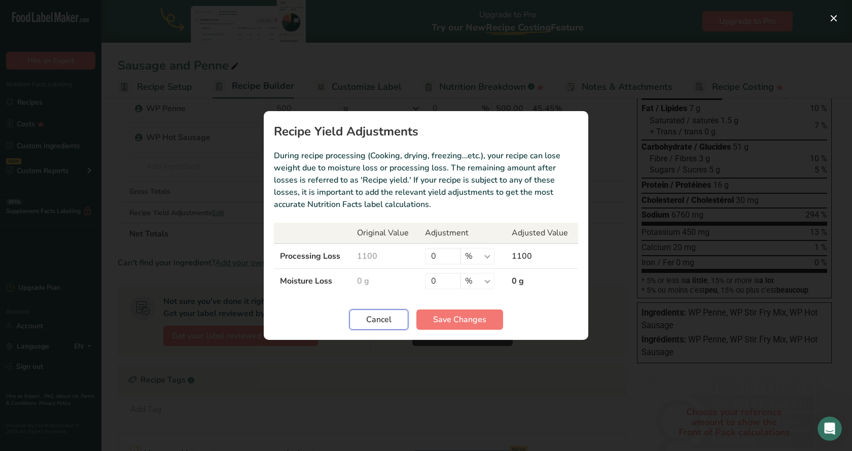
click at [364, 316] on button "Cancel" at bounding box center [378, 319] width 59 height 20
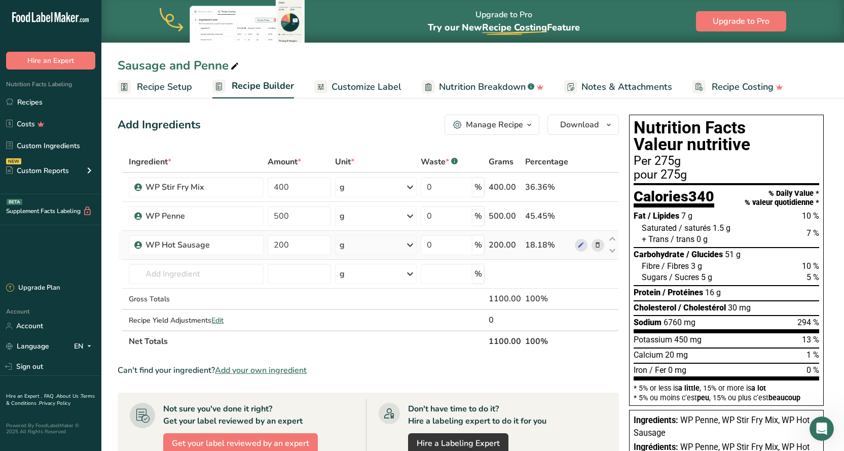
scroll to position [0, 0]
click at [167, 87] on span "Recipe Setup" at bounding box center [164, 87] width 55 height 14
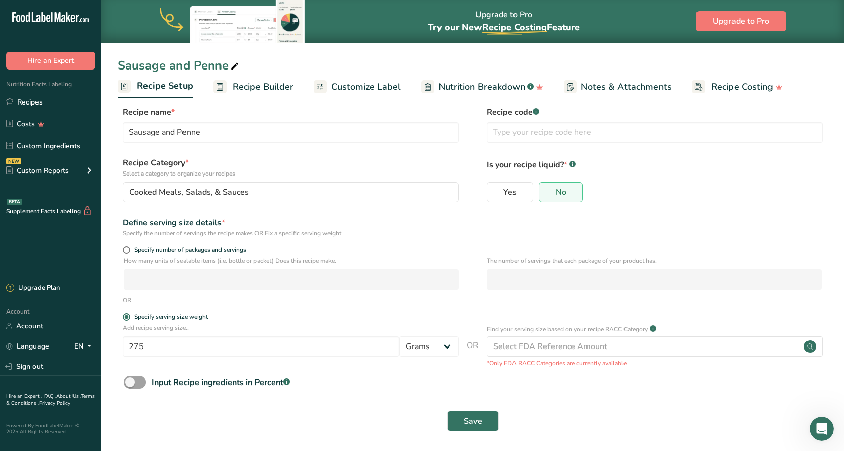
scroll to position [12, 0]
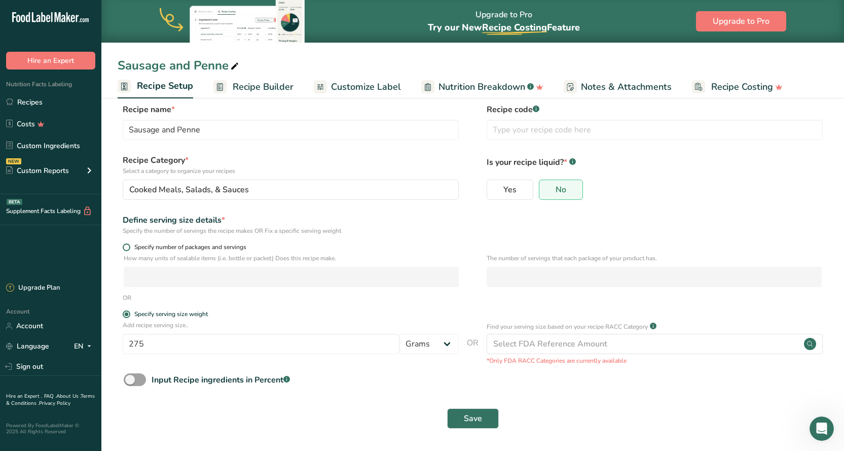
click at [125, 246] on span at bounding box center [127, 247] width 8 height 8
click at [125, 246] on input "Specify number of packages and servings" at bounding box center [126, 247] width 7 height 7
radio input "true"
radio input "false"
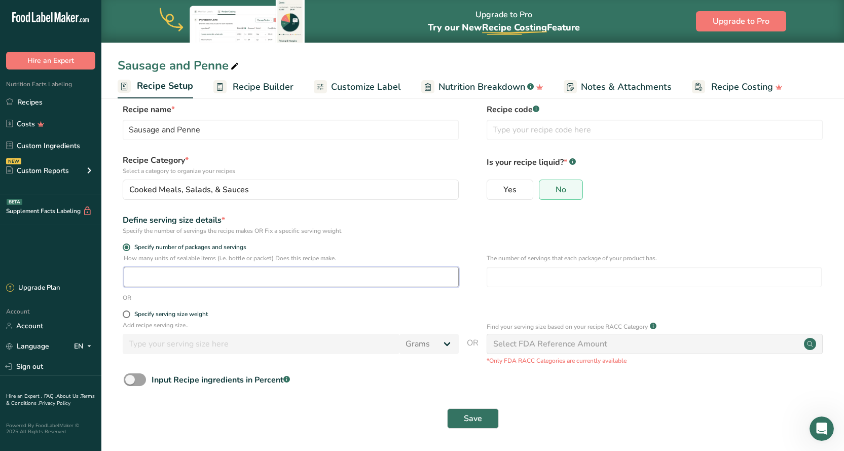
click at [156, 280] on input "number" at bounding box center [291, 277] width 335 height 20
type input "1.1"
click at [554, 273] on input "number" at bounding box center [654, 277] width 335 height 20
type input "4"
click at [481, 418] on span "Save" at bounding box center [473, 418] width 18 height 12
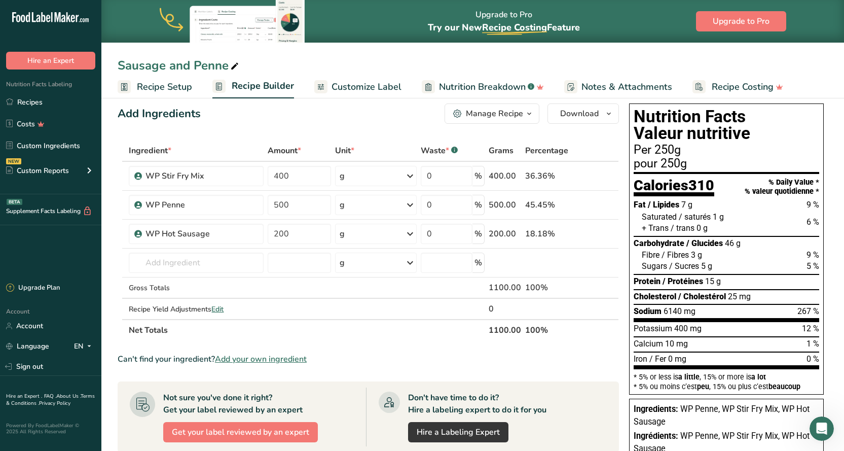
click at [148, 84] on span "Recipe Setup" at bounding box center [164, 87] width 55 height 14
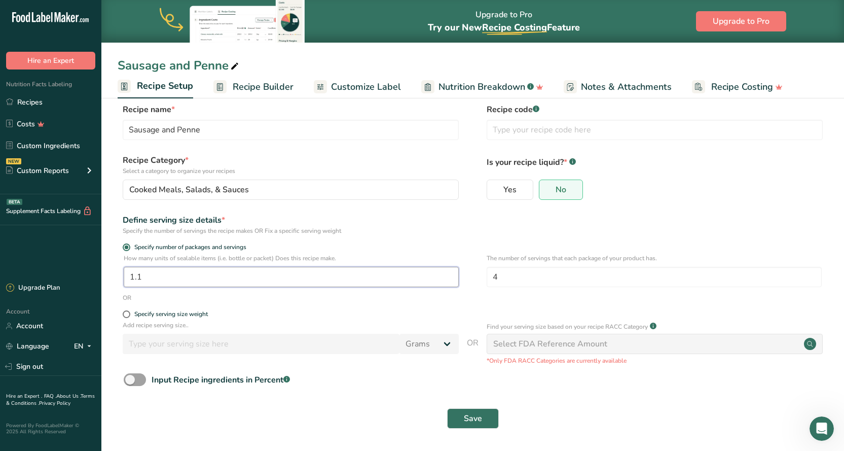
drag, startPoint x: 143, startPoint y: 277, endPoint x: 104, endPoint y: 271, distance: 38.9
click at [104, 271] on section "Recipe name * Sausage and Penne Recipe code .a-a{fill:#347362;}.b-a{fill:#fff;}…" at bounding box center [472, 267] width 743 height 368
type input "1"
click at [293, 314] on label "Specify serving size weight" at bounding box center [291, 314] width 336 height 8
click at [129, 314] on input "Specify serving size weight" at bounding box center [126, 314] width 7 height 7
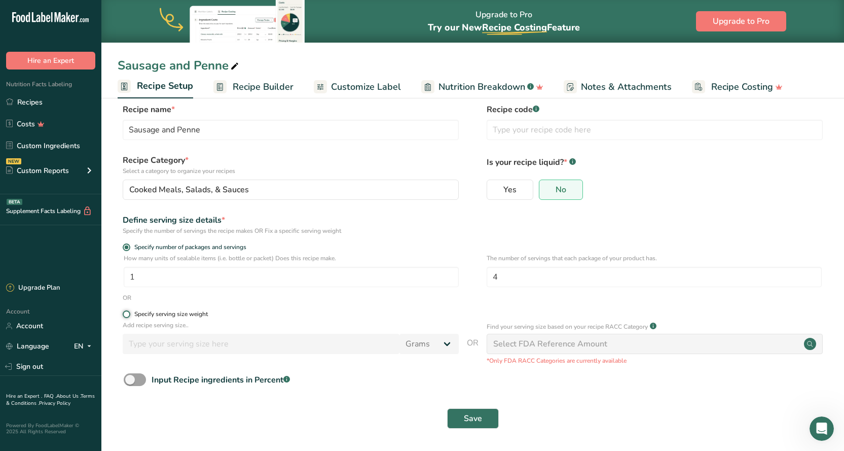
radio input "true"
radio input "false"
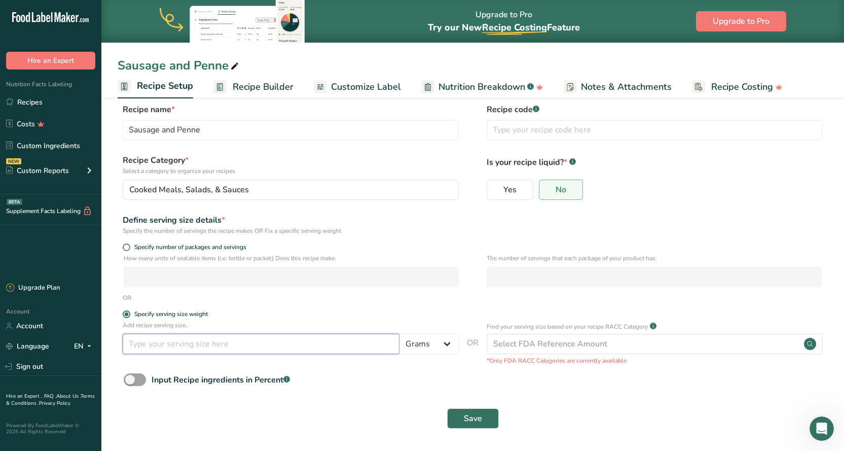
click at [214, 351] on input "number" at bounding box center [261, 344] width 277 height 20
type input "275"
click at [479, 412] on span "Save" at bounding box center [473, 418] width 18 height 12
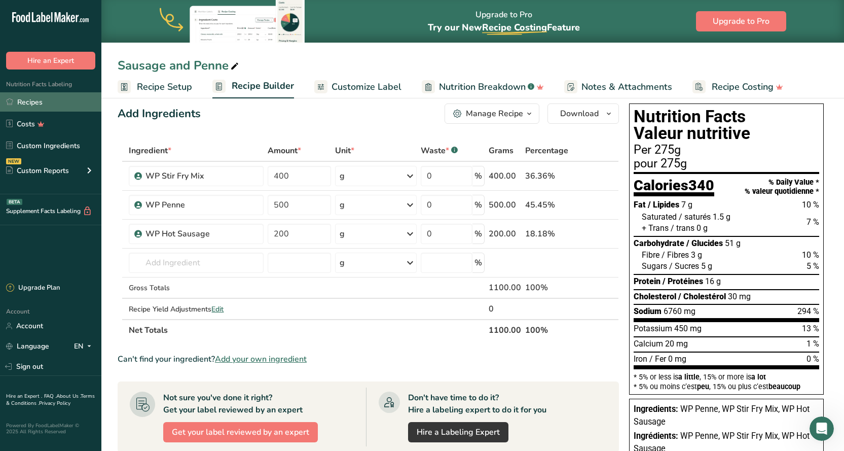
click at [31, 102] on link "Recipes" at bounding box center [50, 101] width 101 height 19
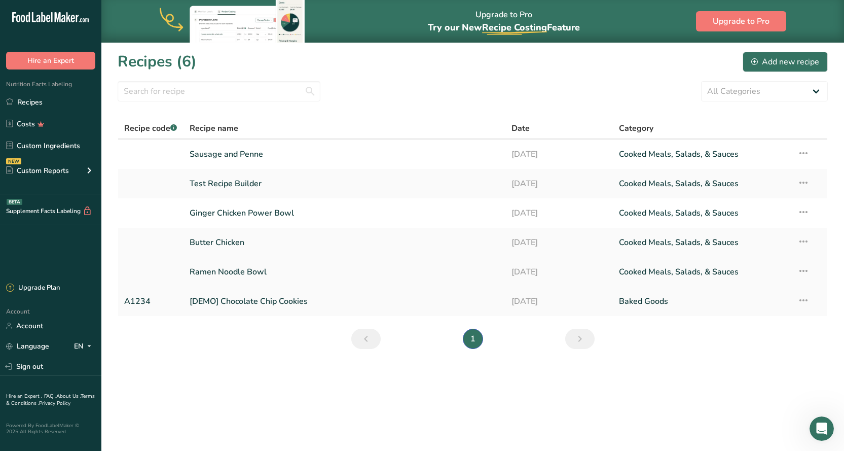
click at [224, 273] on link "Ramen Noodle Bowl" at bounding box center [345, 271] width 310 height 21
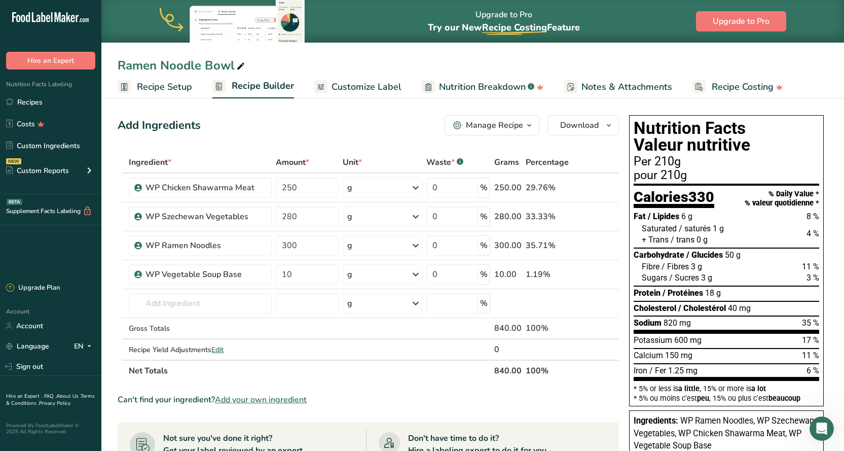
click at [156, 88] on span "Recipe Setup" at bounding box center [164, 87] width 55 height 14
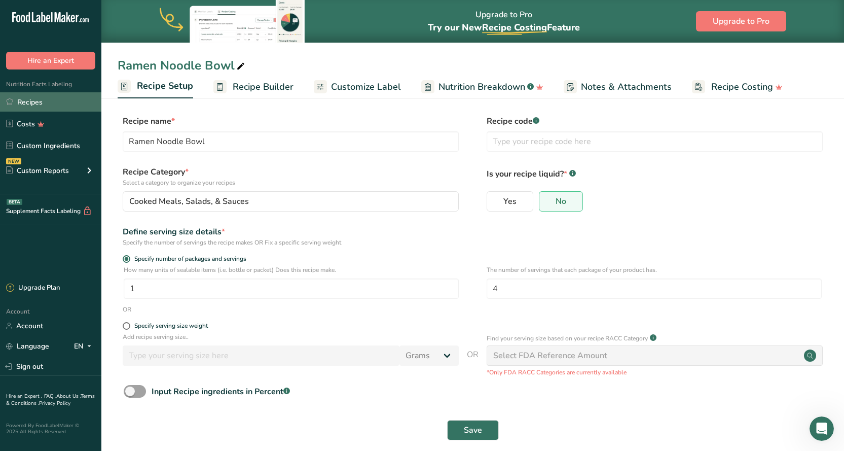
click at [48, 102] on link "Recipes" at bounding box center [50, 101] width 101 height 19
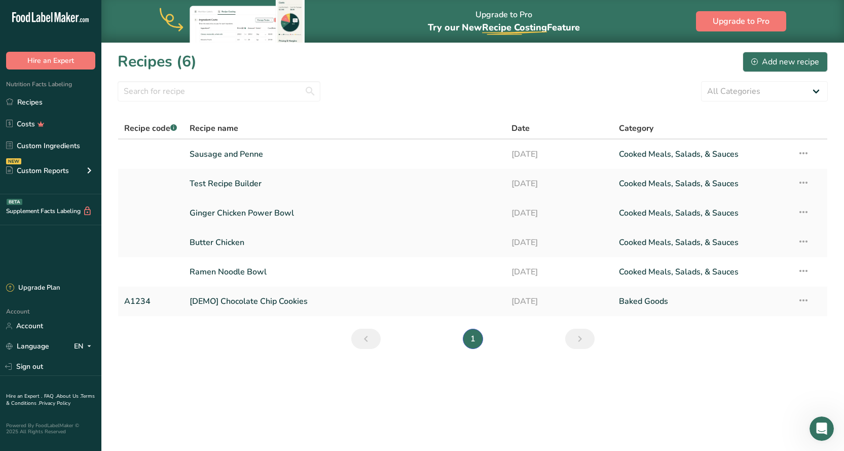
click at [212, 210] on link "Ginger Chicken Power Bowl" at bounding box center [345, 212] width 310 height 21
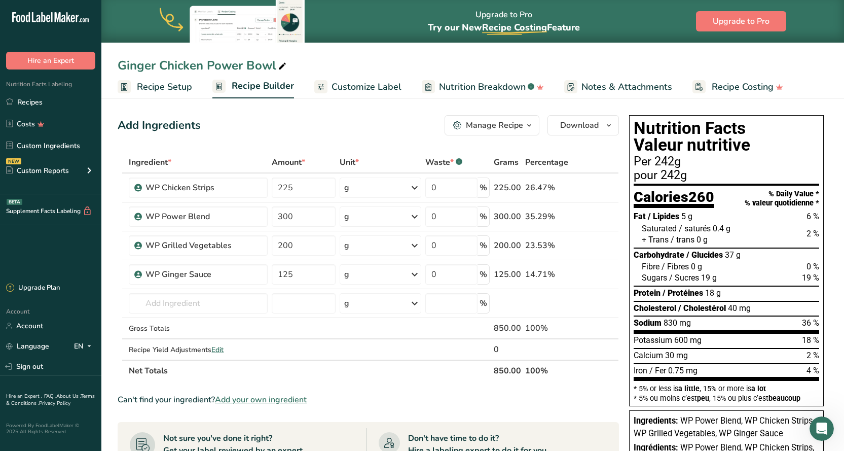
click at [162, 90] on span "Recipe Setup" at bounding box center [164, 87] width 55 height 14
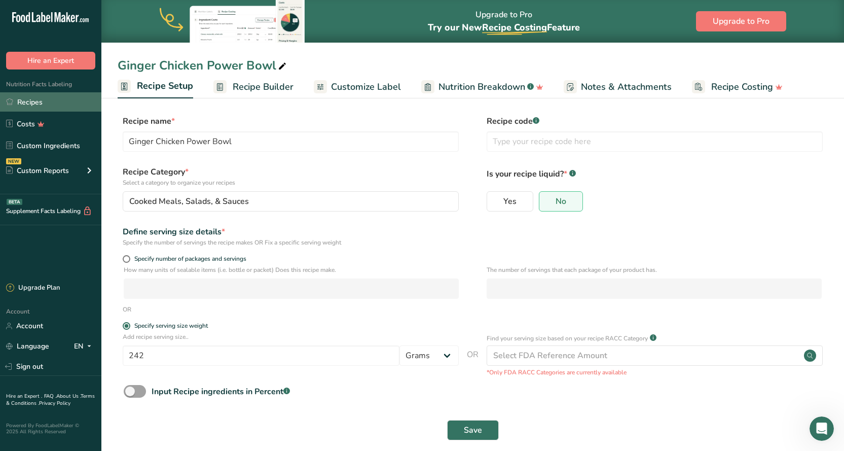
click at [42, 97] on link "Recipes" at bounding box center [50, 101] width 101 height 19
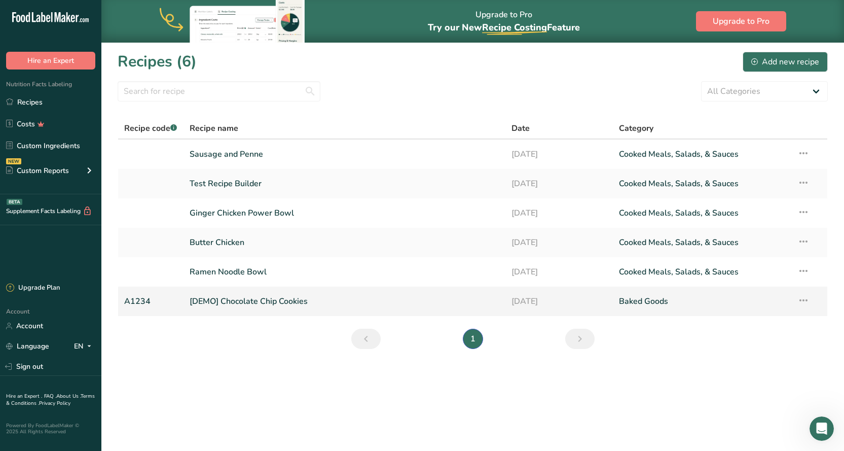
click at [810, 302] on icon at bounding box center [803, 300] width 12 height 18
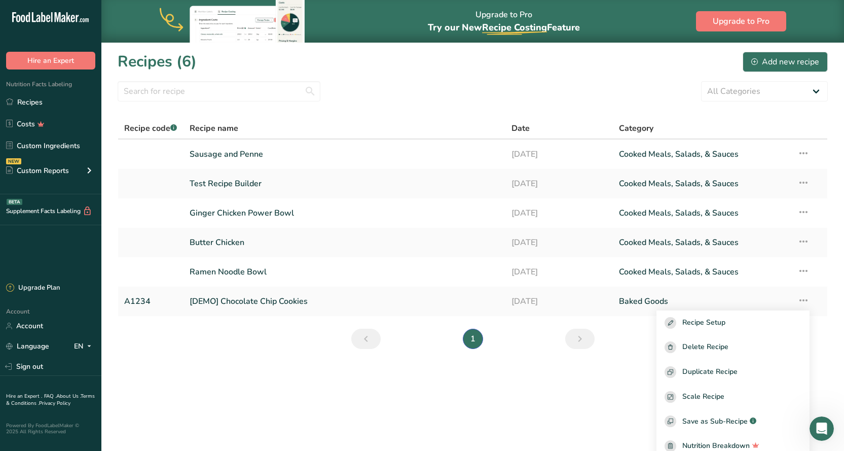
click at [385, 408] on main "Upgrade to Pro Try our New Recipe Costing .a-29{fill:none;stroke-linecap:round;…" at bounding box center [422, 225] width 844 height 451
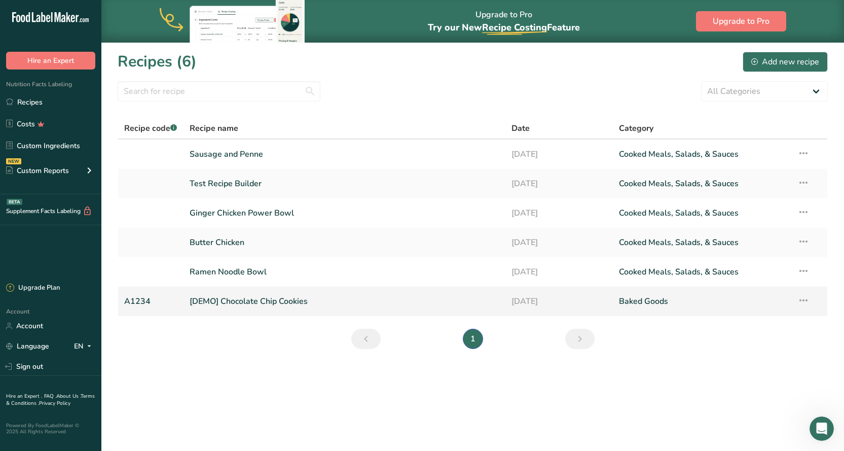
click at [246, 302] on link "[DEMO] Chocolate Chip Cookies" at bounding box center [345, 300] width 310 height 21
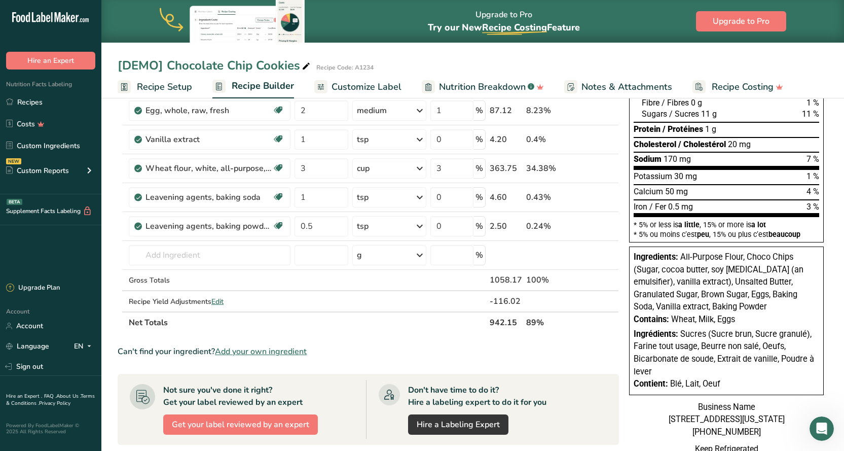
scroll to position [151, 0]
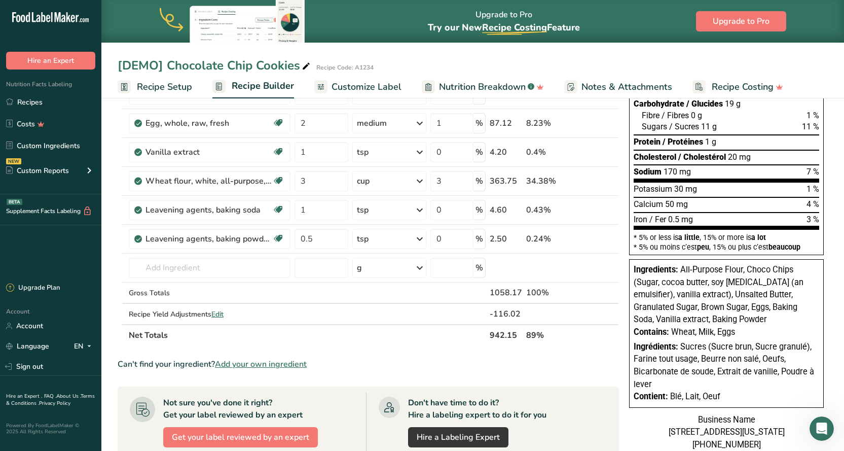
click at [154, 89] on span "Recipe Setup" at bounding box center [164, 87] width 55 height 14
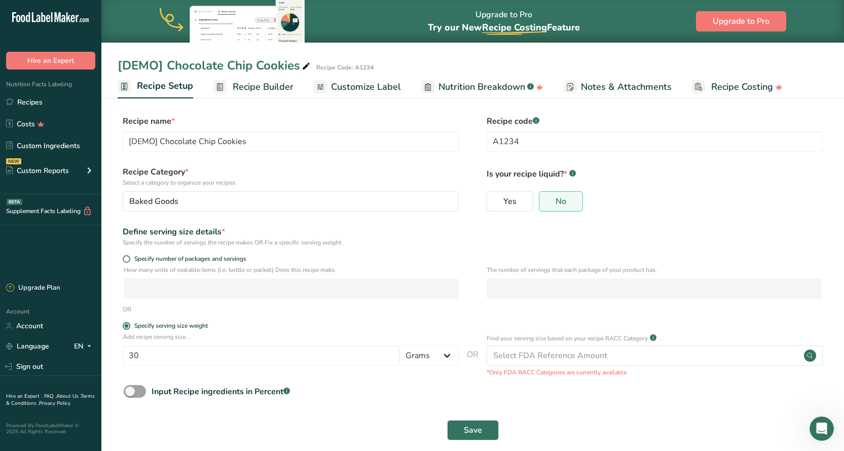
click at [258, 86] on span "Recipe Builder" at bounding box center [263, 87] width 61 height 14
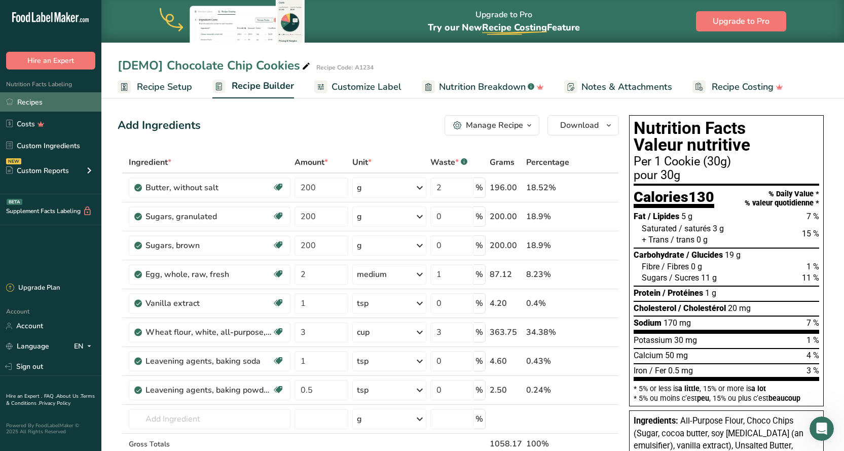
click at [24, 100] on link "Recipes" at bounding box center [50, 101] width 101 height 19
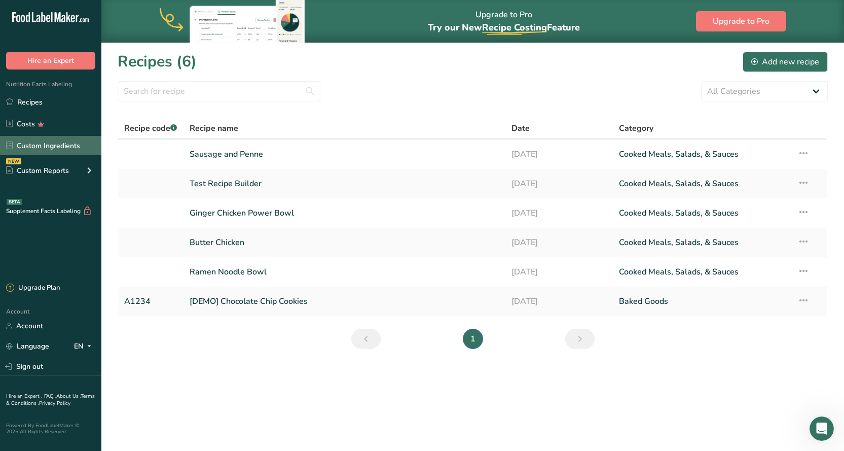
click at [51, 146] on link "Custom Ingredients" at bounding box center [50, 145] width 101 height 19
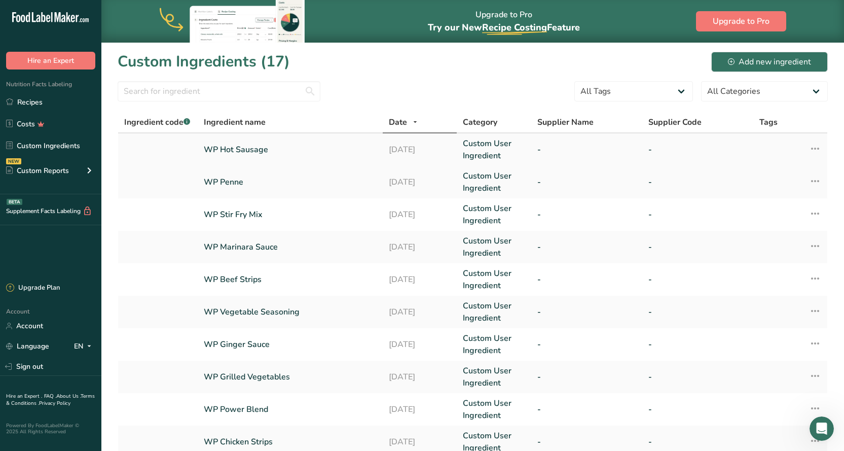
click at [249, 146] on link "WP Hot Sausage" at bounding box center [290, 149] width 173 height 12
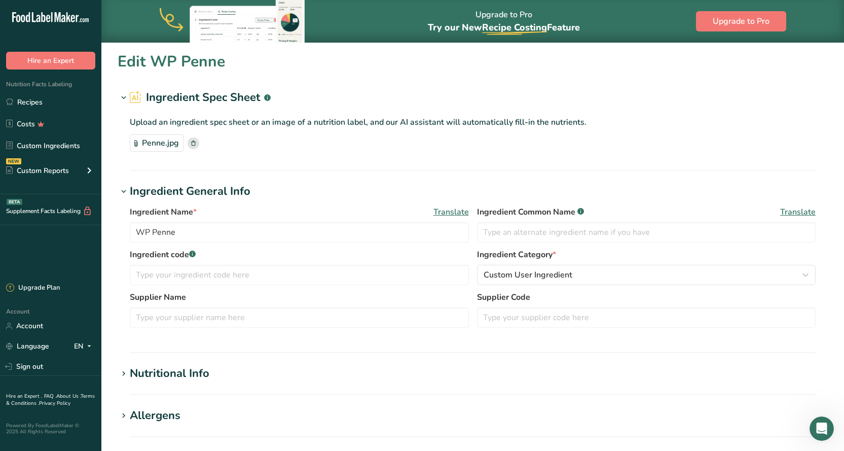
type input "WP Hot Sausage"
type input "125"
type input "160"
type KJ "669.44"
type Fat "7"
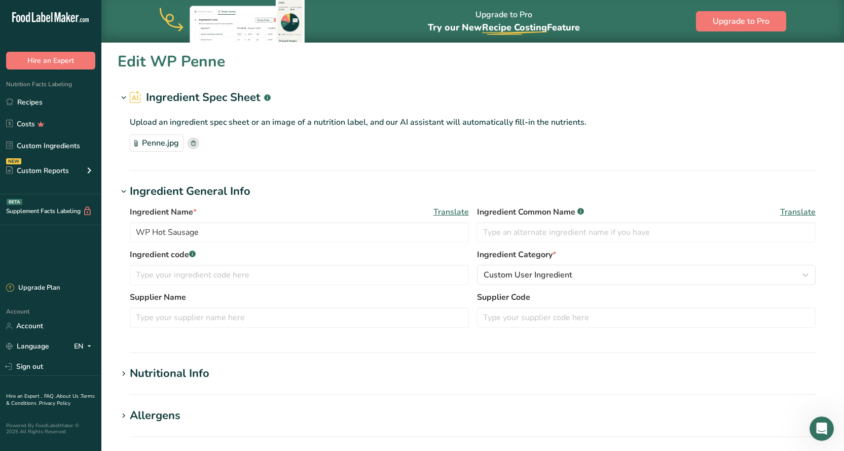
type Fat "2.5"
type Fat "0.1"
type input "70"
type input "800"
type Carbohydrates "3"
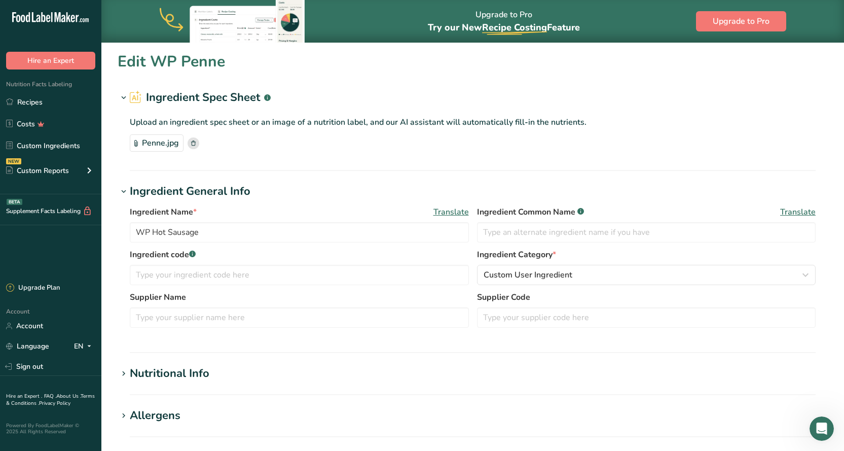
type Fiber "0"
type Sugars "0"
type input "21"
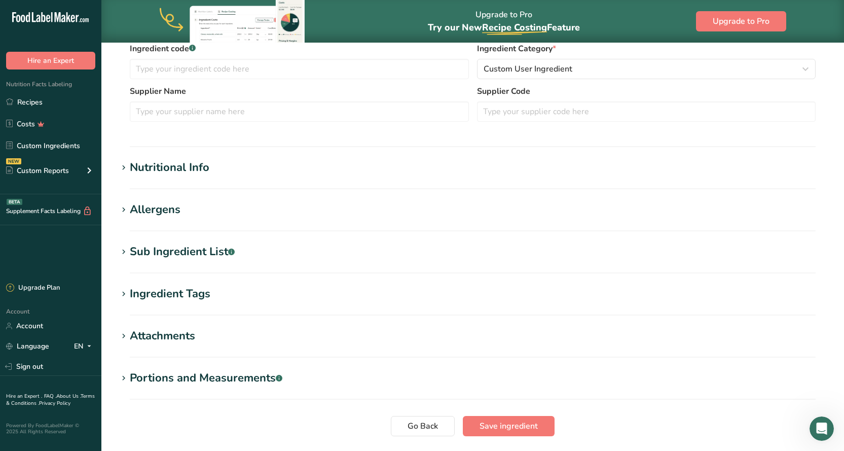
scroll to position [253, 0]
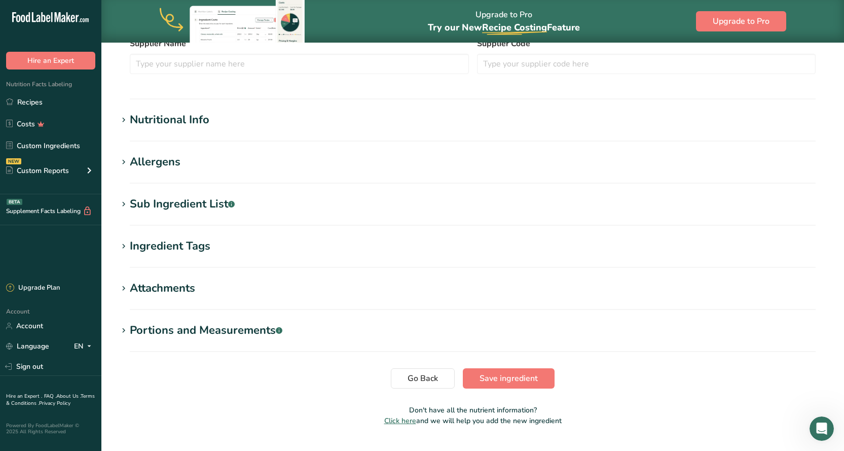
click at [165, 121] on div "Nutritional Info" at bounding box center [170, 120] width 80 height 17
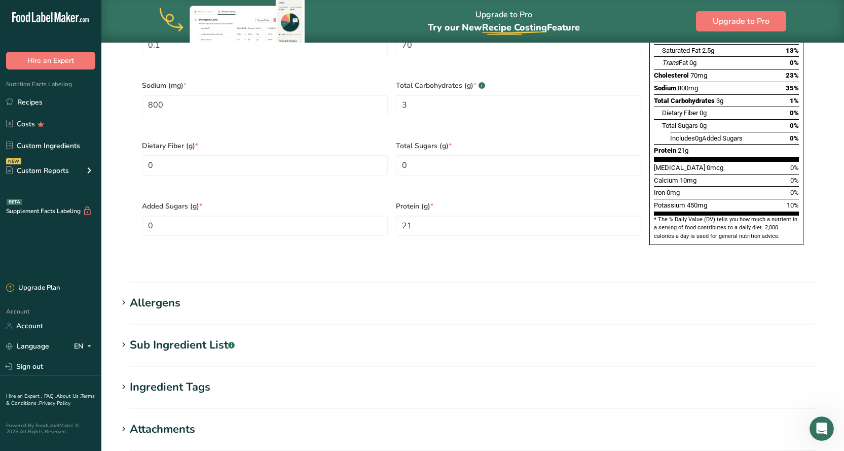
scroll to position [406, 0]
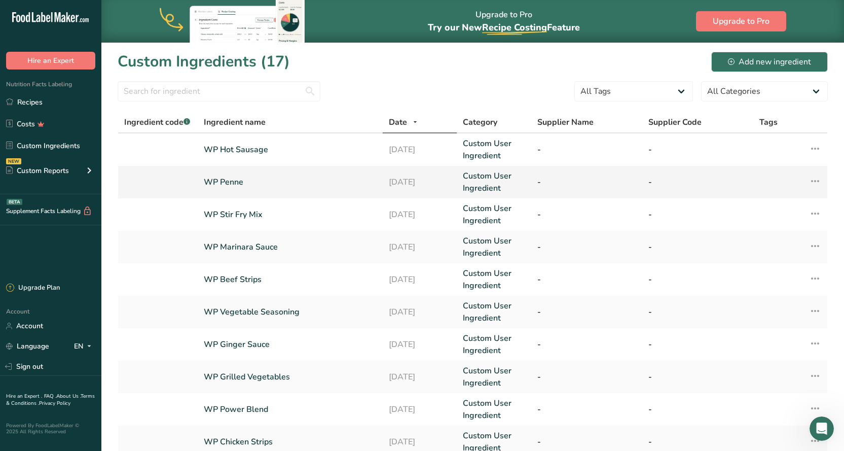
click at [228, 180] on link "WP Penne" at bounding box center [290, 182] width 173 height 12
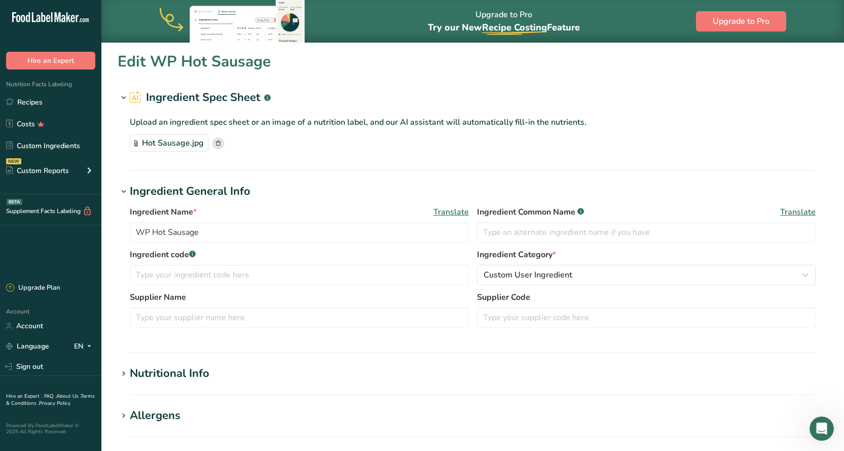
type input "WP Penne"
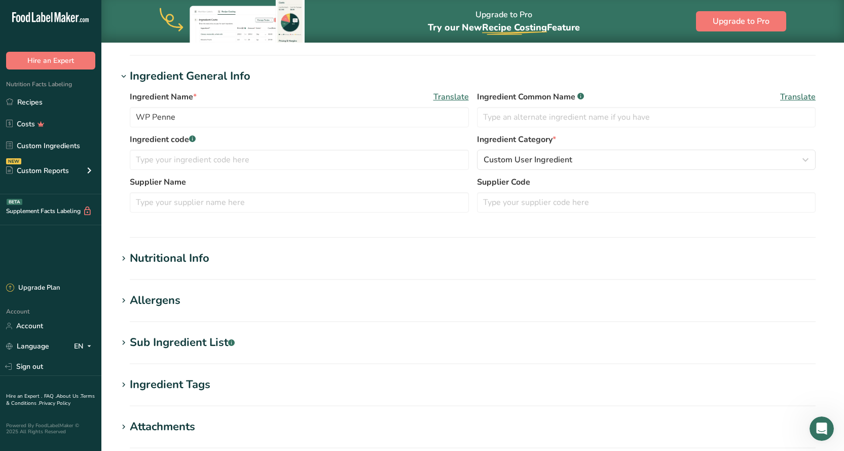
scroll to position [75, 0]
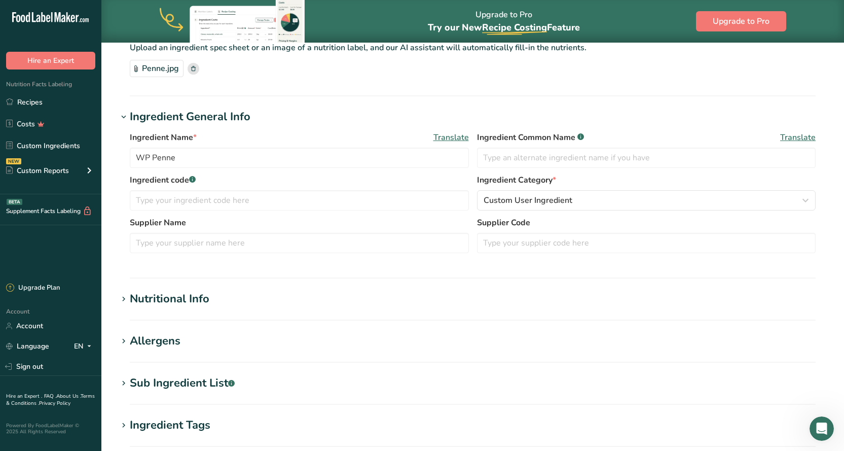
click at [186, 301] on div "Nutritional Info" at bounding box center [170, 298] width 80 height 17
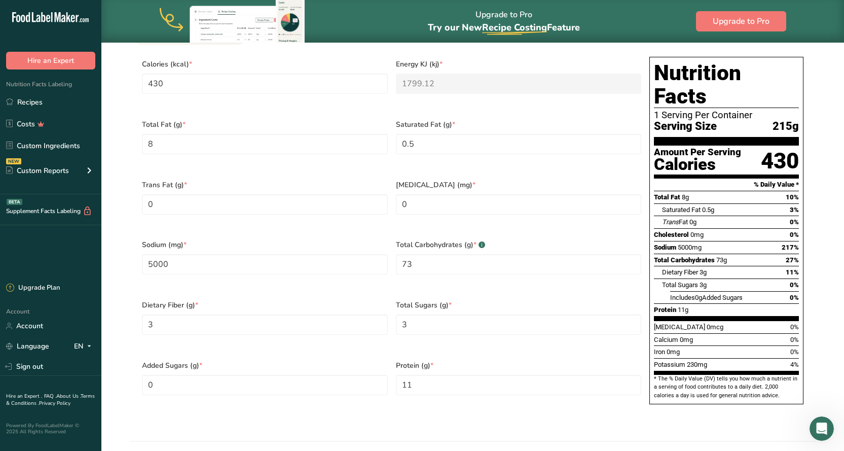
scroll to position [429, 0]
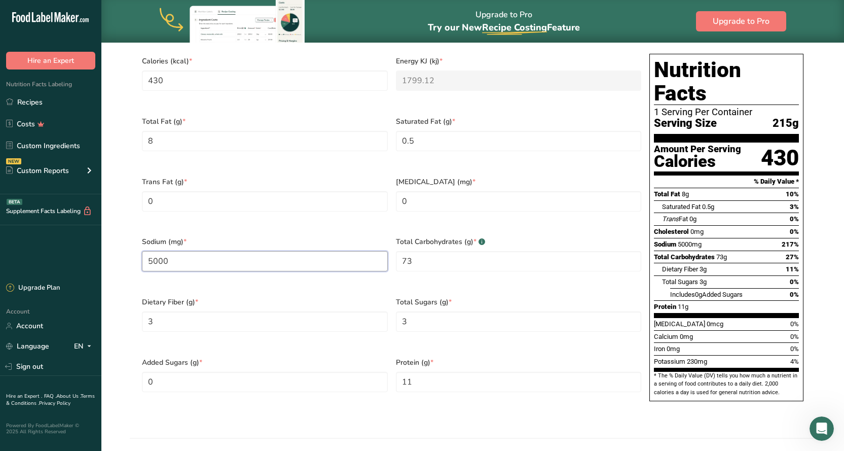
click at [182, 251] on input "5000" at bounding box center [265, 261] width 246 height 20
type input "5"
click at [316, 406] on section "Nutritional Info Serving Size .a-a{fill:#347362;}.b-a{fill:#fff;} Add ingredien…" at bounding box center [473, 187] width 710 height 503
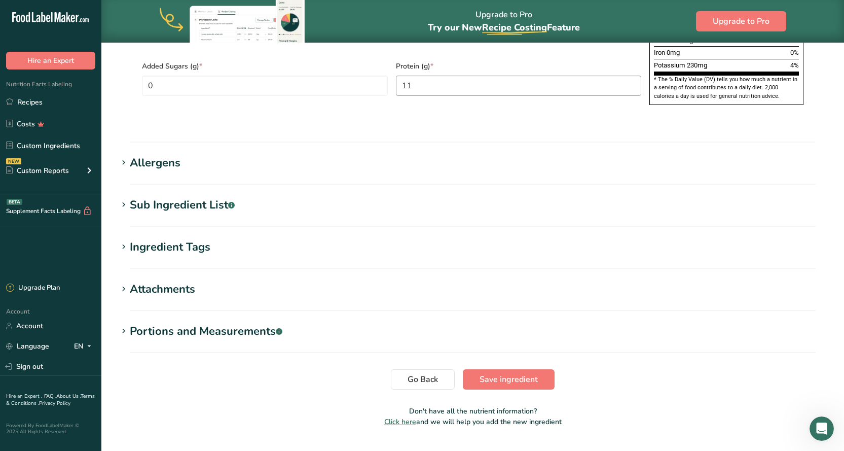
scroll to position [727, 0]
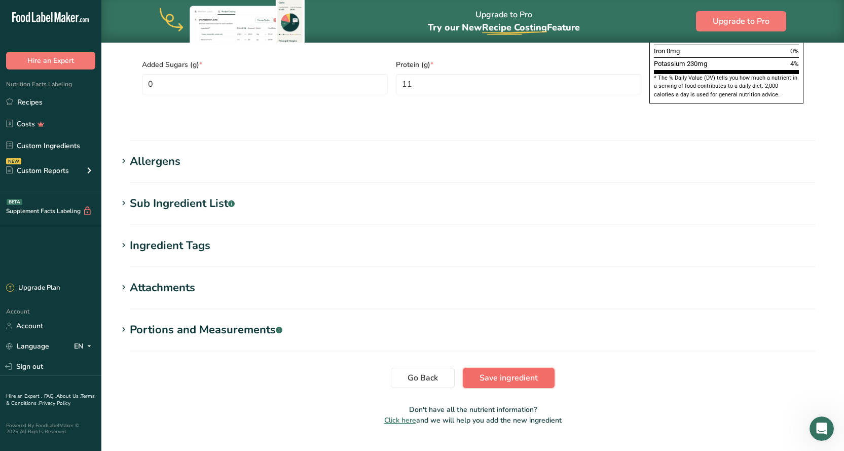
click at [526, 372] on span "Save ingredient" at bounding box center [509, 378] width 58 height 12
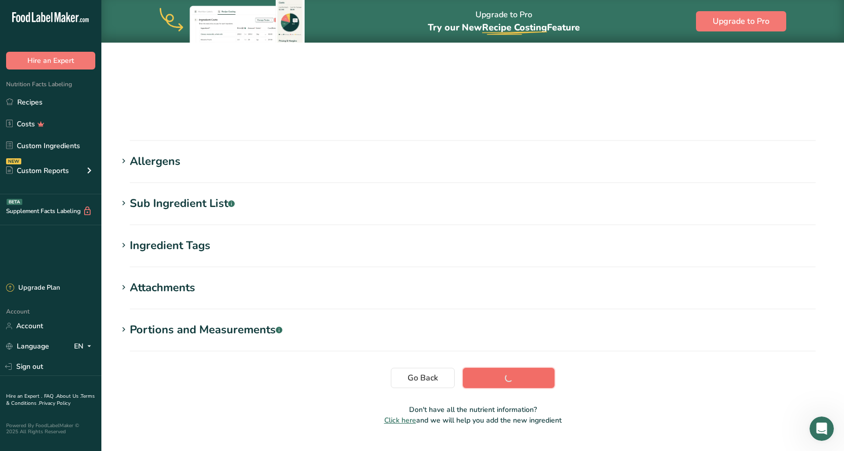
scroll to position [86, 0]
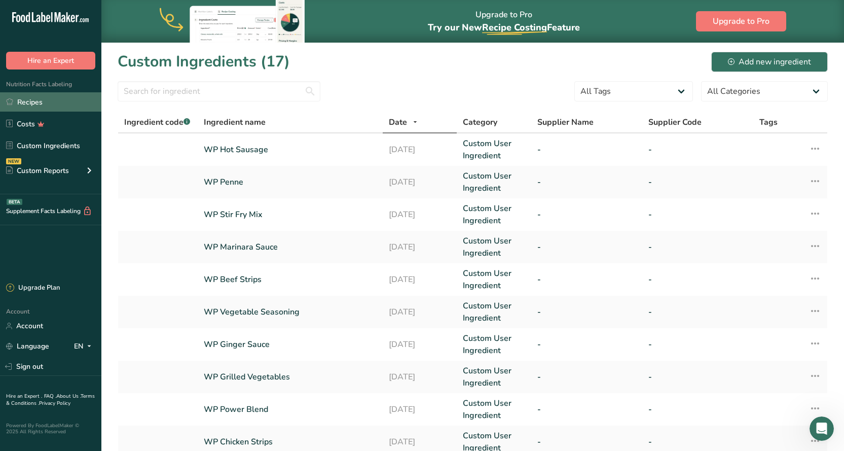
click at [29, 99] on link "Recipes" at bounding box center [50, 101] width 101 height 19
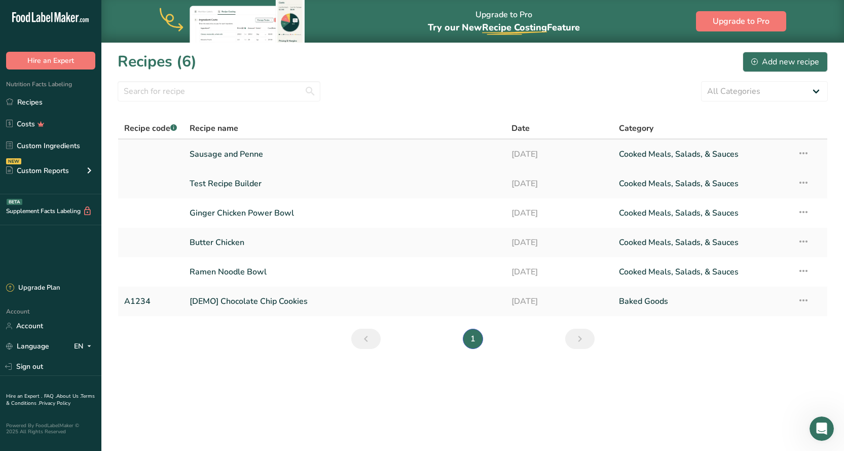
click at [249, 153] on link "Sausage and Penne" at bounding box center [345, 153] width 310 height 21
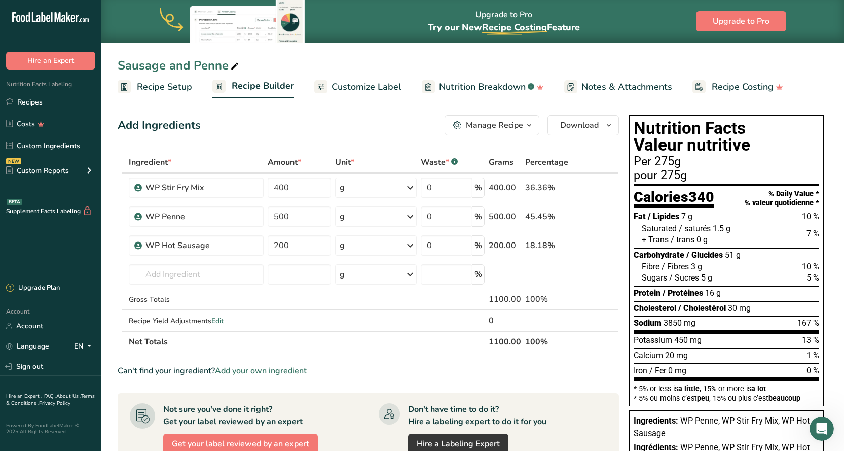
click at [371, 349] on th "Net Totals" at bounding box center [307, 341] width 360 height 21
click at [54, 146] on link "Custom Ingredients" at bounding box center [50, 145] width 101 height 19
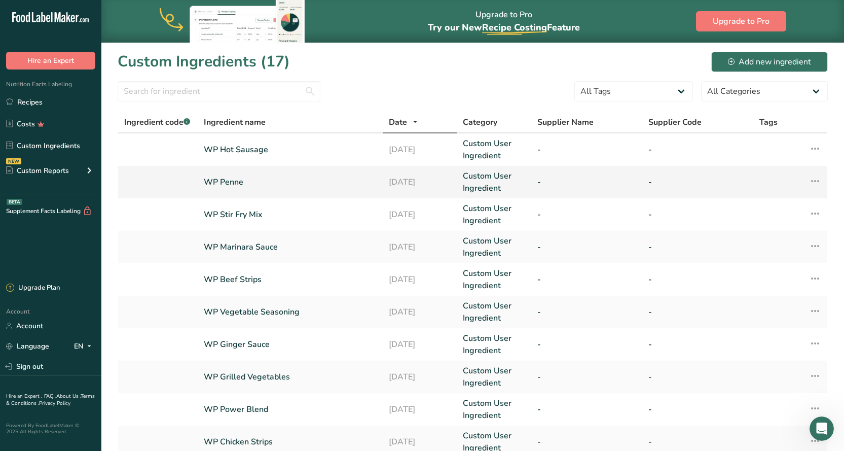
click at [221, 180] on link "WP Penne" at bounding box center [290, 182] width 173 height 12
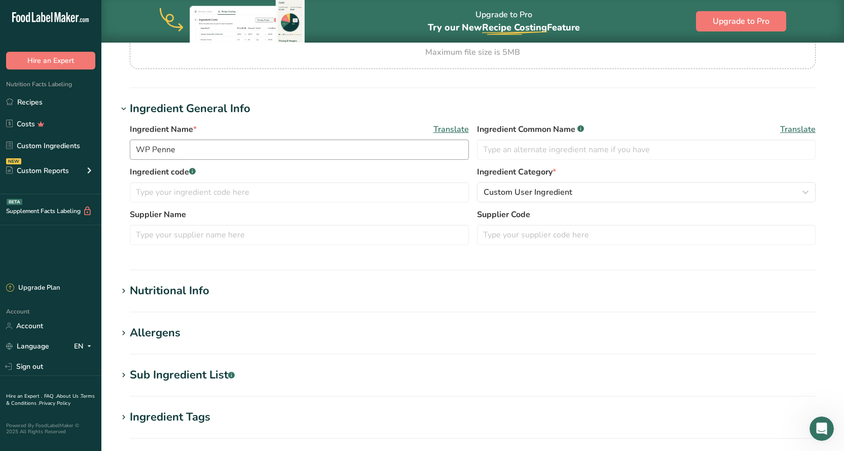
scroll to position [203, 0]
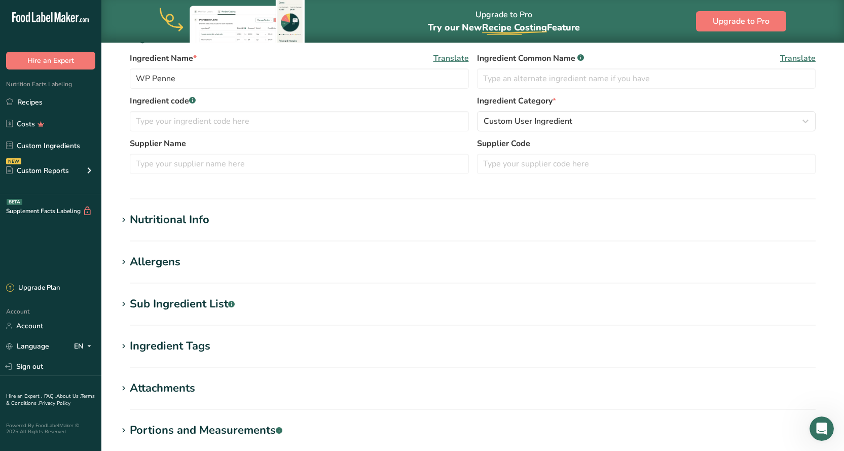
click at [192, 219] on div "Nutritional Info" at bounding box center [170, 219] width 80 height 17
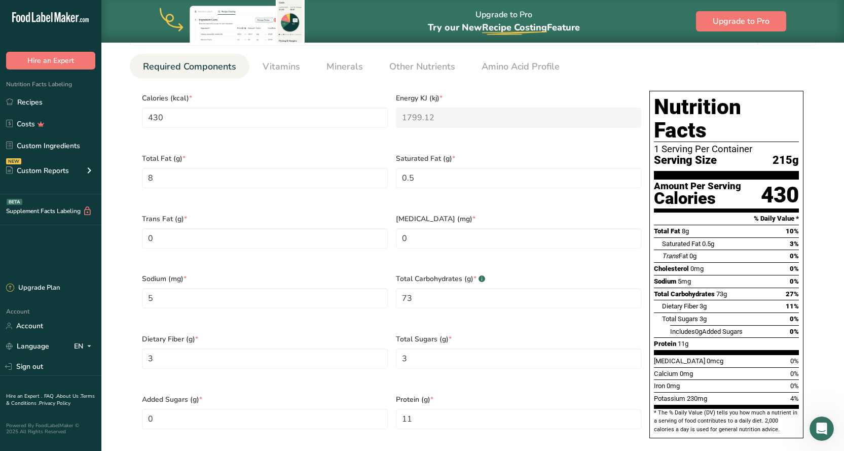
scroll to position [406, 0]
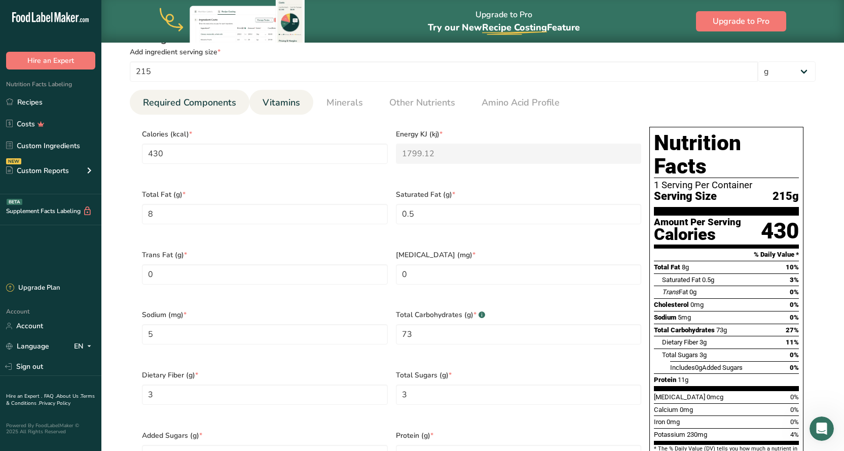
click at [280, 103] on span "Vitamins" at bounding box center [282, 103] width 38 height 14
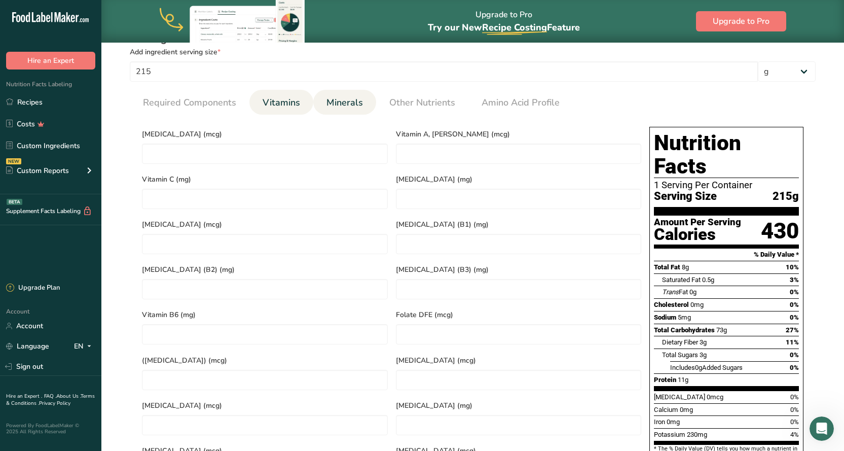
click at [340, 102] on span "Minerals" at bounding box center [344, 103] width 36 height 14
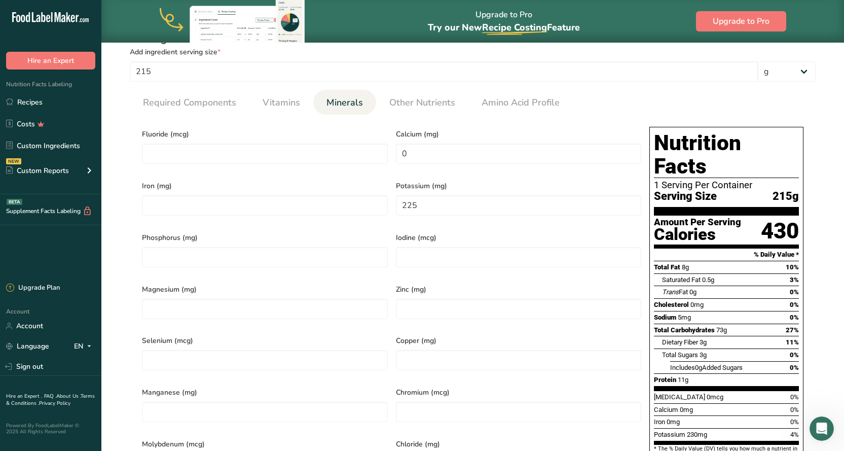
click at [489, 132] on span "Calcium (mg)" at bounding box center [519, 134] width 246 height 11
click at [421, 102] on span "Other Nutrients" at bounding box center [422, 103] width 66 height 14
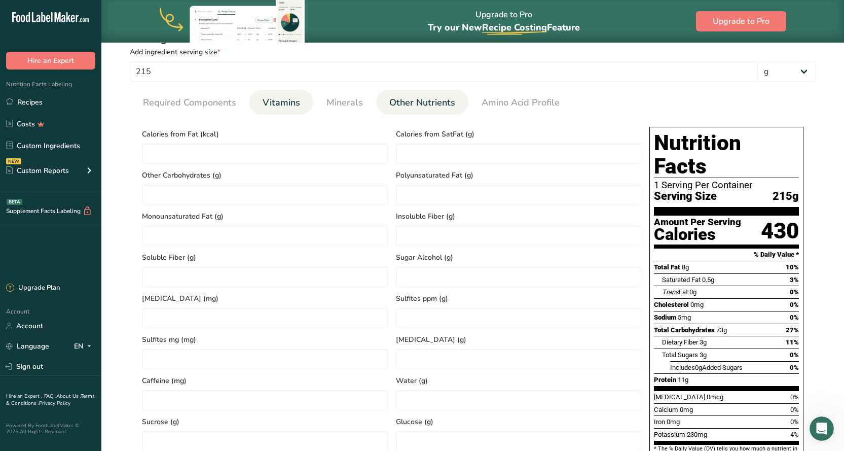
click at [255, 98] on li "Vitamins" at bounding box center [281, 102] width 64 height 25
click at [194, 106] on span "Required Components" at bounding box center [189, 103] width 93 height 14
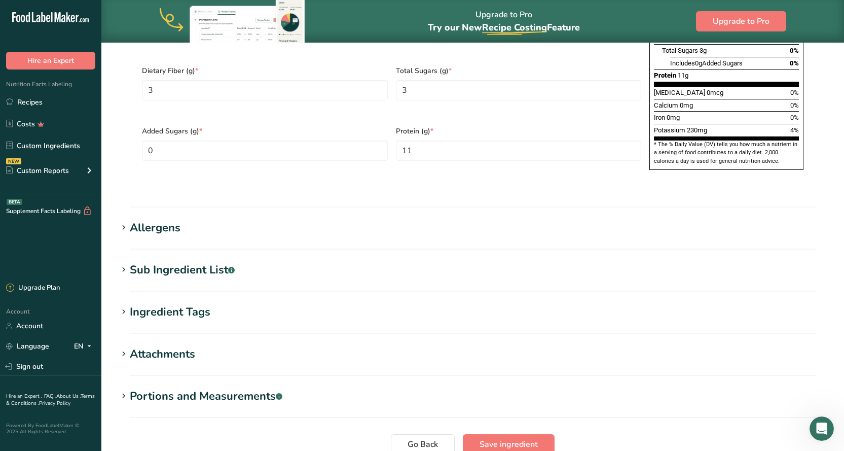
scroll to position [760, 0]
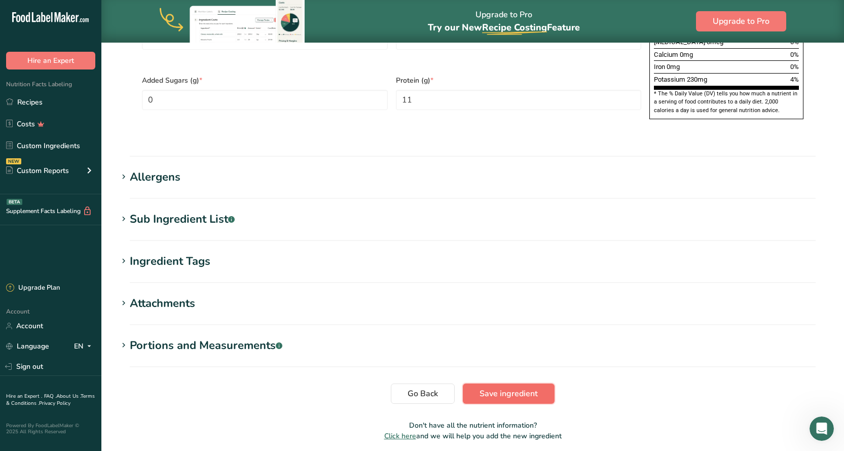
click at [502, 383] on button "Save ingredient" at bounding box center [509, 393] width 92 height 20
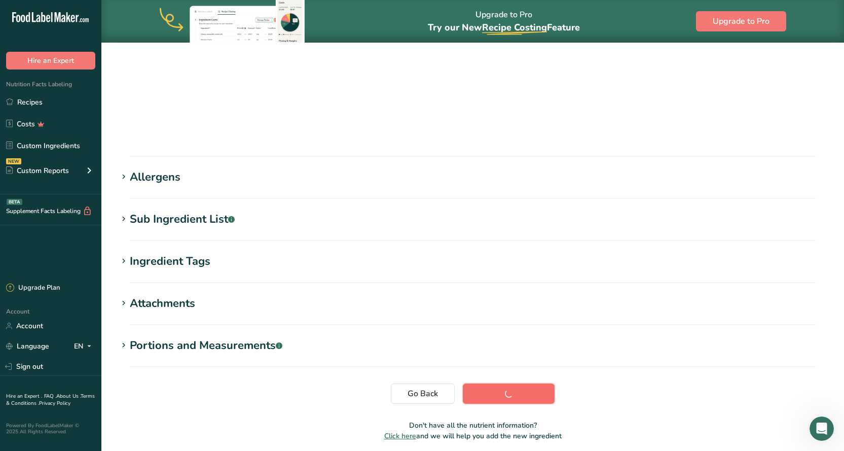
scroll to position [86, 0]
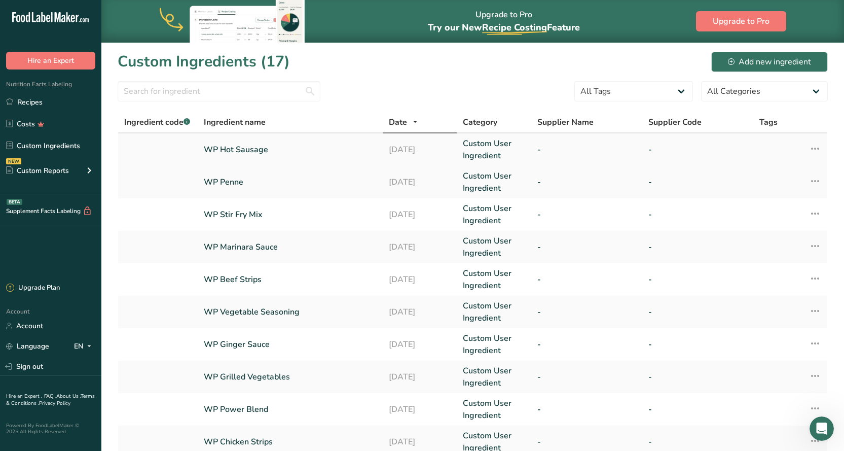
click at [248, 149] on link "WP Hot Sausage" at bounding box center [290, 149] width 173 height 12
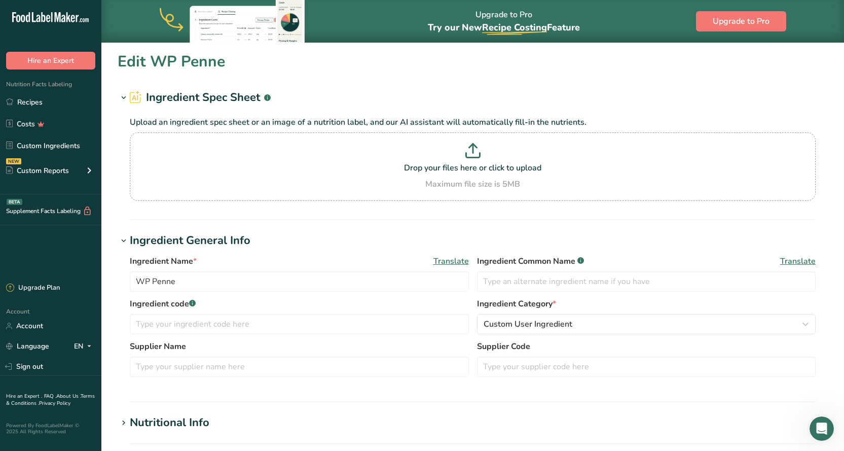
type input "WP Hot Sausage"
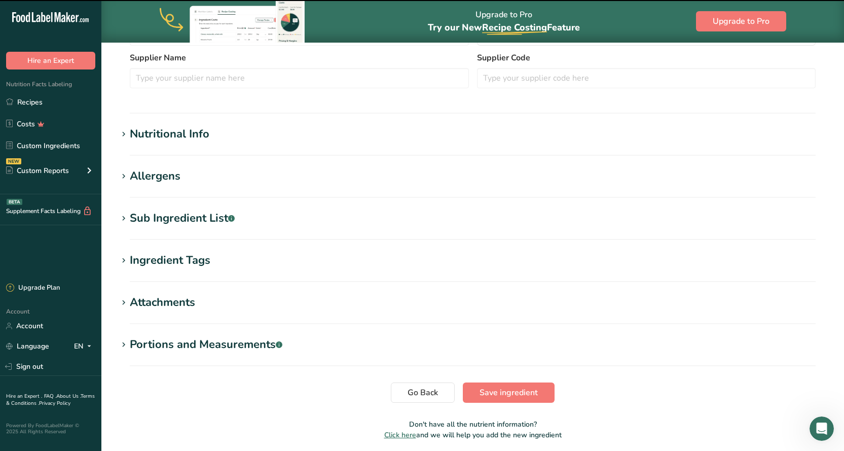
scroll to position [277, 0]
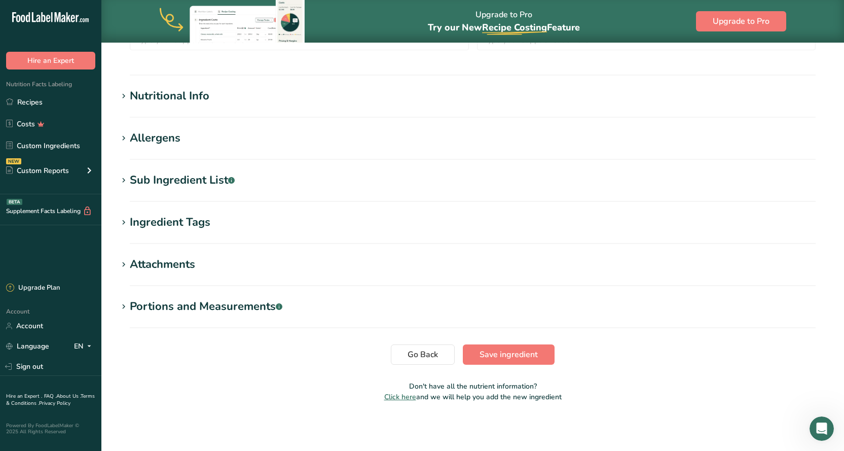
click at [156, 99] on div "Nutritional Info" at bounding box center [170, 96] width 80 height 17
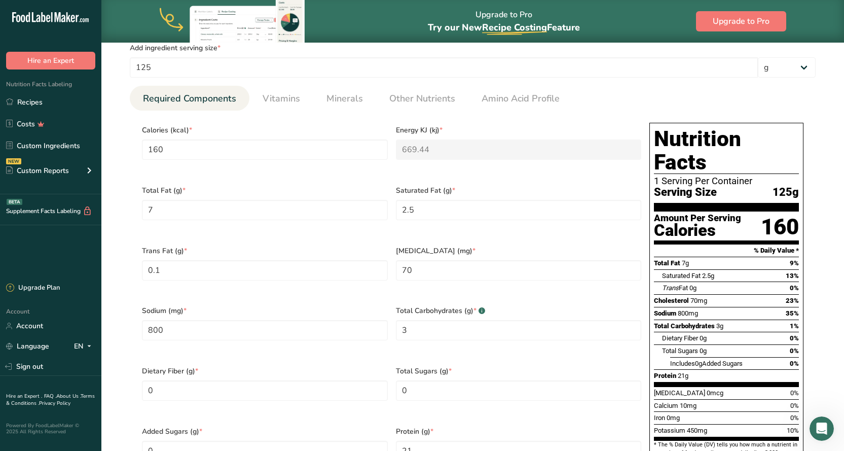
scroll to position [379, 0]
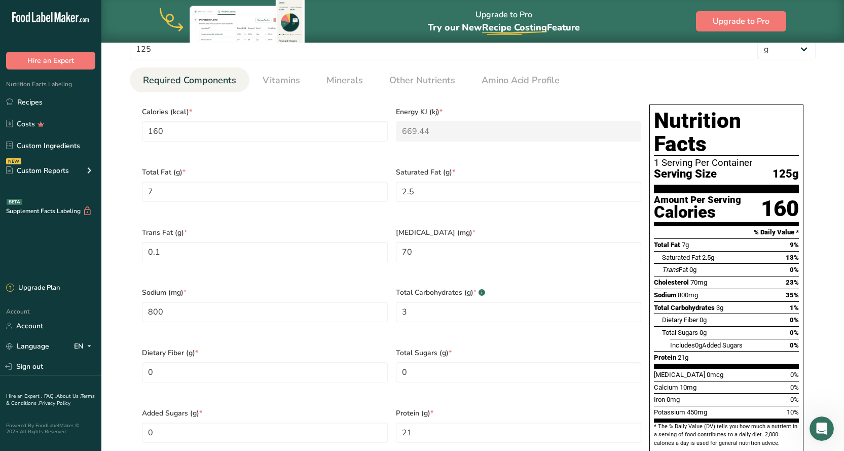
click at [441, 110] on span "*" at bounding box center [441, 111] width 3 height 11
click at [35, 97] on link "Recipes" at bounding box center [50, 101] width 101 height 19
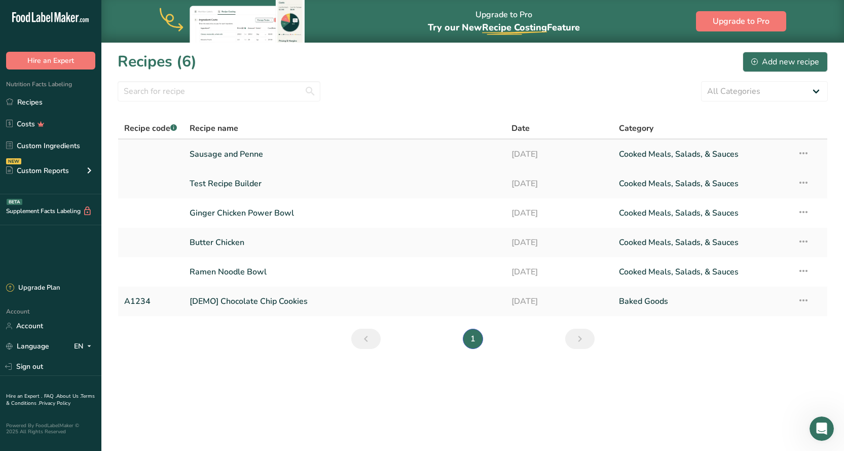
click at [236, 153] on link "Sausage and Penne" at bounding box center [345, 153] width 310 height 21
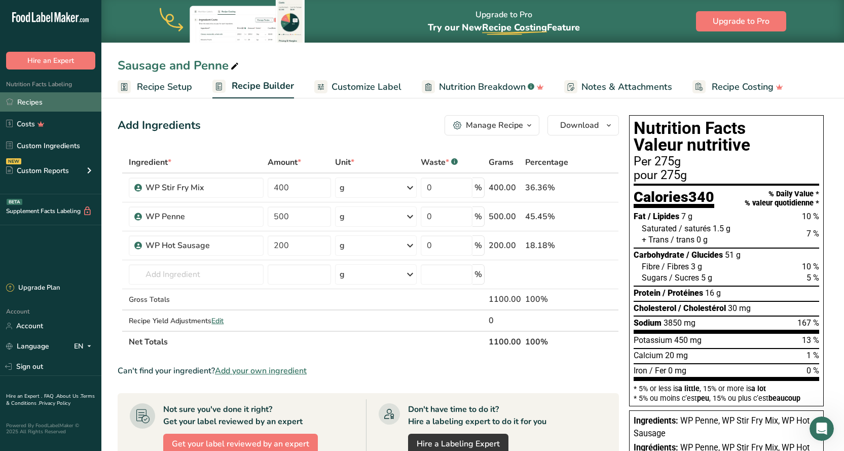
click at [43, 97] on link "Recipes" at bounding box center [50, 101] width 101 height 19
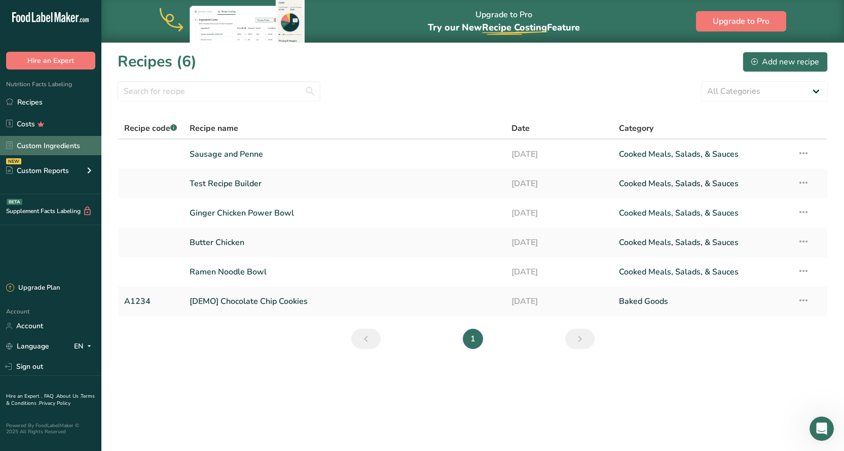
click at [62, 150] on link "Custom Ingredients" at bounding box center [50, 145] width 101 height 19
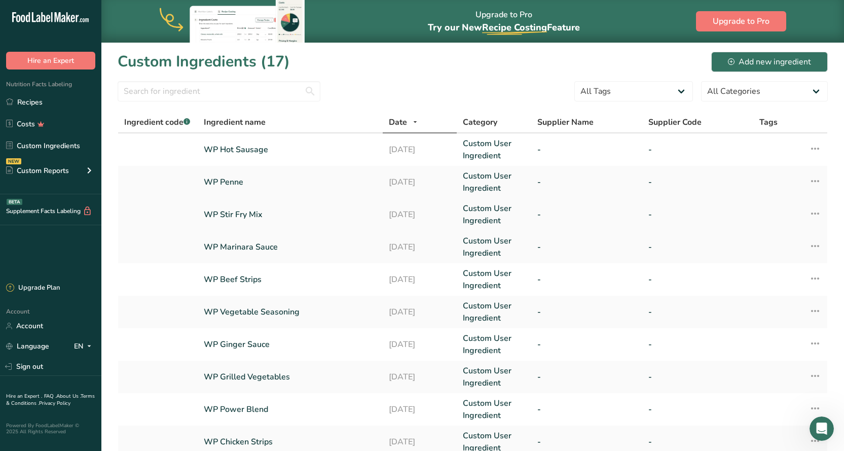
click at [249, 213] on link "WP Stir Fry Mix" at bounding box center [290, 214] width 173 height 12
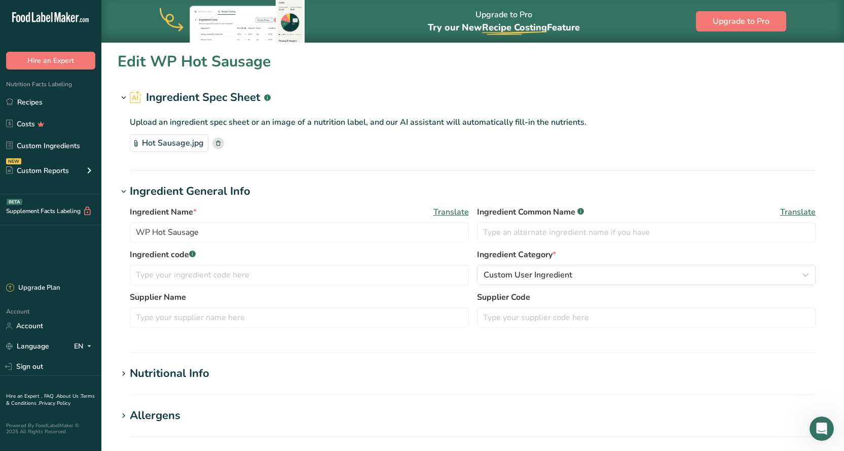
type input "WP Stir Fry Mix"
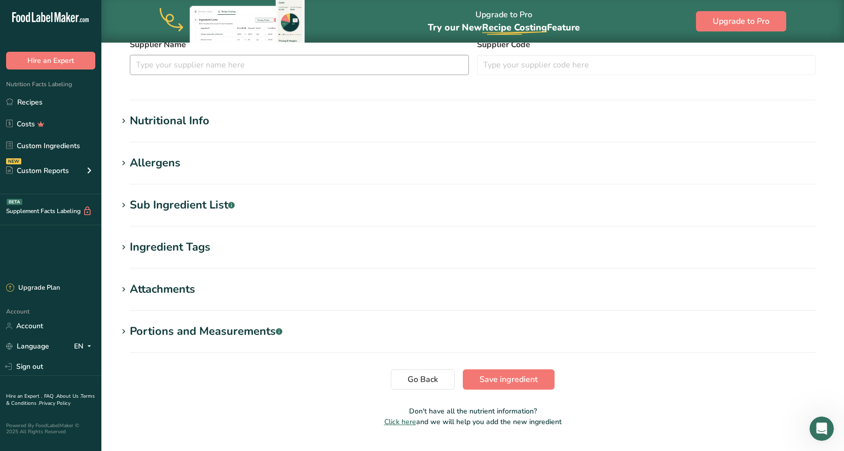
scroll to position [253, 0]
click at [176, 113] on div "Nutritional Info" at bounding box center [170, 120] width 80 height 17
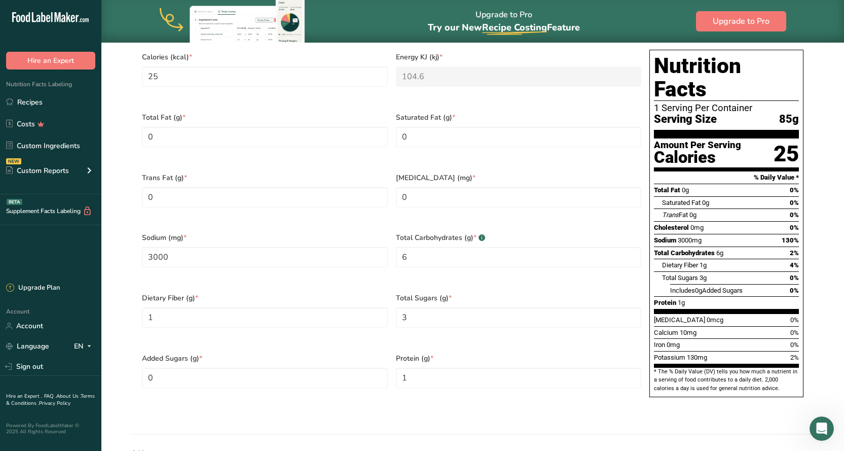
scroll to position [456, 0]
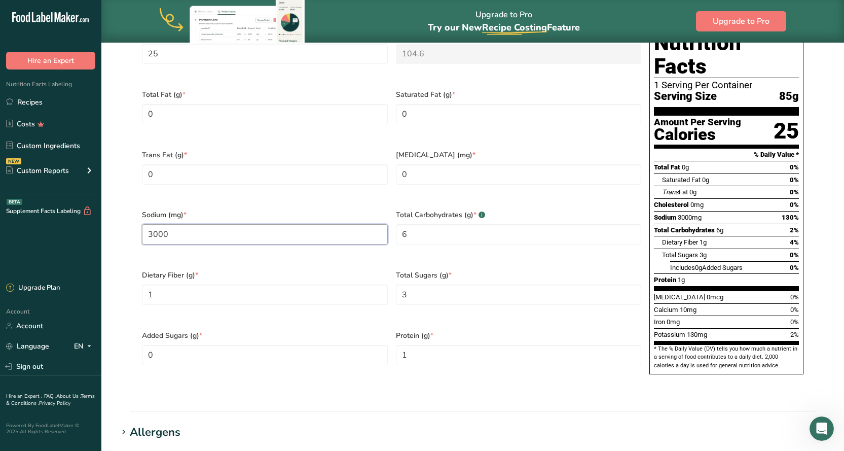
click at [177, 224] on input "3000" at bounding box center [265, 234] width 246 height 20
click at [168, 224] on input "3000" at bounding box center [265, 234] width 246 height 20
type input "3"
click at [456, 424] on h1 "Allergens" at bounding box center [473, 432] width 710 height 17
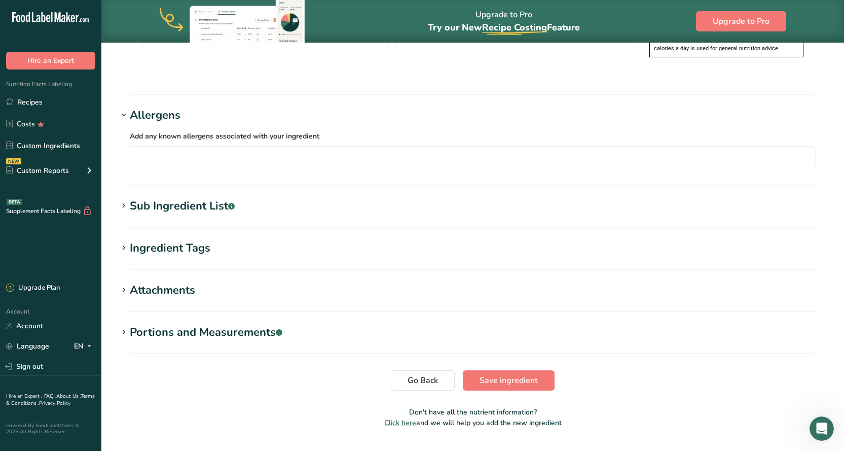
scroll to position [776, 0]
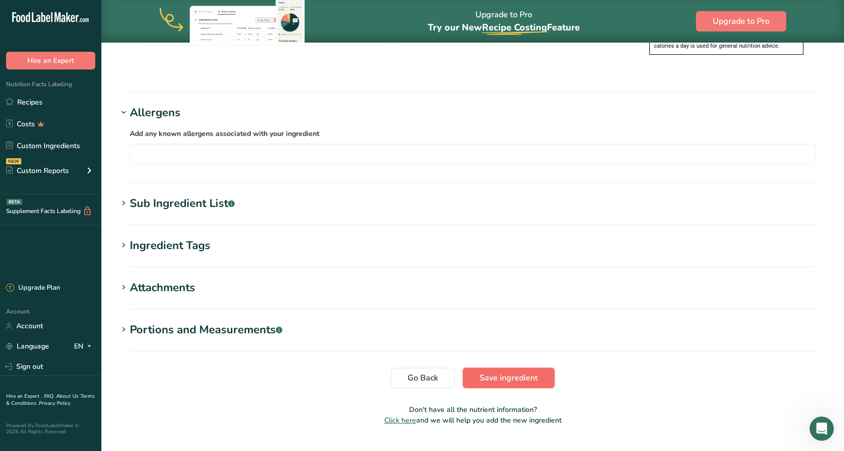
click at [516, 372] on span "Save ingredient" at bounding box center [509, 378] width 58 height 12
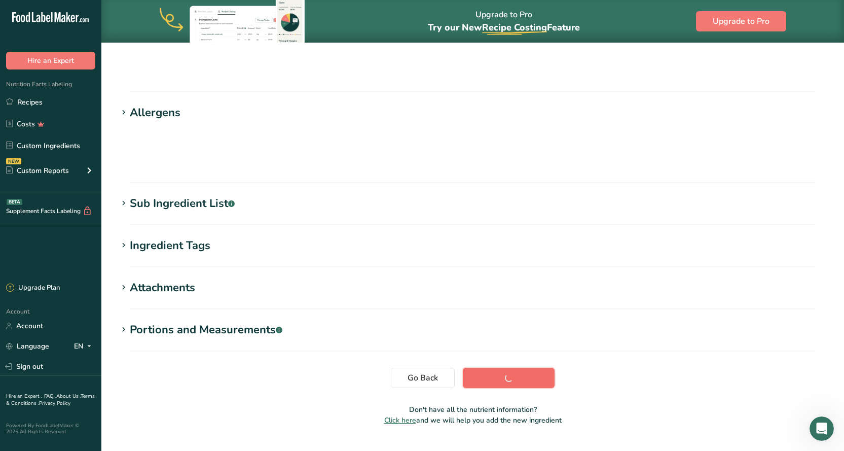
scroll to position [86, 0]
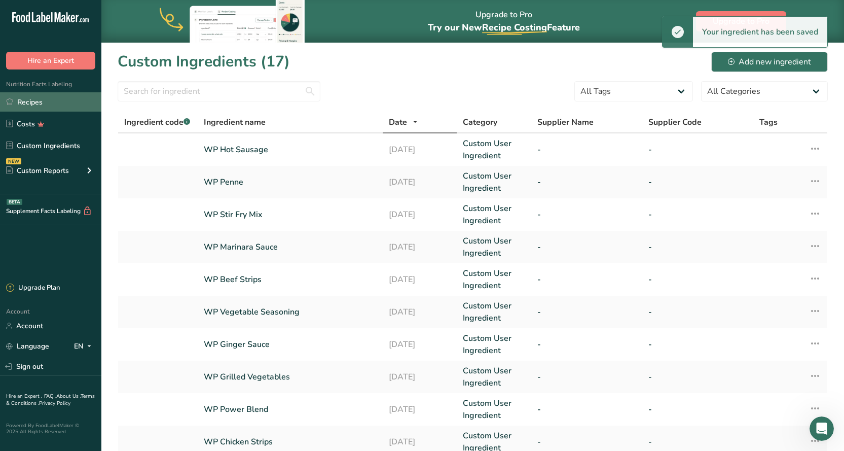
click at [36, 100] on link "Recipes" at bounding box center [50, 101] width 101 height 19
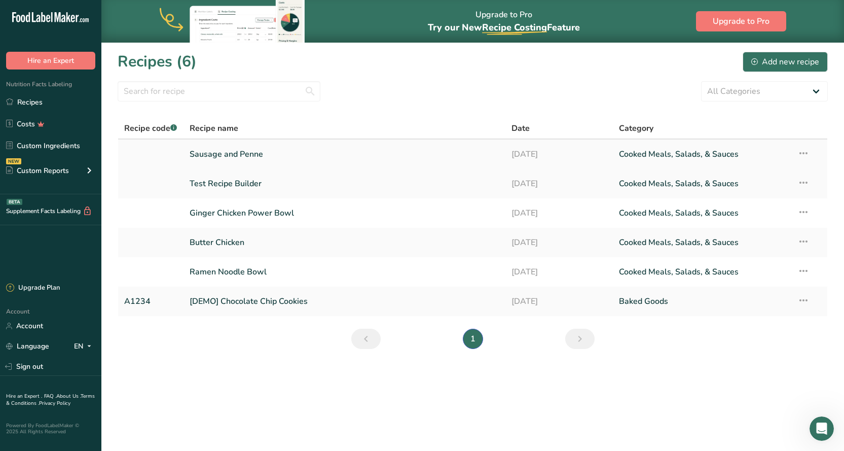
click at [236, 152] on link "Sausage and Penne" at bounding box center [345, 153] width 310 height 21
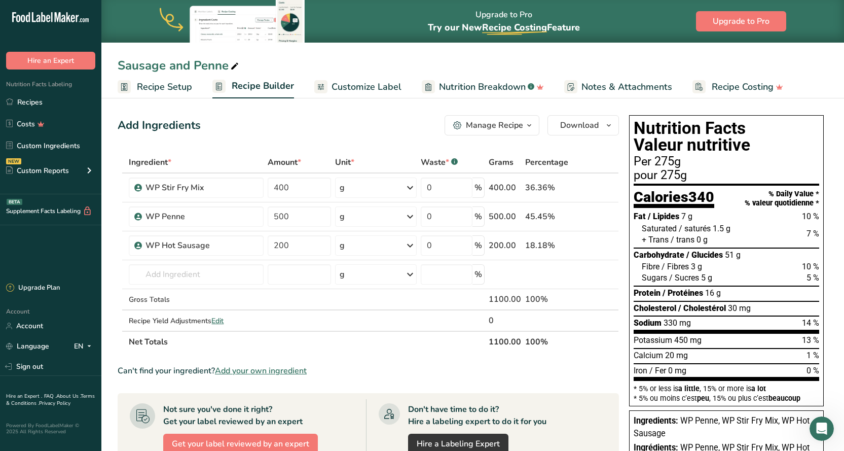
click at [149, 87] on span "Recipe Setup" at bounding box center [164, 87] width 55 height 14
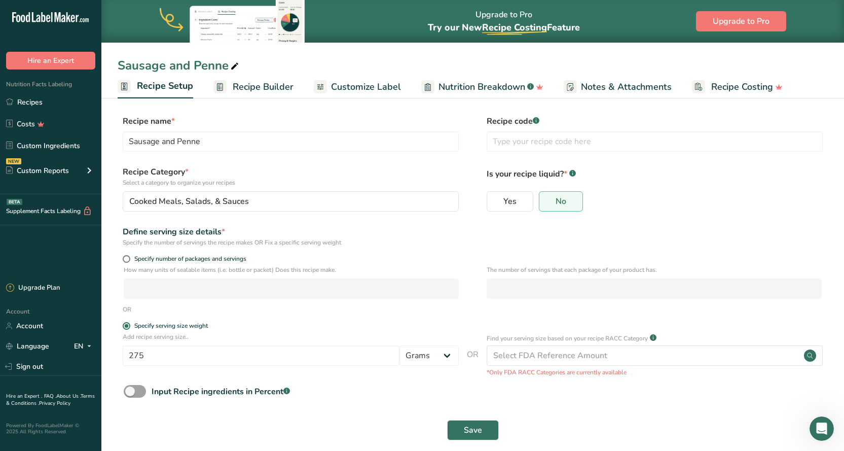
click at [254, 86] on span "Recipe Builder" at bounding box center [263, 87] width 61 height 14
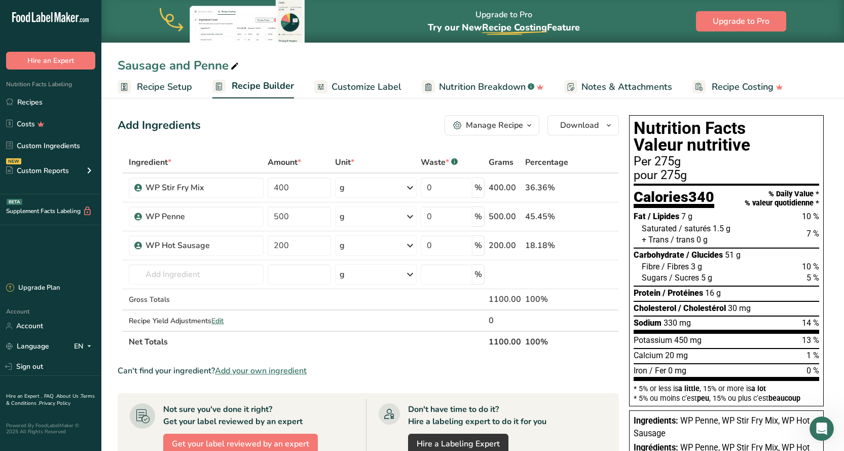
click at [163, 88] on span "Recipe Setup" at bounding box center [164, 87] width 55 height 14
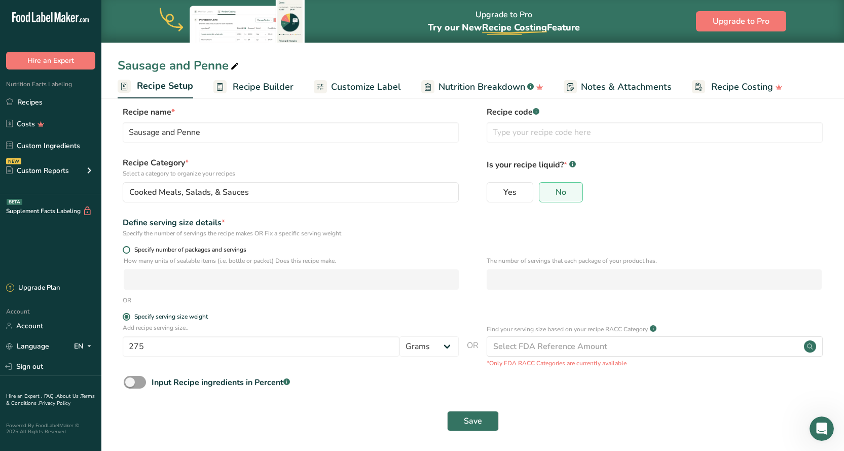
scroll to position [12, 0]
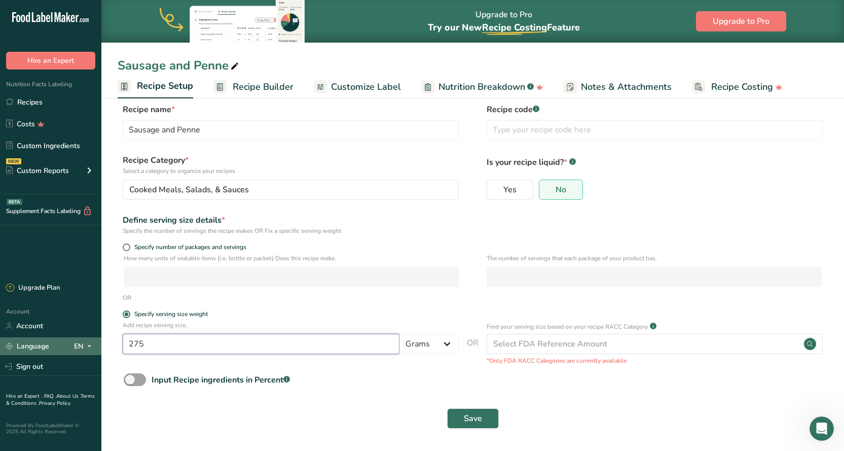
drag, startPoint x: 144, startPoint y: 341, endPoint x: 85, endPoint y: 342, distance: 59.3
click at [87, 344] on div ".a-20{fill:#fff;} Hire an Expert Nutrition Facts Labeling Recipes Costs Custom …" at bounding box center [422, 219] width 844 height 462
type input "367"
click at [471, 413] on span "Save" at bounding box center [473, 418] width 18 height 12
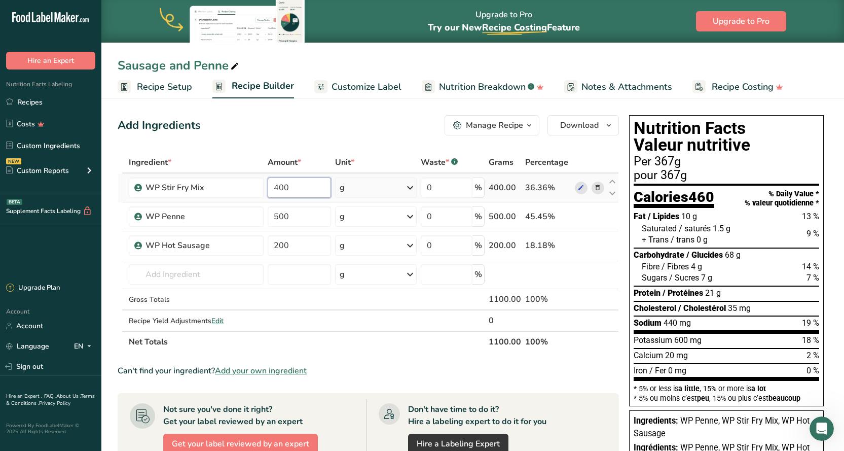
drag, startPoint x: 296, startPoint y: 188, endPoint x: 270, endPoint y: 188, distance: 26.4
click at [270, 188] on input "400" at bounding box center [299, 187] width 63 height 20
type input "250"
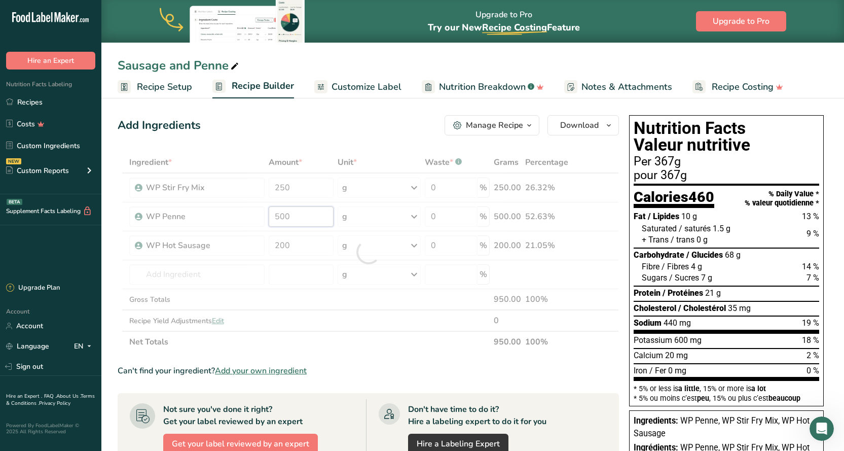
drag, startPoint x: 290, startPoint y: 219, endPoint x: 276, endPoint y: 219, distance: 14.2
click at [276, 219] on div "Ingredient * Amount * Unit * Waste * .a-a{fill:#347362;}.b-a{fill:#fff;} Grams …" at bounding box center [368, 252] width 501 height 201
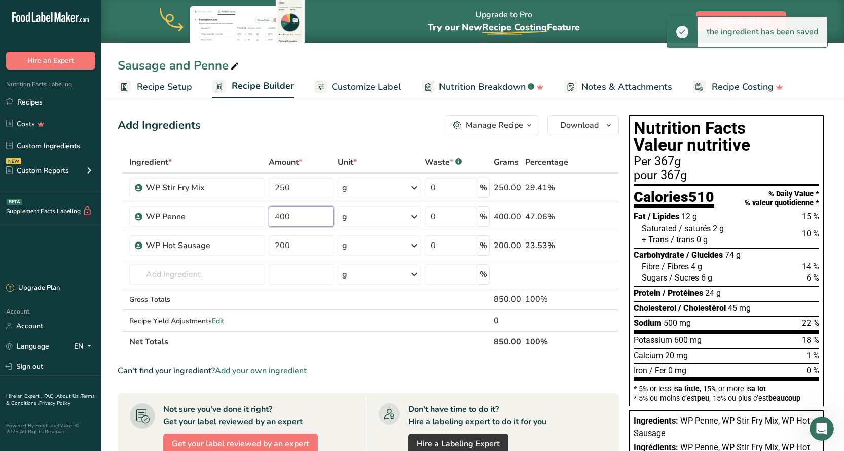
type input "400"
click at [433, 359] on section "Ingredient * Amount * Unit * Waste * .a-a{fill:#347362;}.b-a{fill:#fff;} Grams …" at bounding box center [368, 415] width 501 height 527
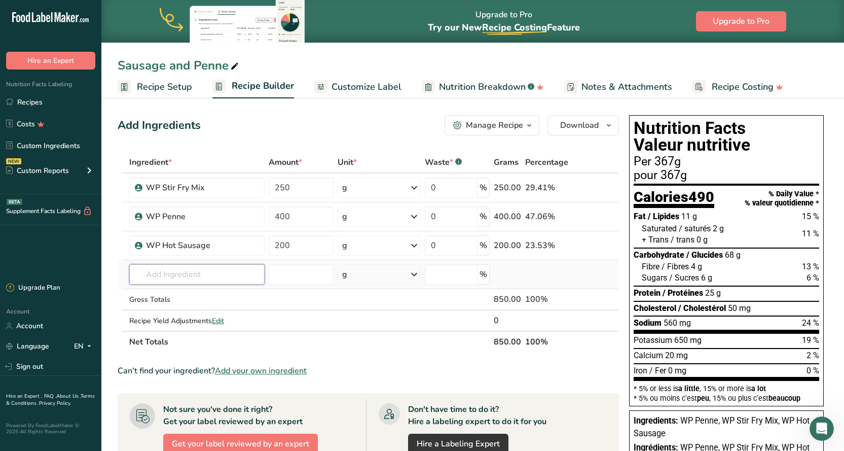
click at [169, 278] on input "text" at bounding box center [197, 274] width 136 height 20
click at [150, 275] on input "text" at bounding box center [197, 274] width 136 height 20
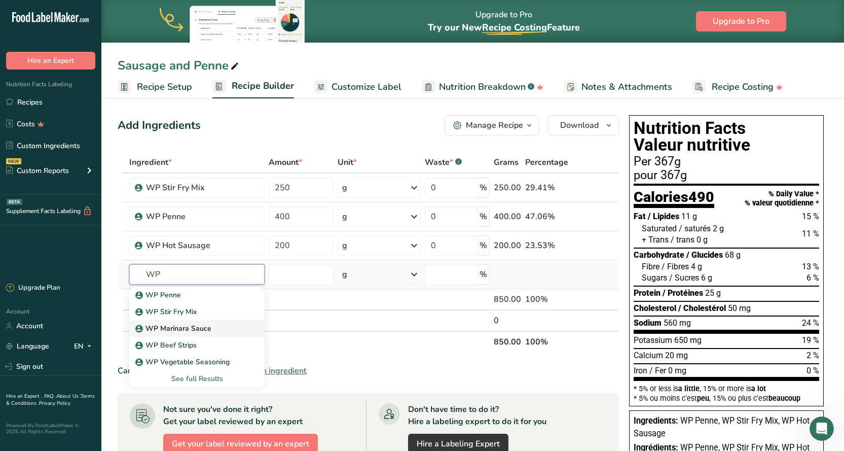
type input "WP"
click at [206, 325] on p "WP Marinara Sauce" at bounding box center [174, 328] width 74 height 11
type input "WP Marinara Sauce"
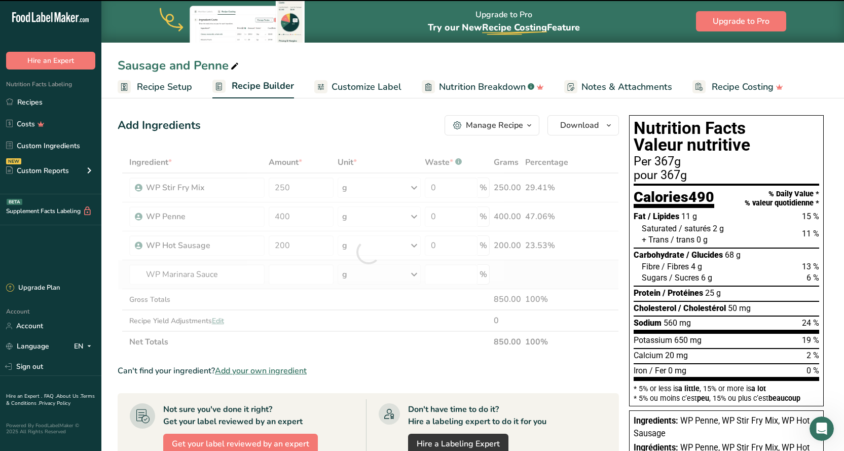
type input "0"
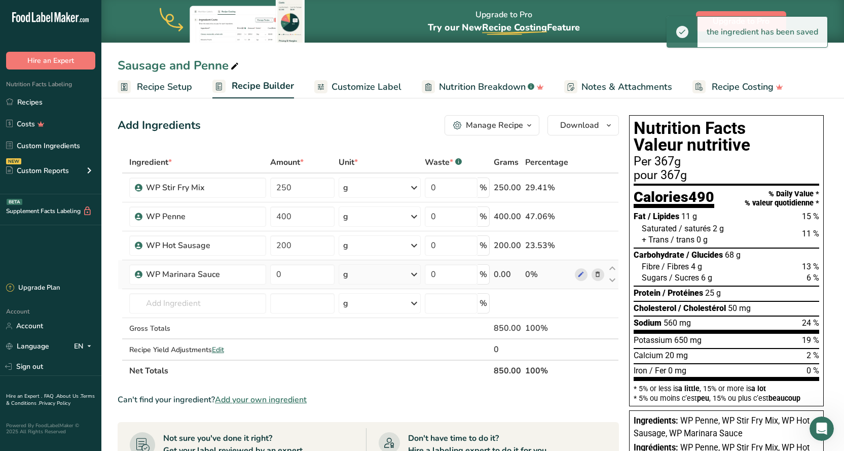
click at [369, 275] on div "g" at bounding box center [380, 274] width 83 height 20
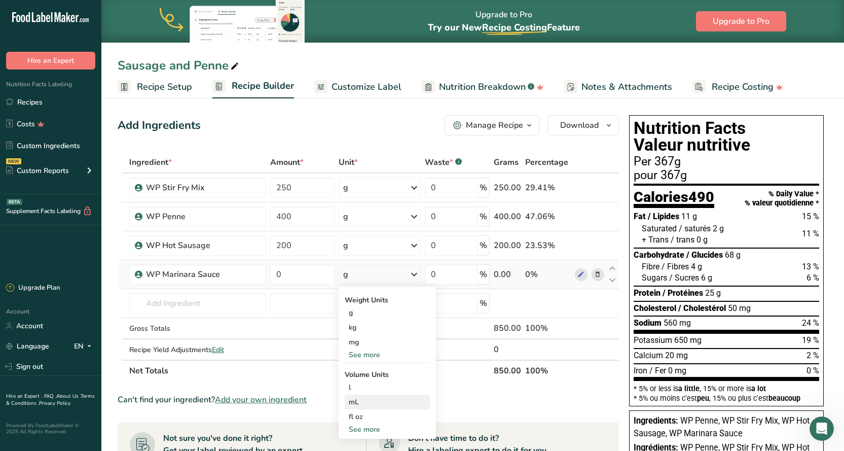
click at [357, 401] on div "mL" at bounding box center [387, 401] width 77 height 11
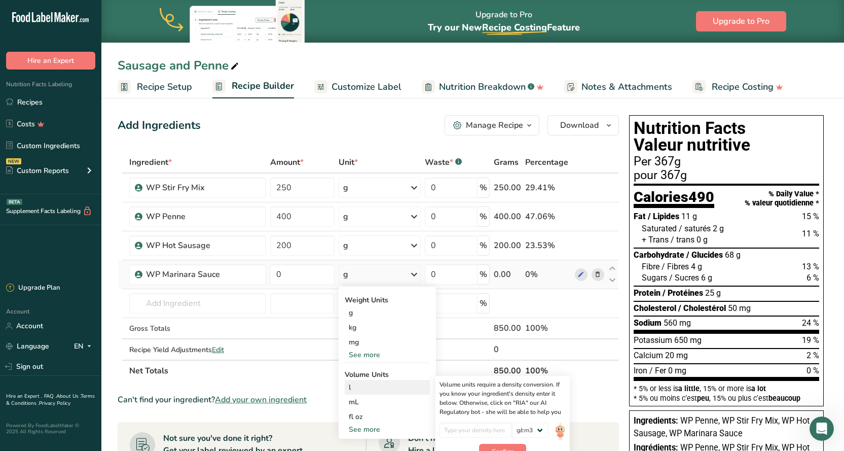
scroll to position [51, 0]
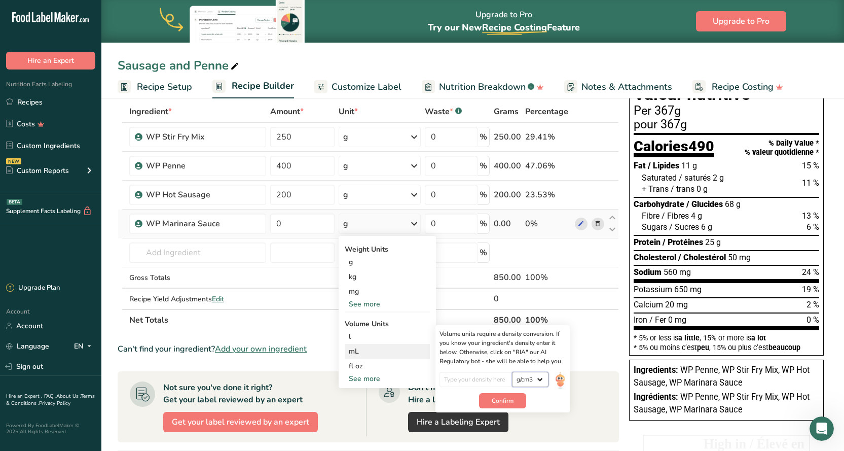
click at [541, 380] on select "lb/ft3 g/cm3" at bounding box center [530, 379] width 36 height 15
drag, startPoint x: 603, startPoint y: 349, endPoint x: 562, endPoint y: 368, distance: 44.9
click at [603, 349] on div "Can't find your ingredient? Add your own ingredient" at bounding box center [368, 349] width 501 height 12
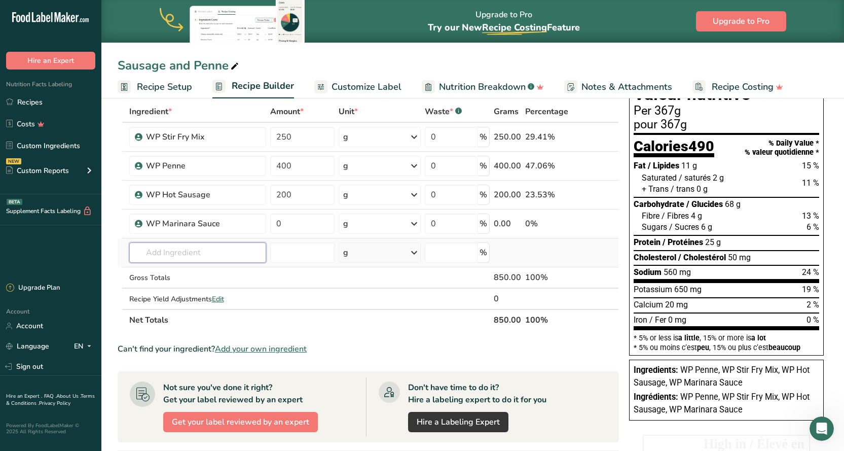
click at [200, 253] on input "text" at bounding box center [197, 252] width 137 height 20
drag, startPoint x: 305, startPoint y: 222, endPoint x: 272, endPoint y: 224, distance: 32.5
click at [272, 224] on input "0" at bounding box center [302, 223] width 64 height 20
type input "250"
click at [380, 331] on section "Ingredient * Amount * Unit * Waste * .a-a{fill:#347362;}.b-a{fill:#fff;} Grams …" at bounding box center [368, 379] width 501 height 556
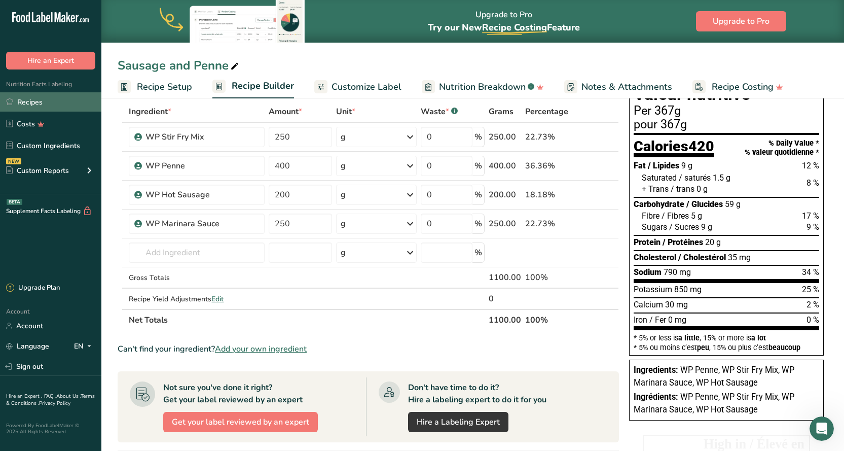
click at [41, 98] on link "Recipes" at bounding box center [50, 101] width 101 height 19
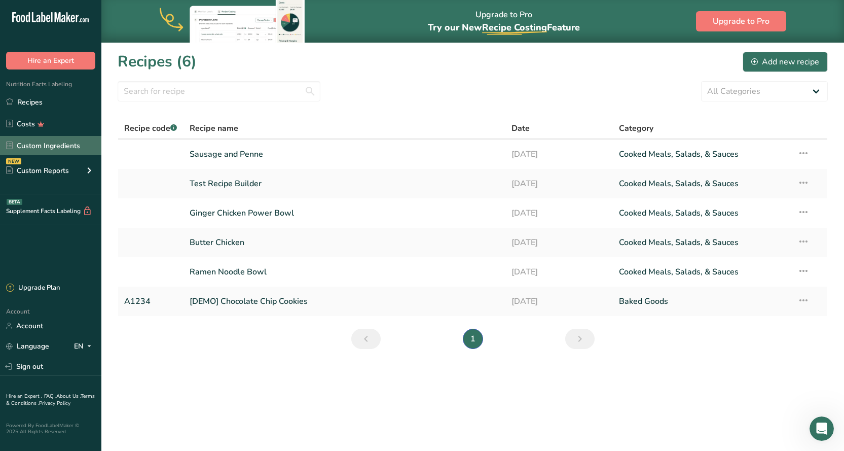
click at [68, 147] on link "Custom Ingredients" at bounding box center [50, 145] width 101 height 19
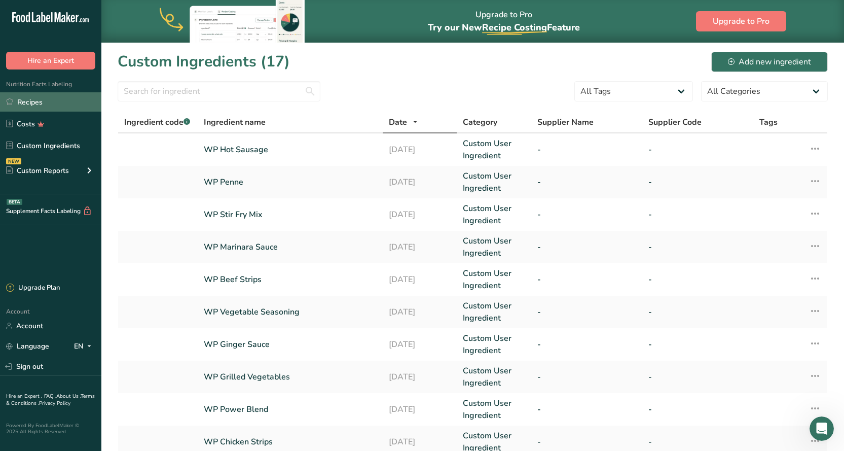
click at [28, 99] on link "Recipes" at bounding box center [50, 101] width 101 height 19
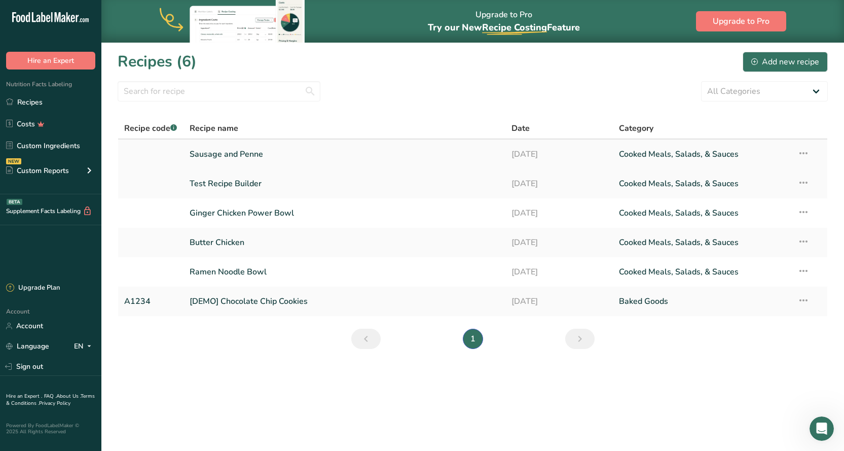
click at [246, 154] on link "Sausage and Penne" at bounding box center [345, 153] width 310 height 21
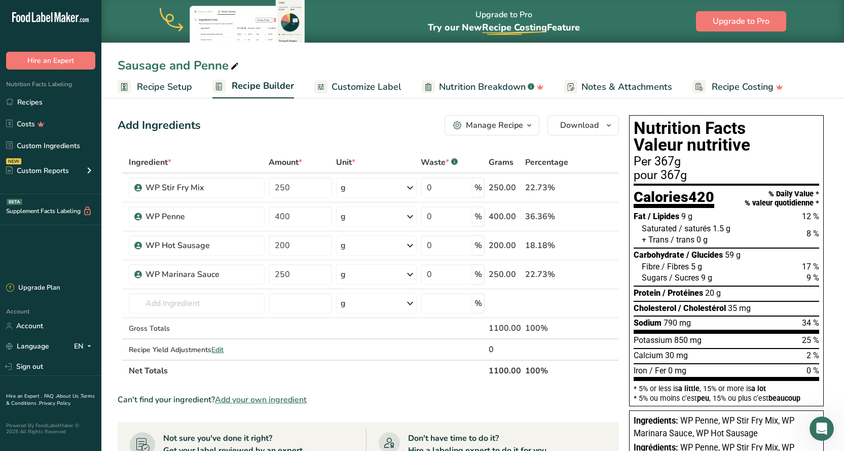
click at [173, 90] on span "Recipe Setup" at bounding box center [164, 87] width 55 height 14
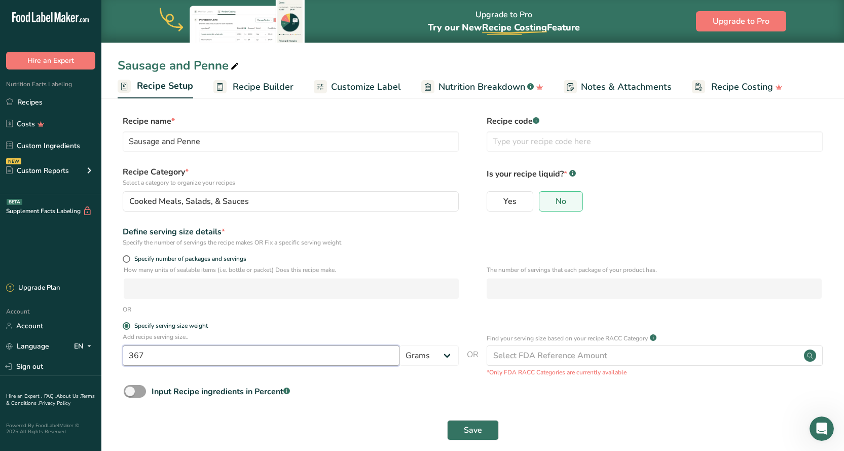
drag, startPoint x: 148, startPoint y: 353, endPoint x: 116, endPoint y: 354, distance: 31.4
click at [116, 354] on section "Recipe name * Sausage and Penne Recipe code .a-a{fill:#347362;}.b-a{fill:#fff;}…" at bounding box center [472, 279] width 743 height 368
type input "275"
click at [481, 428] on span "Save" at bounding box center [473, 430] width 18 height 12
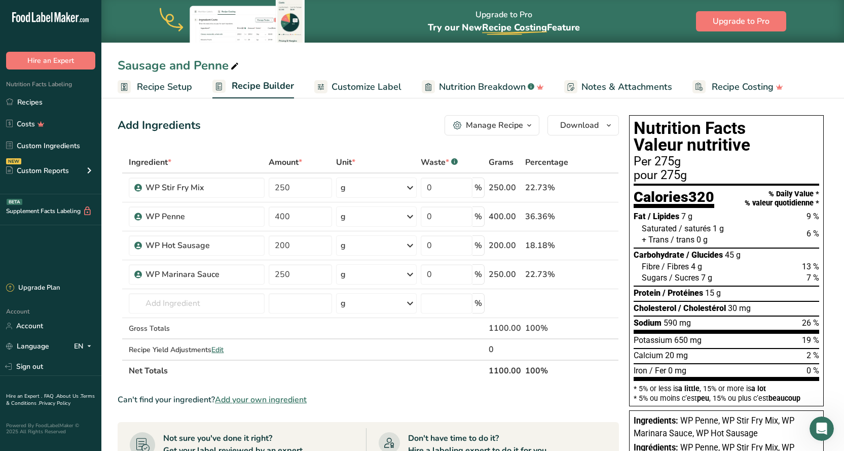
click at [143, 88] on span "Recipe Setup" at bounding box center [164, 87] width 55 height 14
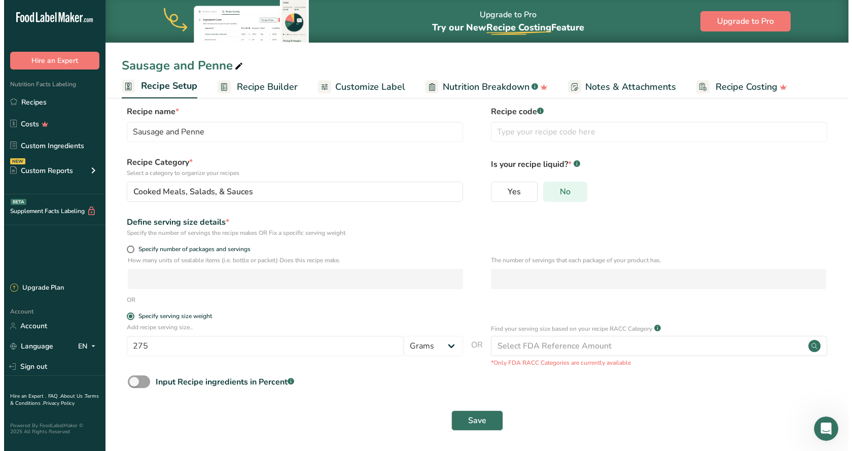
scroll to position [12, 0]
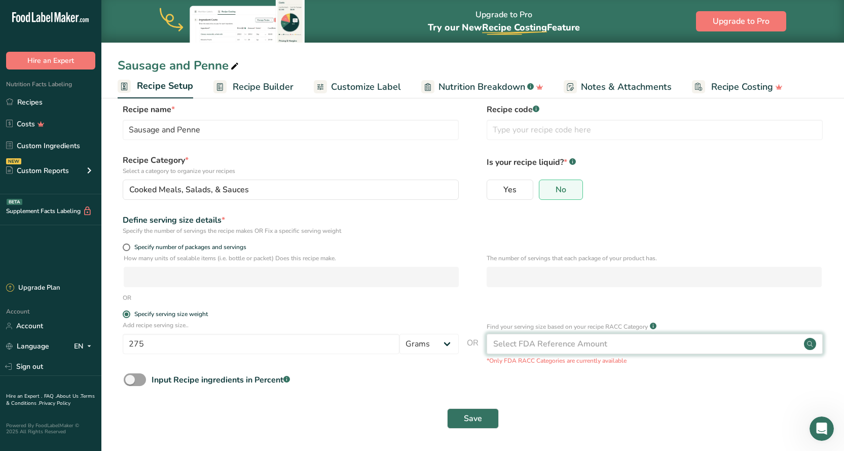
click at [808, 342] on circle at bounding box center [810, 344] width 12 height 12
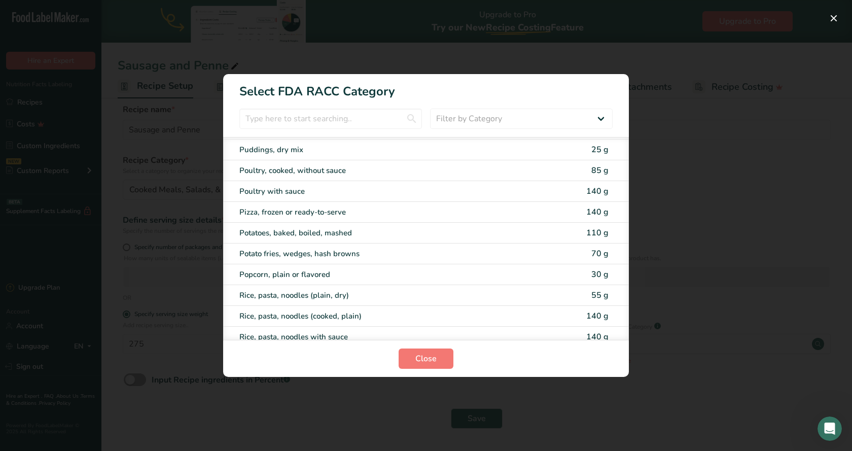
scroll to position [1571, 0]
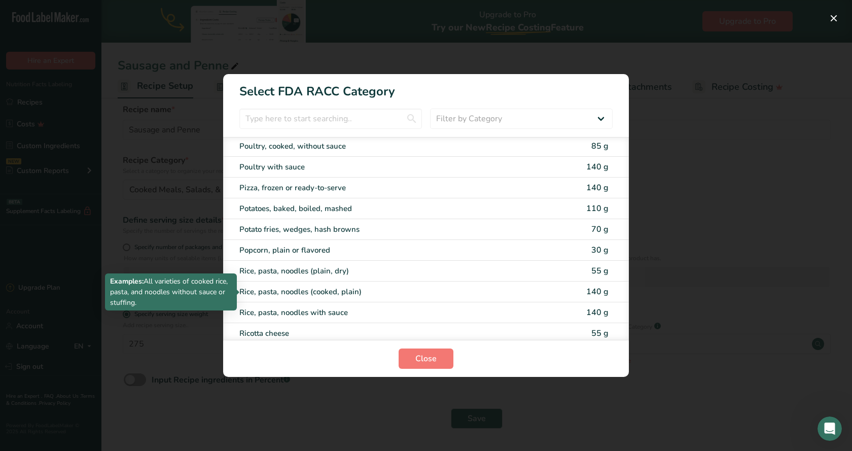
click at [295, 292] on div "Rice, pasta, noodles (cooked, plain)" at bounding box center [383, 292] width 288 height 12
type input "140"
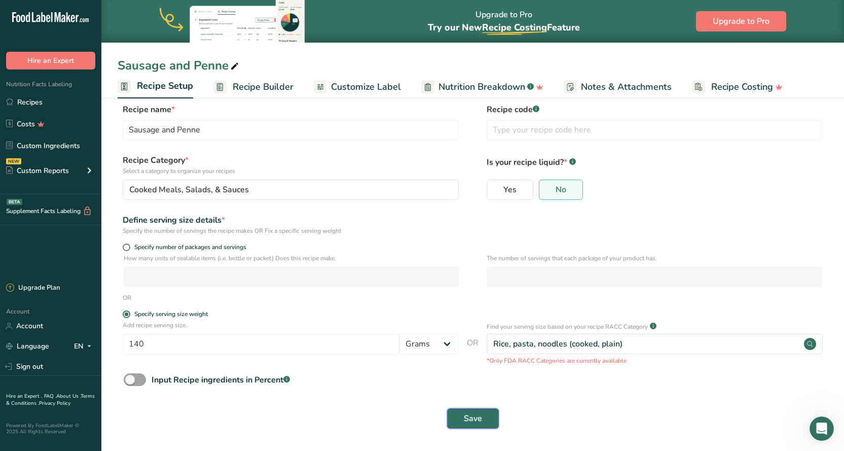
click at [470, 419] on span "Save" at bounding box center [473, 418] width 18 height 12
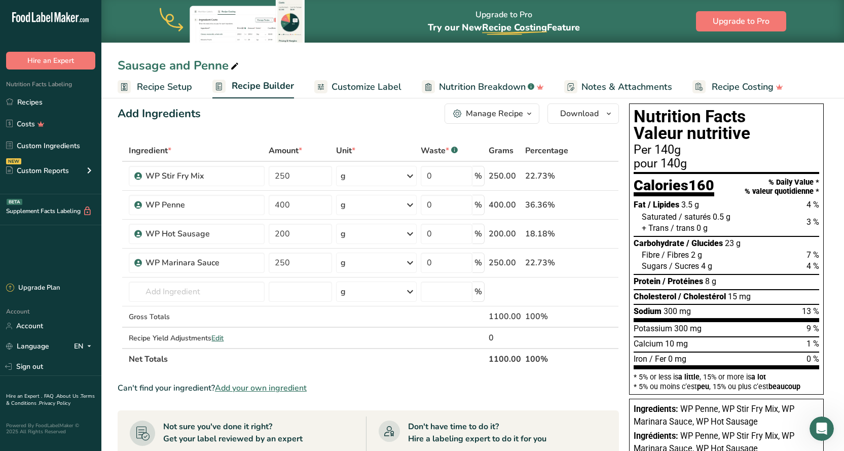
click at [175, 86] on span "Recipe Setup" at bounding box center [164, 87] width 55 height 14
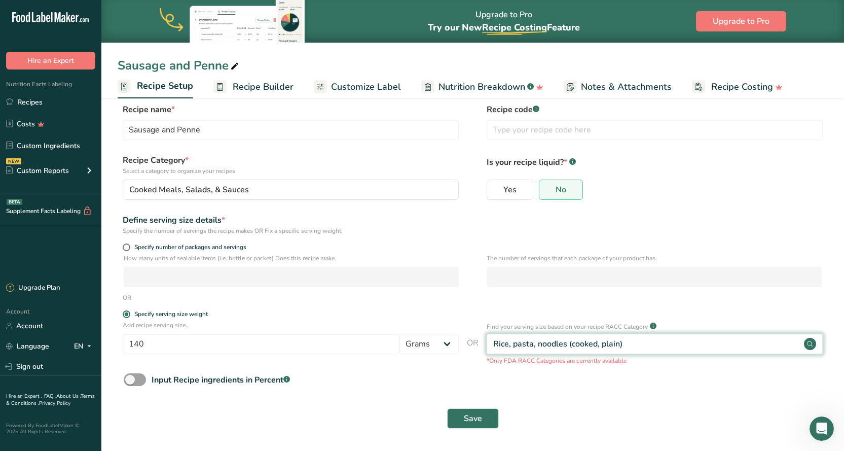
click at [811, 344] on circle at bounding box center [810, 344] width 12 height 12
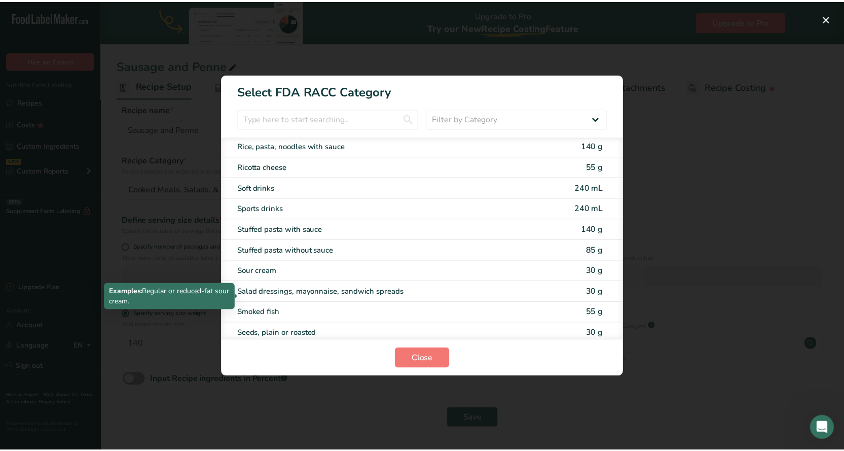
scroll to position [1687, 0]
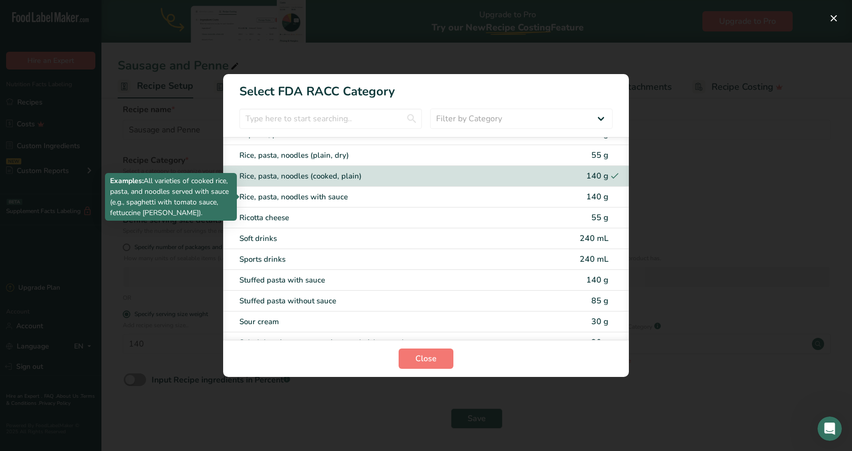
click at [306, 196] on div "Rice, pasta, noodles with sauce" at bounding box center [383, 197] width 288 height 12
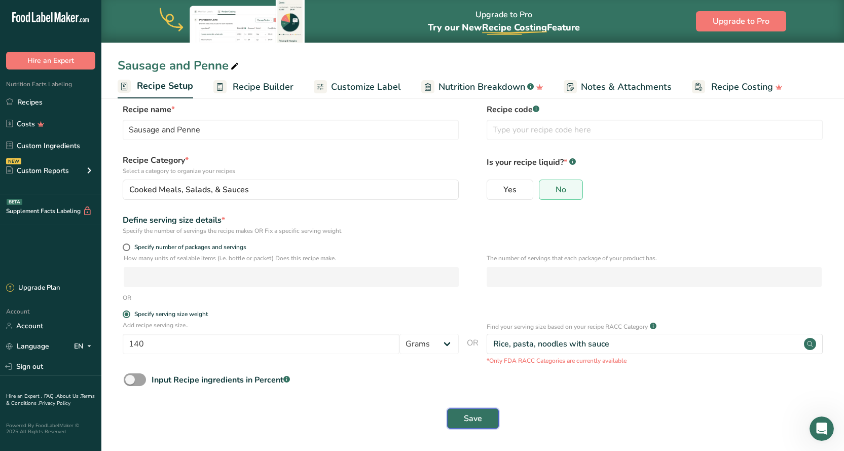
click at [486, 424] on button "Save" at bounding box center [473, 418] width 52 height 20
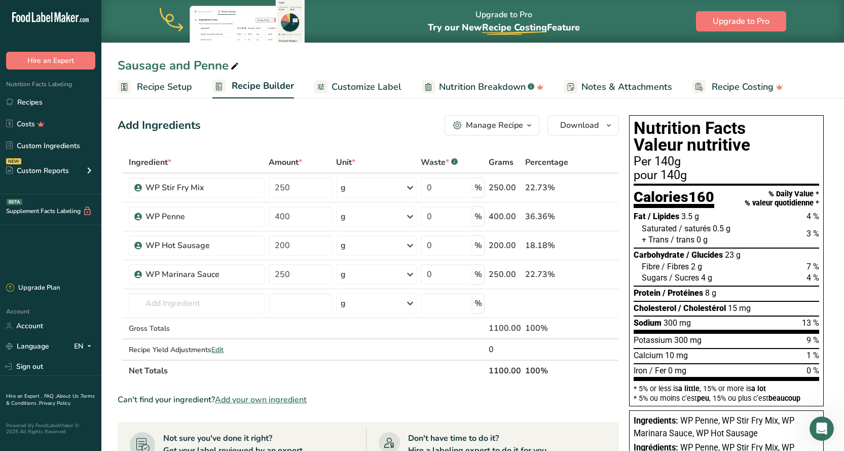
click at [167, 81] on span "Recipe Setup" at bounding box center [164, 87] width 55 height 14
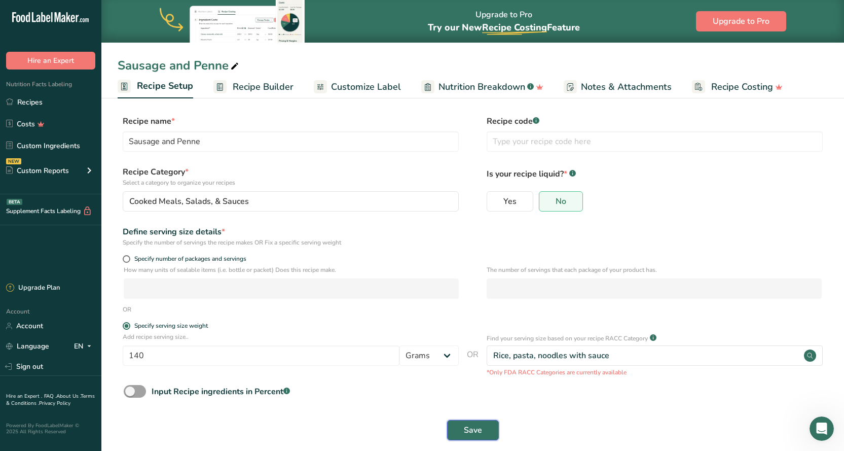
click at [473, 436] on button "Save" at bounding box center [473, 430] width 52 height 20
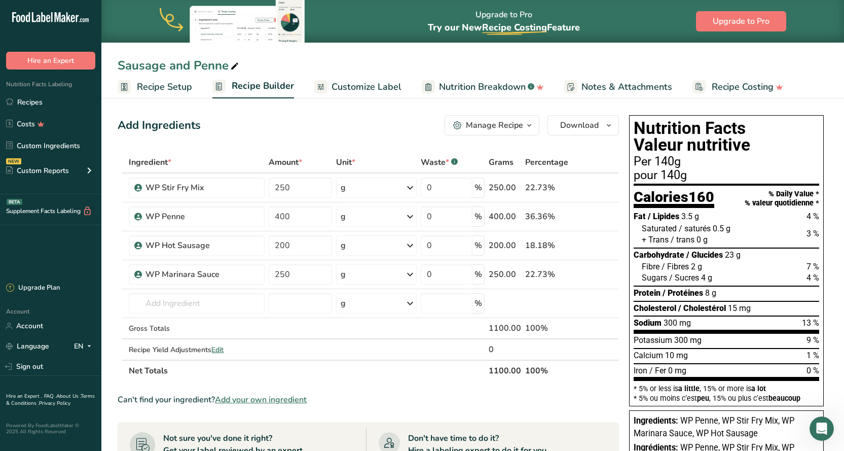
click at [164, 84] on span "Recipe Setup" at bounding box center [164, 87] width 55 height 14
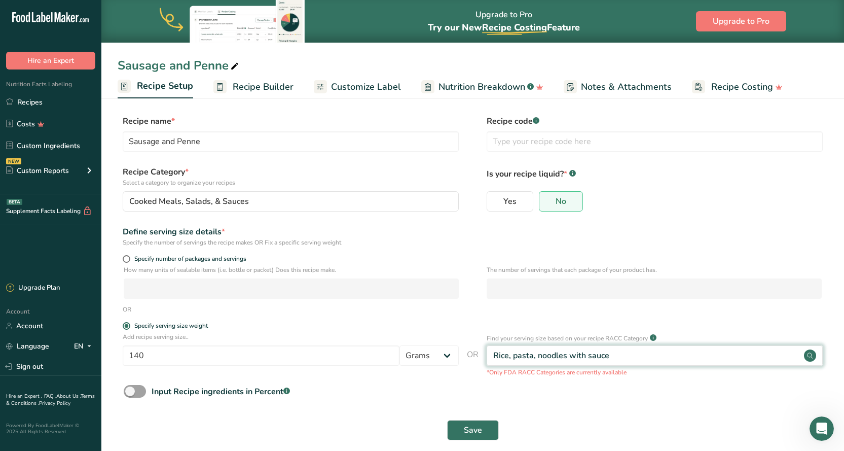
click at [814, 356] on circle at bounding box center [810, 355] width 12 height 12
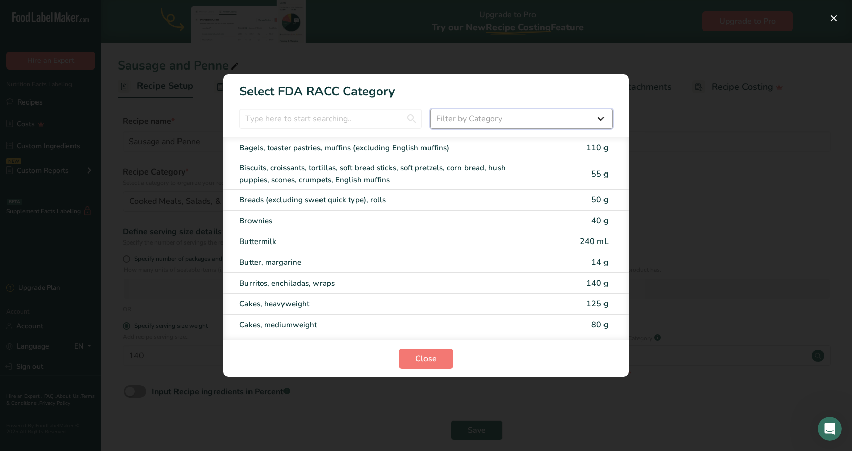
click at [600, 117] on select "Filter by Category All Bakery products [GEOGRAPHIC_DATA] Cereals and other grai…" at bounding box center [521, 118] width 182 height 20
select select "16"
click at [430, 108] on select "Filter by Category All Bakery products [GEOGRAPHIC_DATA] Cereals and other grai…" at bounding box center [521, 118] width 182 height 20
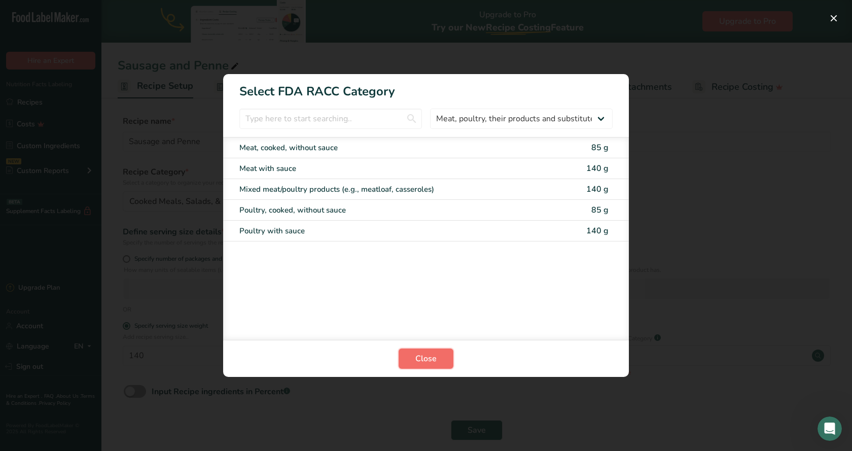
click at [423, 357] on span "Close" at bounding box center [425, 358] width 21 height 12
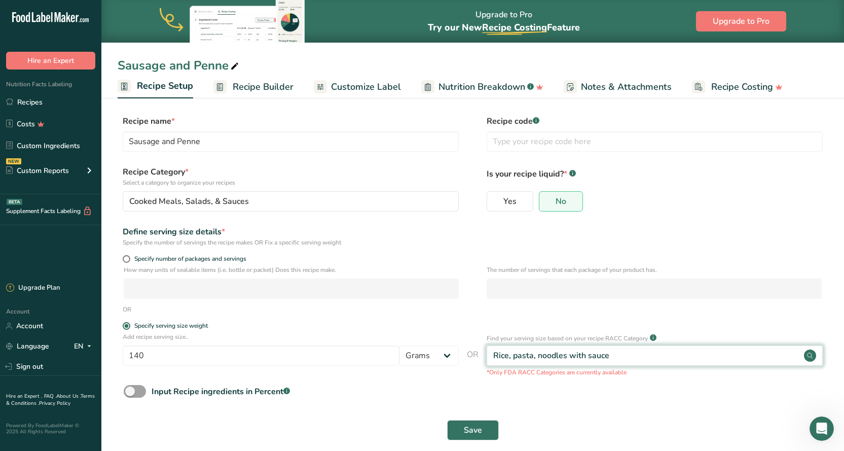
click at [815, 356] on circle at bounding box center [810, 355] width 12 height 12
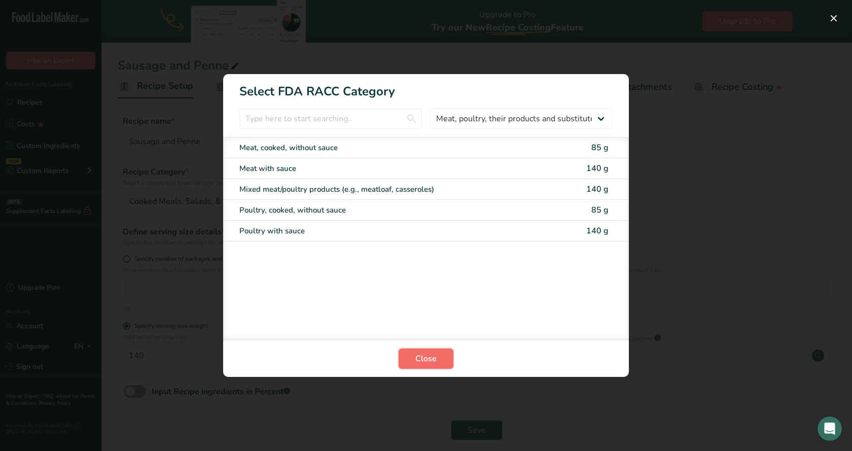
click at [434, 356] on span "Close" at bounding box center [425, 358] width 21 height 12
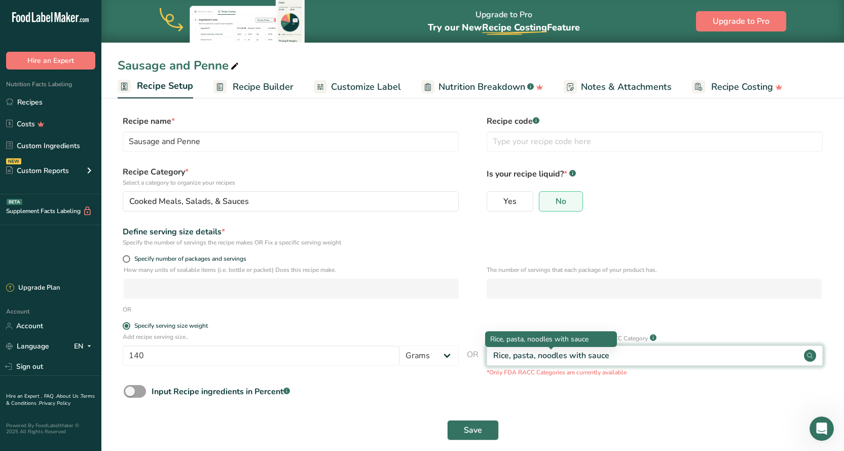
drag, startPoint x: 615, startPoint y: 354, endPoint x: 558, endPoint y: 355, distance: 57.3
click at [558, 355] on div "Rice, pasta, noodles with sauce" at bounding box center [655, 355] width 336 height 20
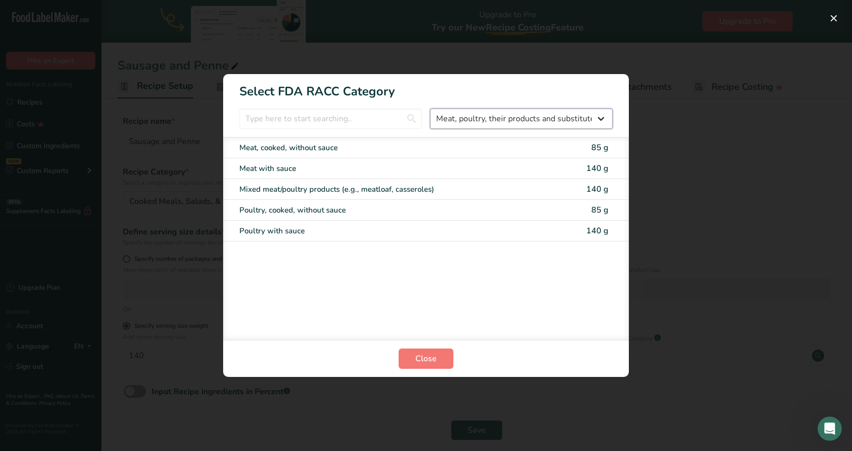
click at [597, 117] on select "All Bakery products [GEOGRAPHIC_DATA] Cereals and other grain products Dairy pr…" at bounding box center [521, 118] width 182 height 20
select select "RACC Category Selection Modal"
click at [430, 108] on select "All Bakery products [GEOGRAPHIC_DATA] Cereals and other grain products Dairy pr…" at bounding box center [521, 118] width 182 height 20
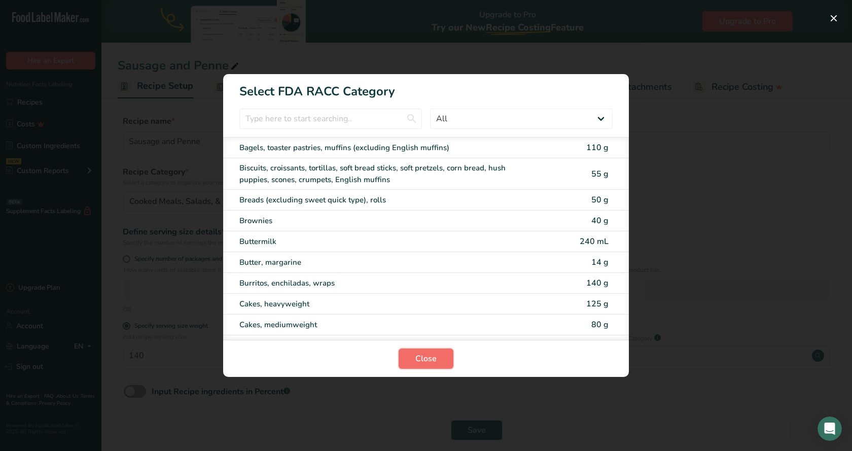
click at [427, 365] on button "Close" at bounding box center [425, 358] width 55 height 20
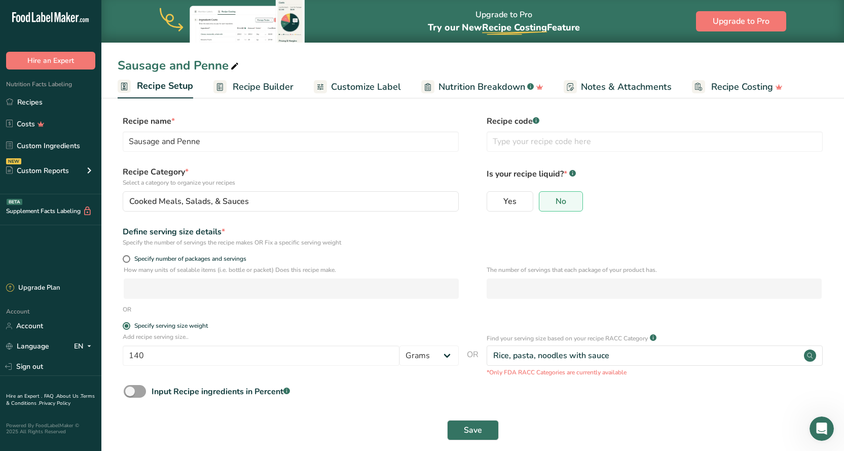
drag, startPoint x: 616, startPoint y: 351, endPoint x: 460, endPoint y: 348, distance: 156.2
click at [460, 348] on div "Add recipe serving size.. 140 Grams kg mg mcg lb oz l mL fl oz tbsp tsp cup qt …" at bounding box center [473, 354] width 710 height 45
click at [527, 398] on div "Input Recipe ingredients in Percent .a-a{fill:#347362;}.b-a{fill:#fff;}" at bounding box center [473, 395] width 710 height 21
click at [127, 261] on span at bounding box center [127, 259] width 8 height 8
click at [127, 261] on input "Specify number of packages and servings" at bounding box center [126, 258] width 7 height 7
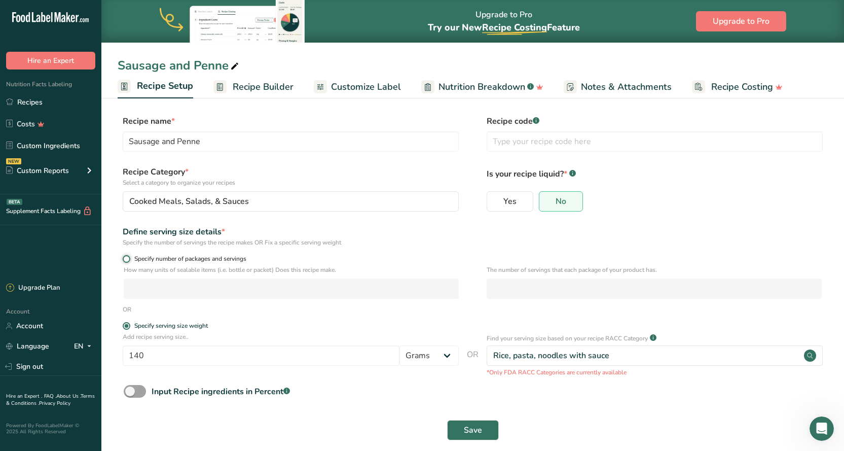
radio input "true"
radio input "false"
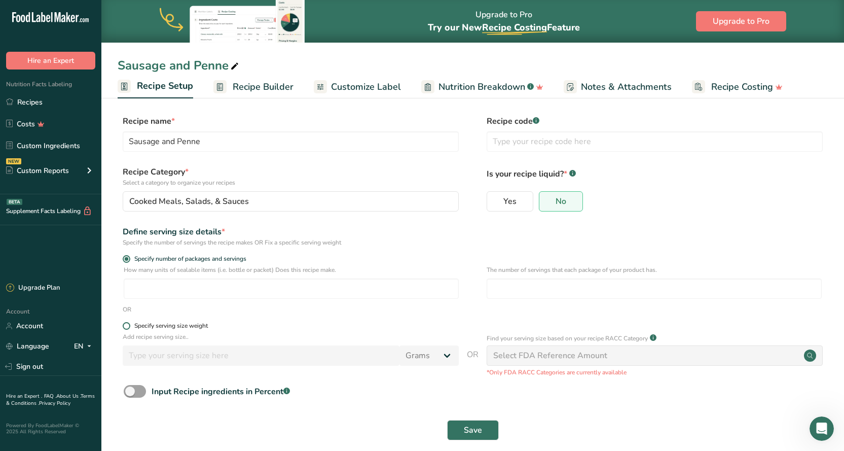
click at [128, 326] on span at bounding box center [127, 326] width 8 height 8
click at [128, 326] on input "Specify serving size weight" at bounding box center [126, 325] width 7 height 7
radio input "true"
radio input "false"
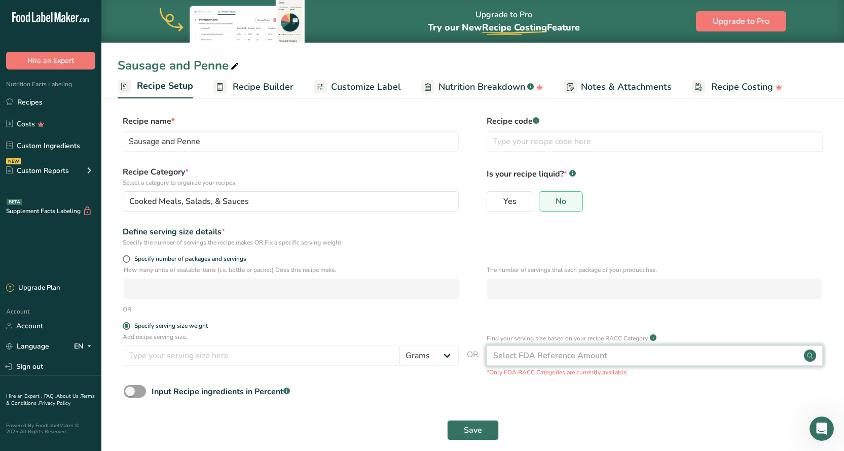
click at [511, 353] on div "Select FDA Reference Amount" at bounding box center [550, 355] width 114 height 12
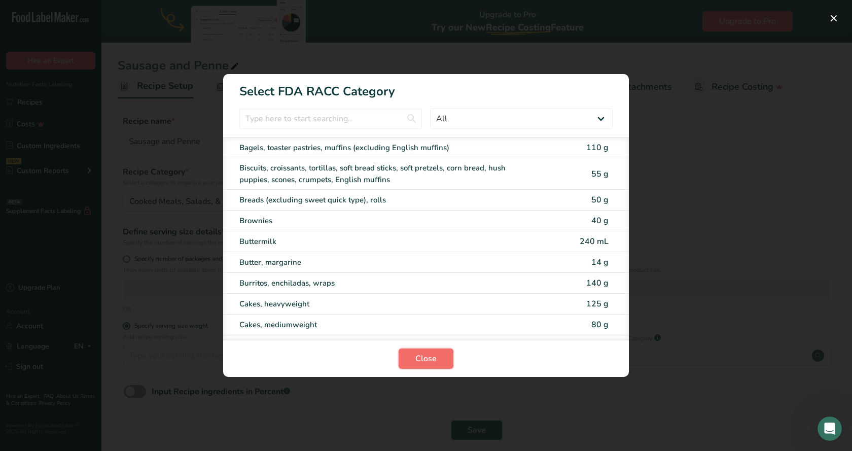
click at [437, 356] on button "Close" at bounding box center [425, 358] width 55 height 20
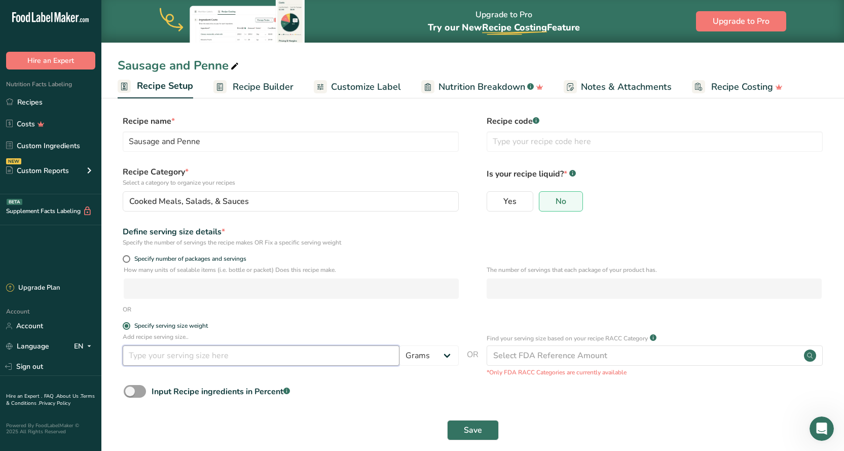
click at [136, 354] on input "number" at bounding box center [261, 355] width 277 height 20
type input "300"
click at [488, 434] on button "Save" at bounding box center [473, 430] width 52 height 20
